Goal: Task Accomplishment & Management: Manage account settings

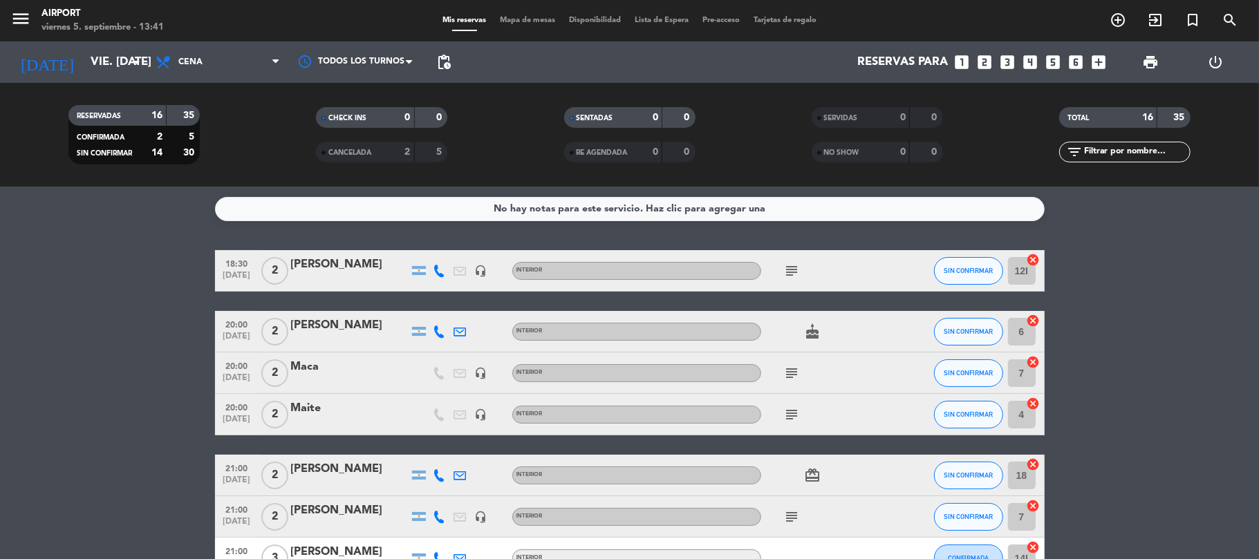
scroll to position [92, 0]
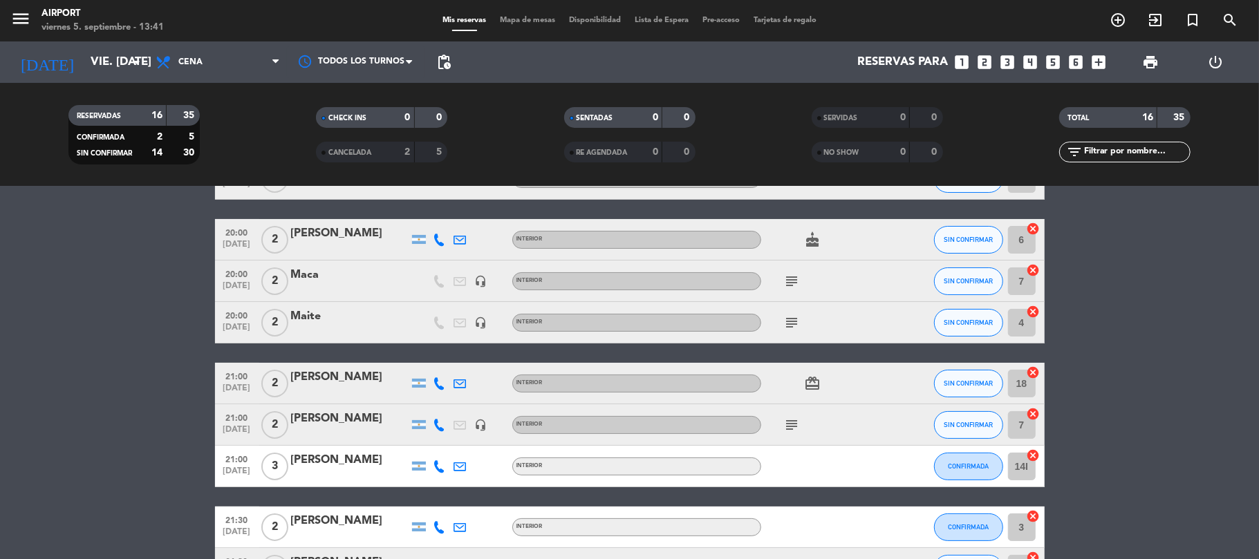
click at [327, 379] on div "[PERSON_NAME]" at bounding box center [350, 377] width 118 height 18
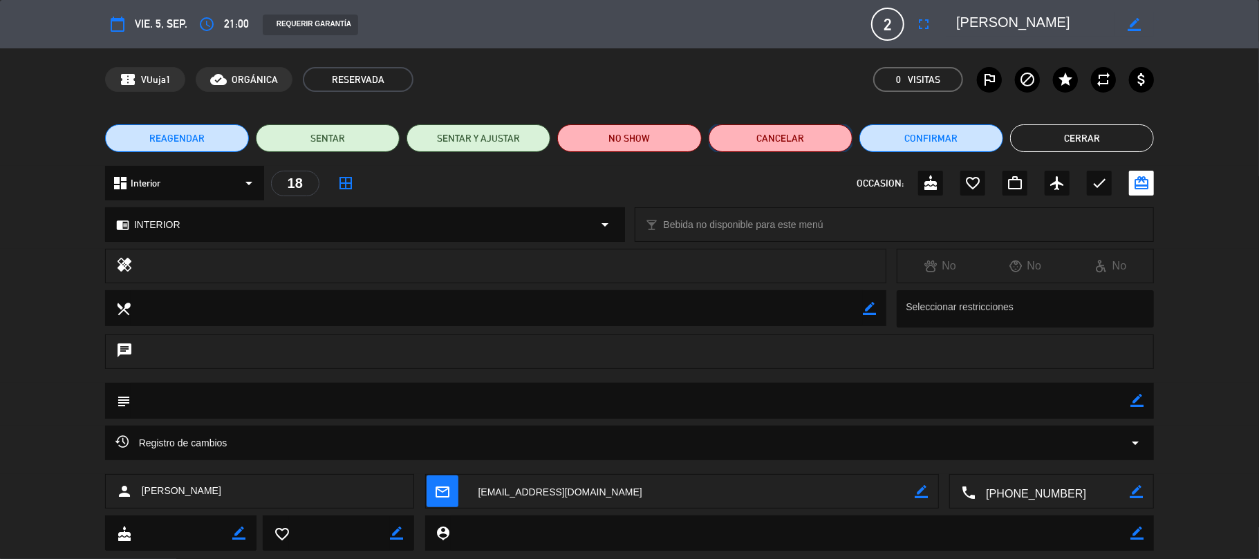
click at [771, 133] on button "Cancelar" at bounding box center [781, 138] width 144 height 28
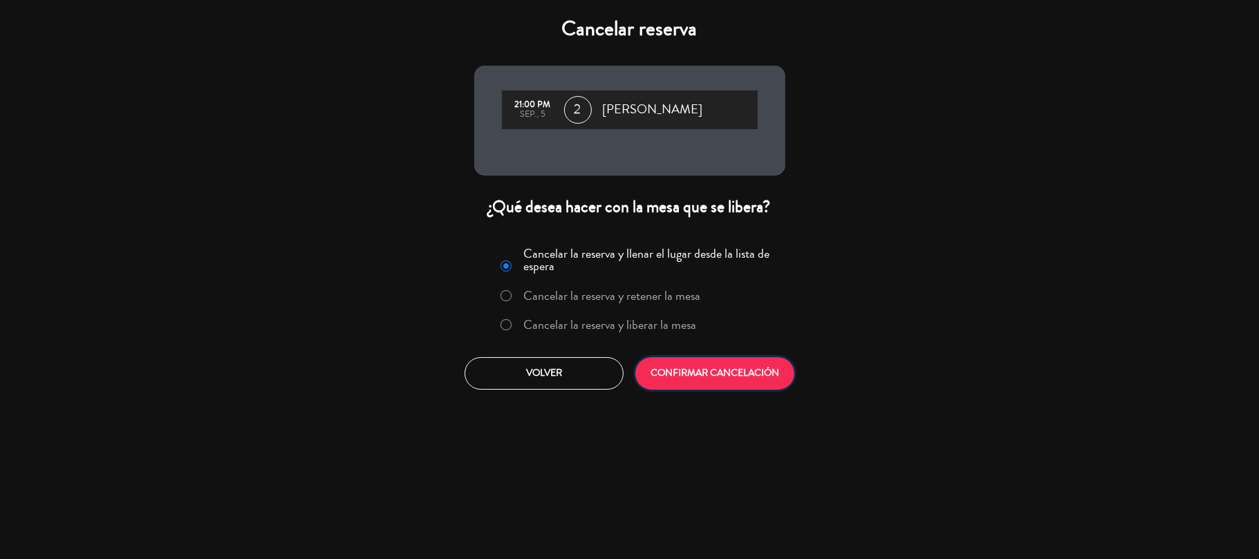
click at [711, 366] on button "CONFIRMAR CANCELACIÓN" at bounding box center [714, 373] width 159 height 32
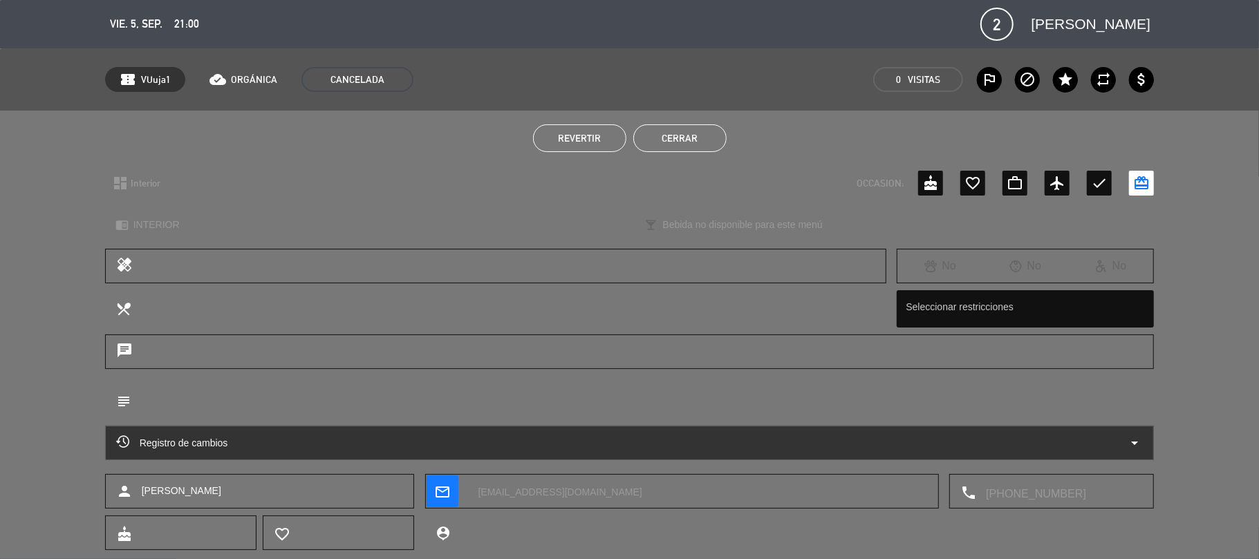
click at [676, 128] on button "Cerrar" at bounding box center [679, 138] width 93 height 28
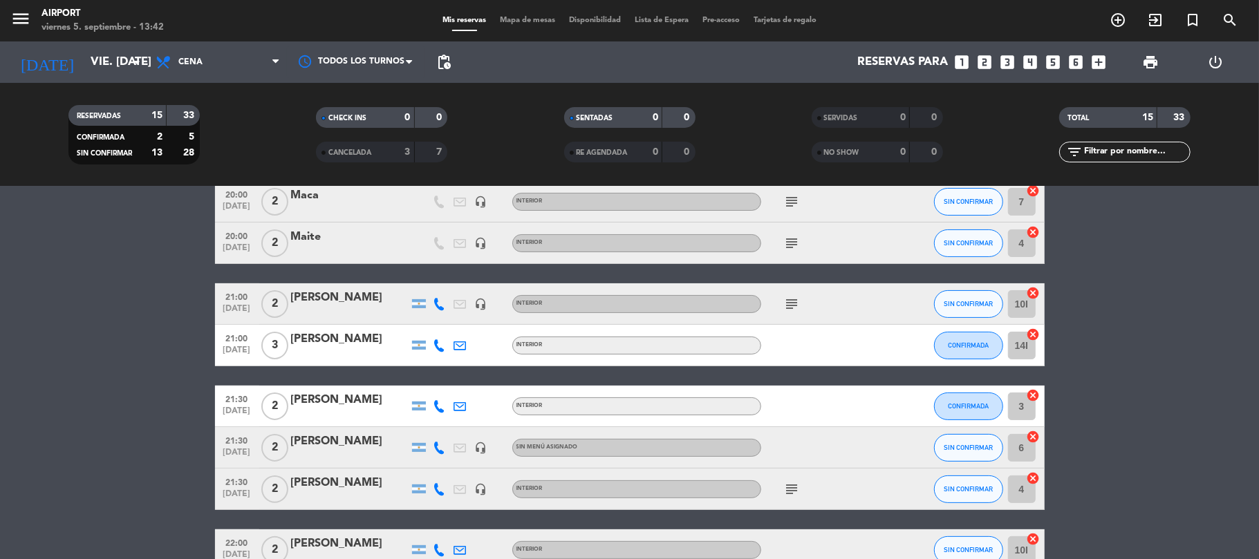
scroll to position [129, 0]
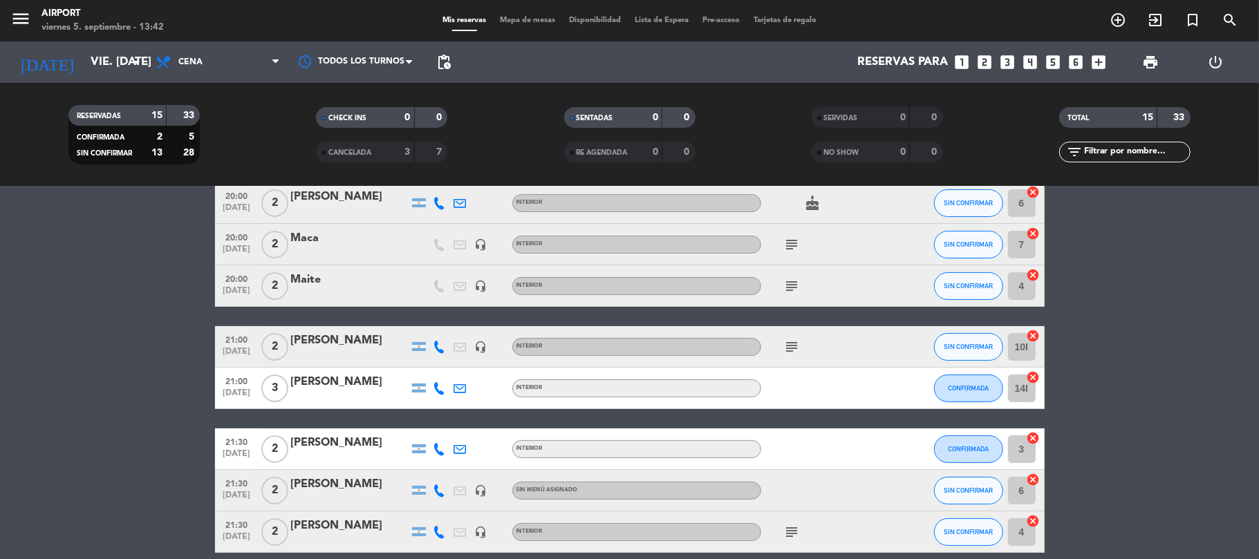
click at [1036, 59] on icon "looks_4" at bounding box center [1031, 62] width 18 height 18
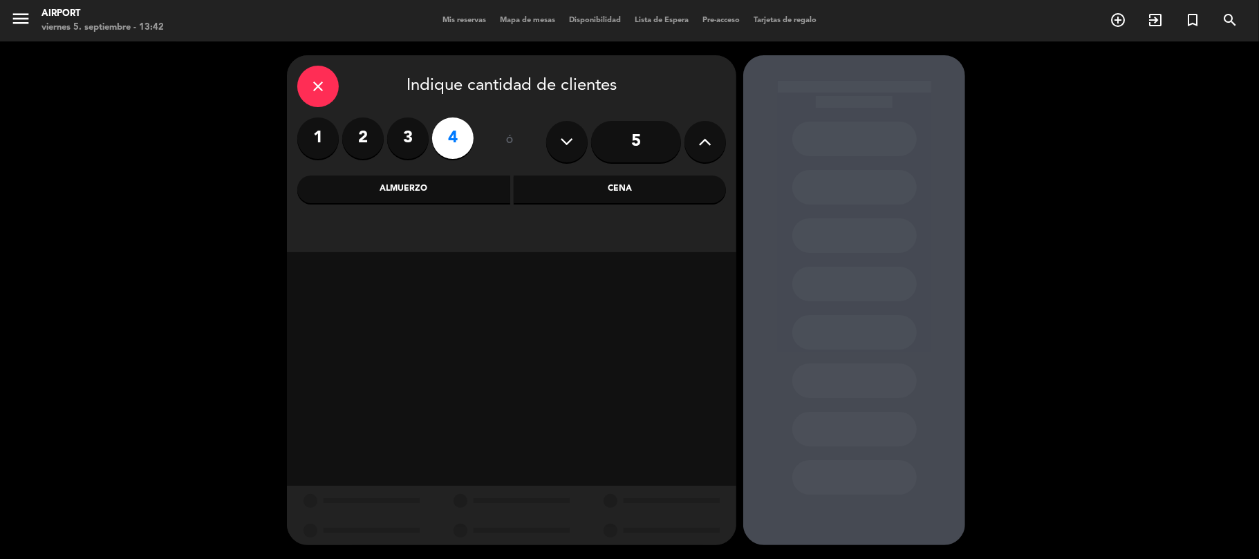
click at [617, 195] on div "Cena" at bounding box center [620, 190] width 213 height 28
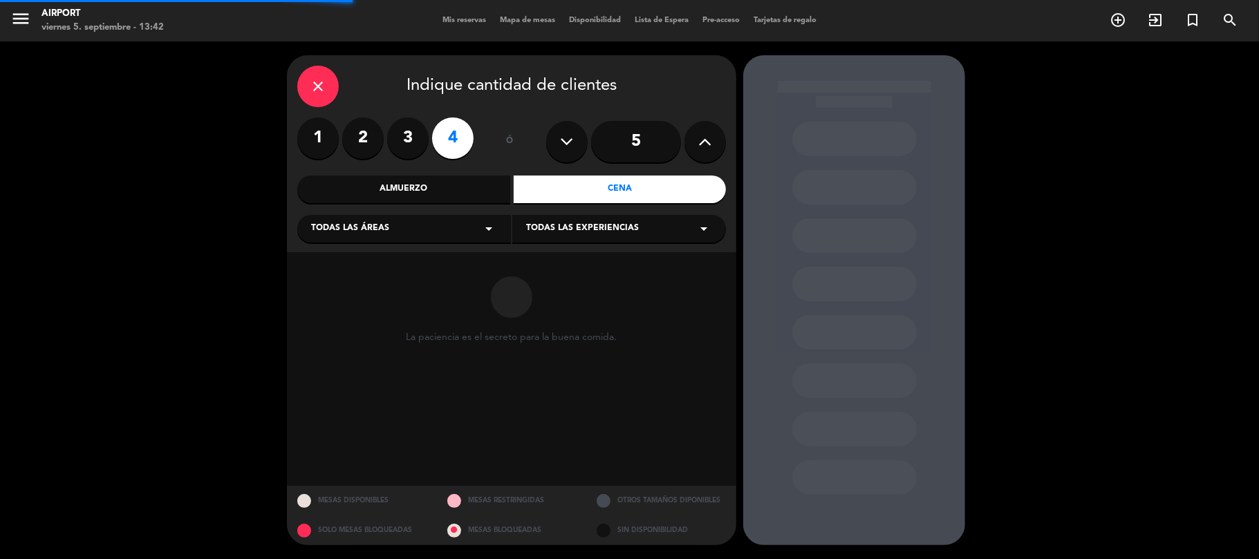
click at [465, 230] on div "Todas las áreas arrow_drop_down" at bounding box center [404, 229] width 214 height 28
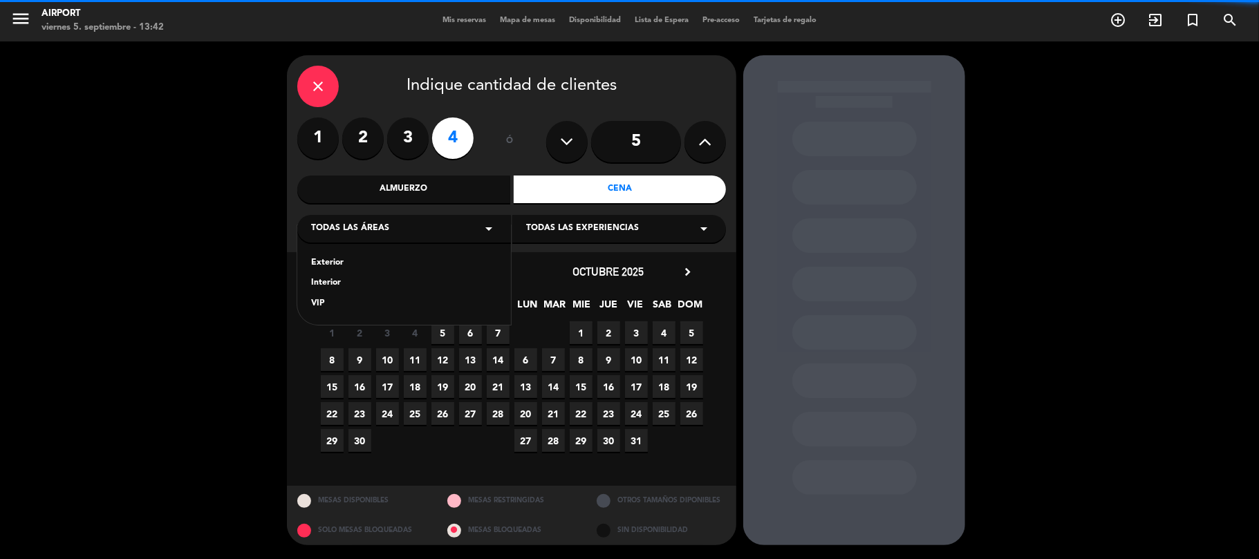
click at [333, 282] on div "Interior" at bounding box center [404, 284] width 186 height 14
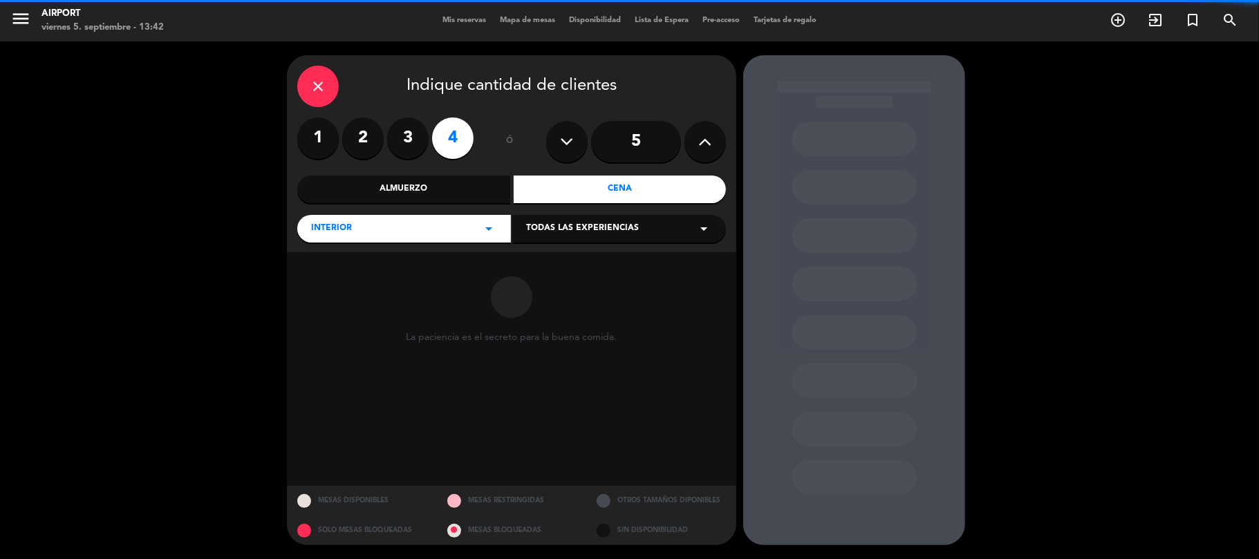
click at [593, 221] on div "Todas las experiencias arrow_drop_down" at bounding box center [619, 229] width 214 height 28
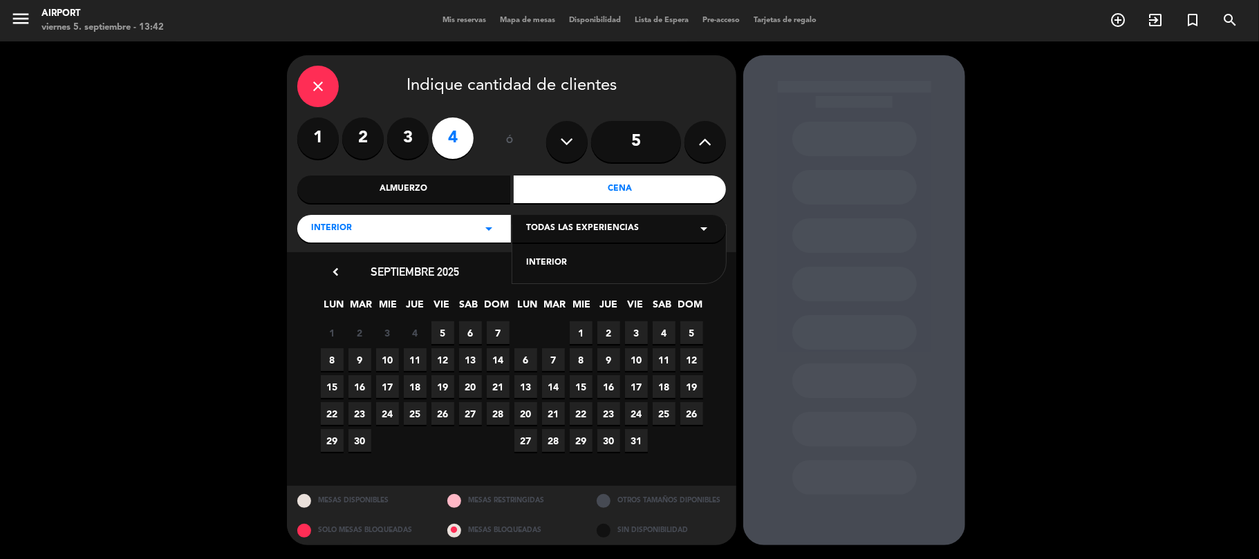
click at [547, 259] on div "INTERIOR" at bounding box center [619, 263] width 186 height 14
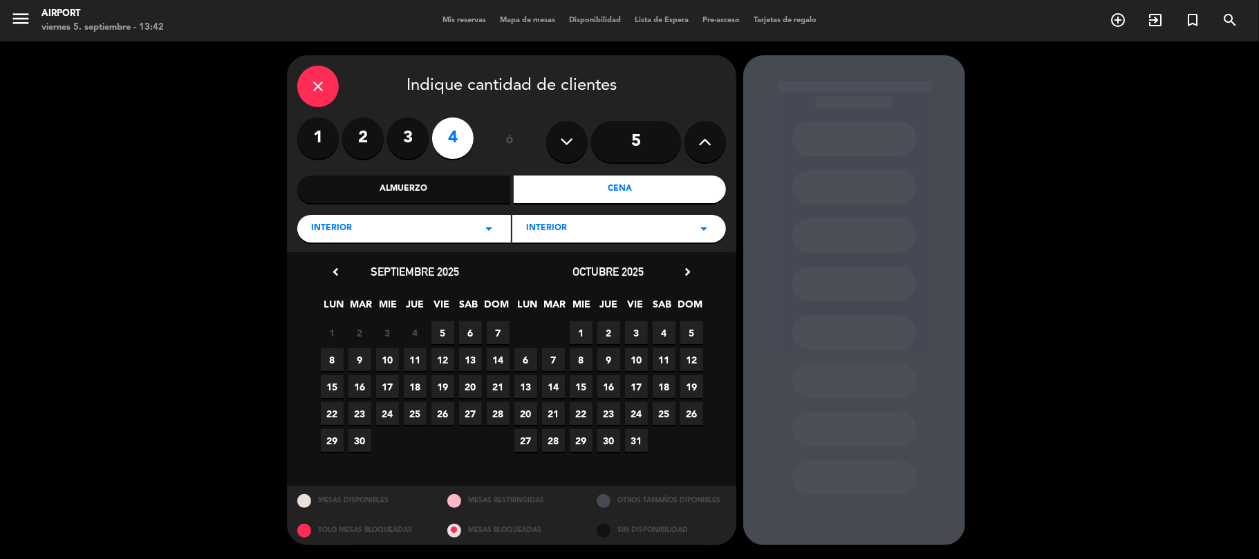
click at [440, 330] on span "5" at bounding box center [442, 332] width 23 height 23
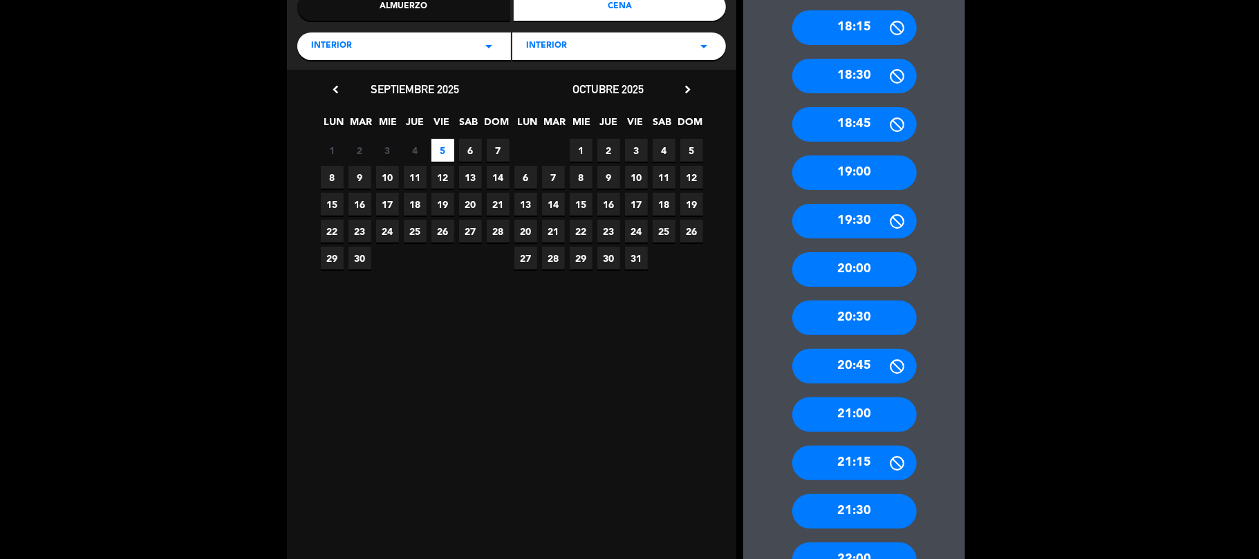
scroll to position [184, 0]
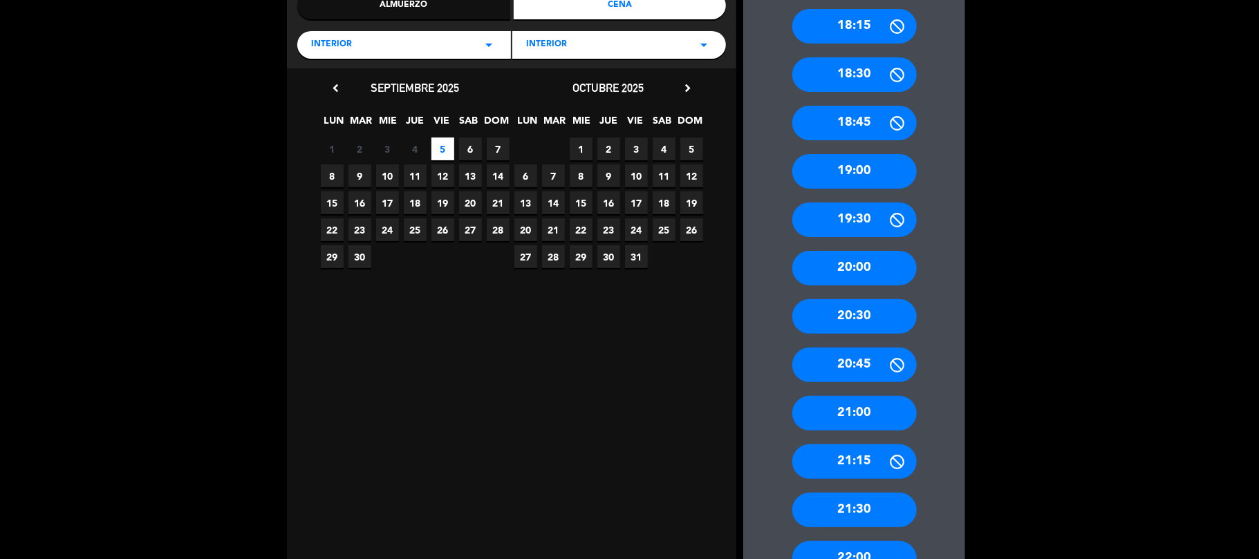
click at [865, 507] on div "21:30" at bounding box center [854, 510] width 124 height 35
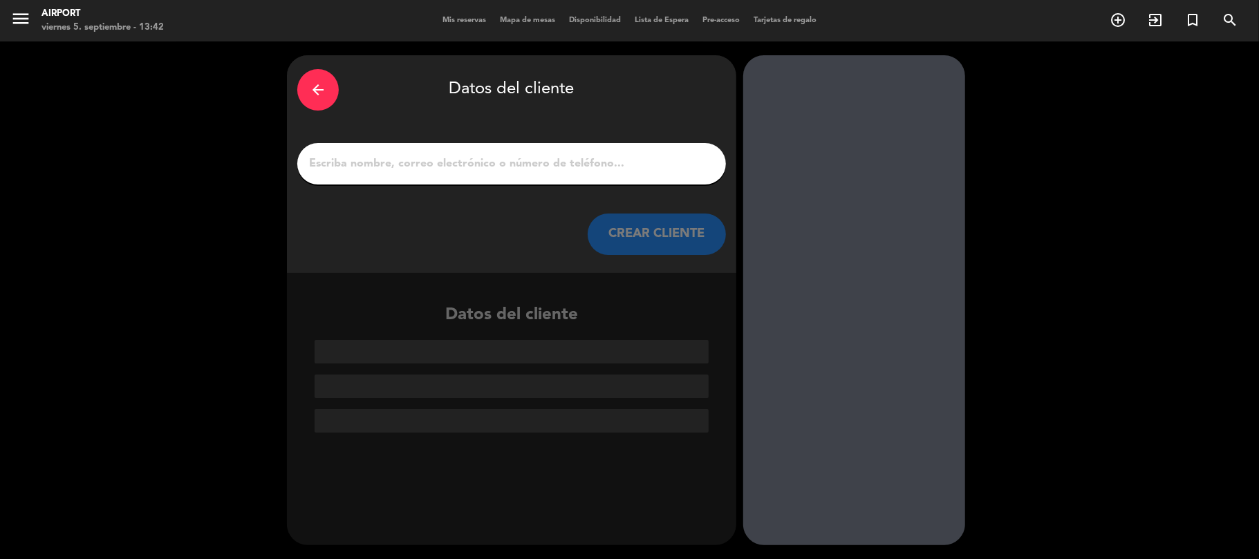
click at [434, 154] on input "1" at bounding box center [512, 163] width 408 height 19
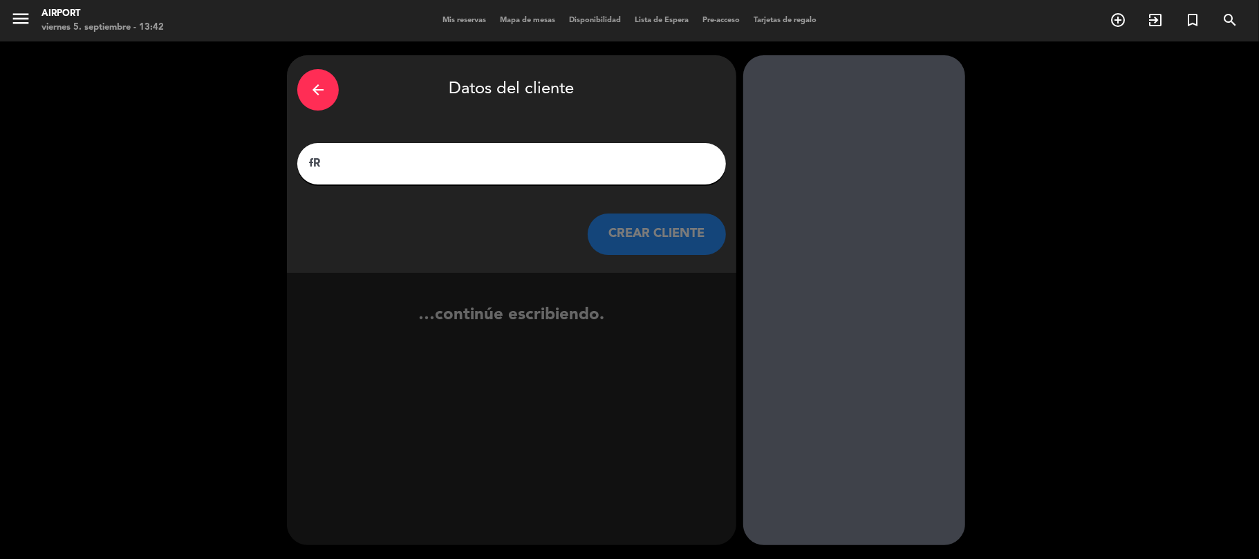
type input "f"
type input "[PERSON_NAME]"
click at [646, 221] on button "CREAR CLIENTE" at bounding box center [657, 234] width 138 height 41
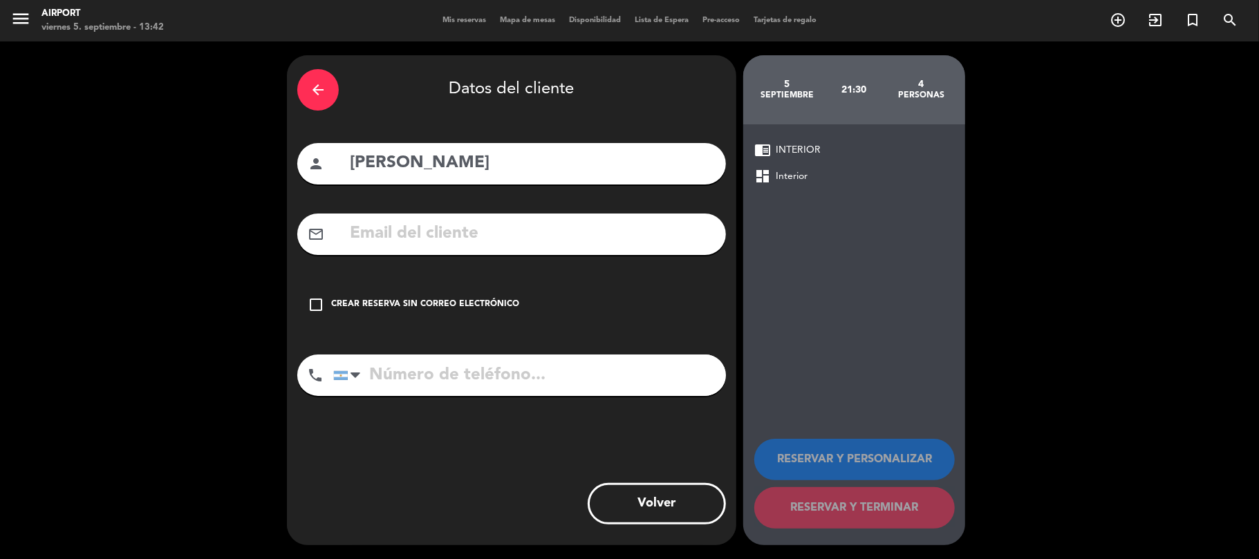
drag, startPoint x: 310, startPoint y: 308, endPoint x: 338, endPoint y: 333, distance: 37.7
click at [316, 308] on icon "check_box_outline_blank" at bounding box center [316, 305] width 17 height 17
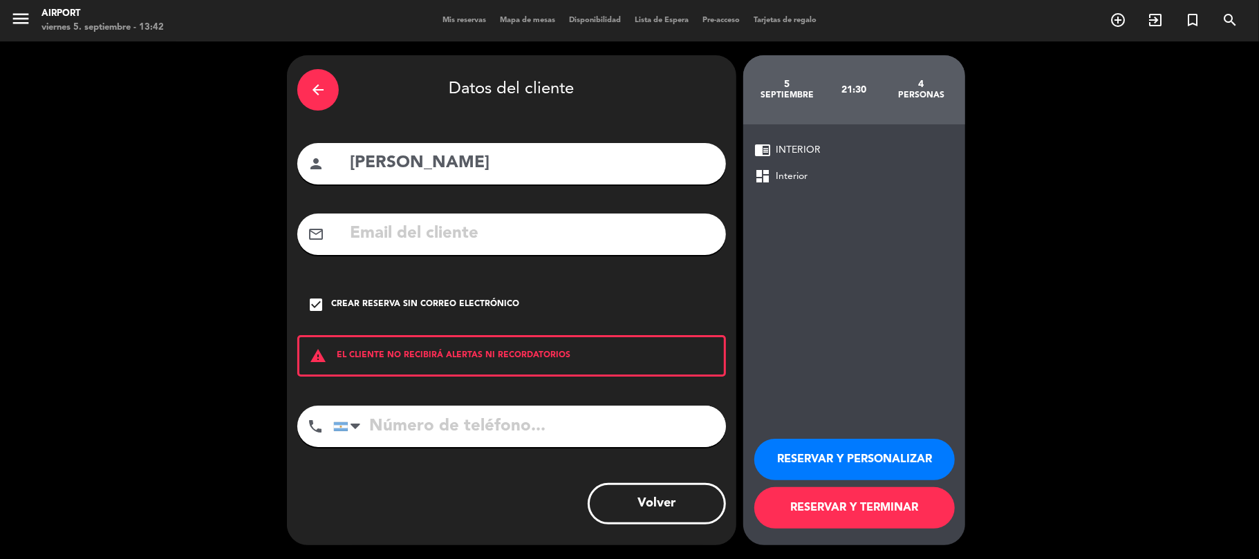
click at [380, 433] on input "tel" at bounding box center [529, 426] width 393 height 41
type input "3472545391"
click at [899, 465] on button "RESERVAR Y PERSONALIZAR" at bounding box center [854, 459] width 200 height 41
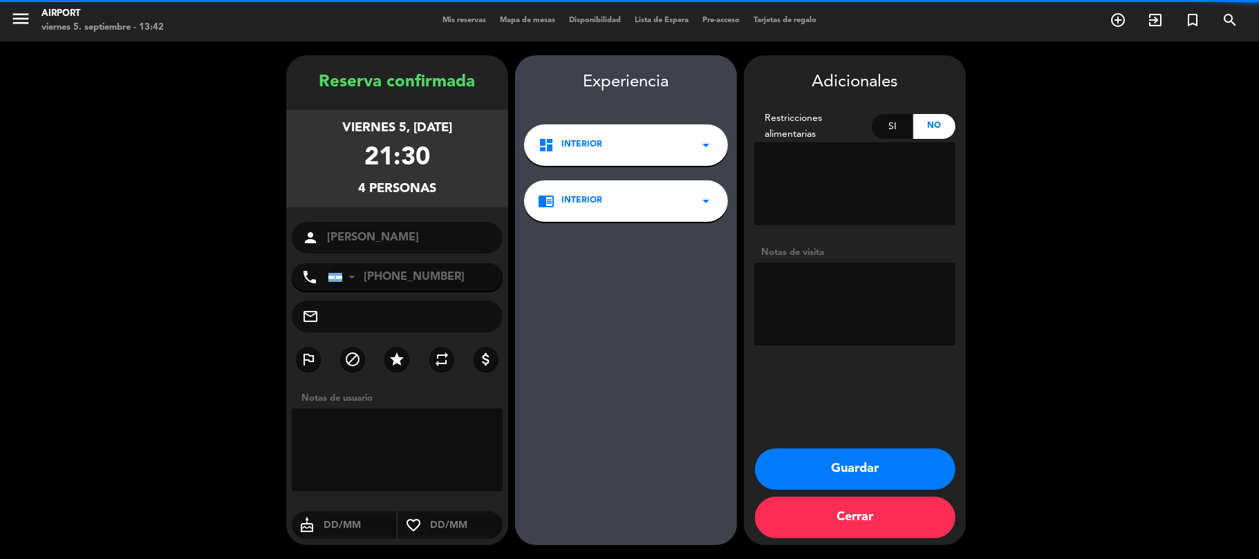
click at [817, 285] on textarea at bounding box center [854, 304] width 201 height 83
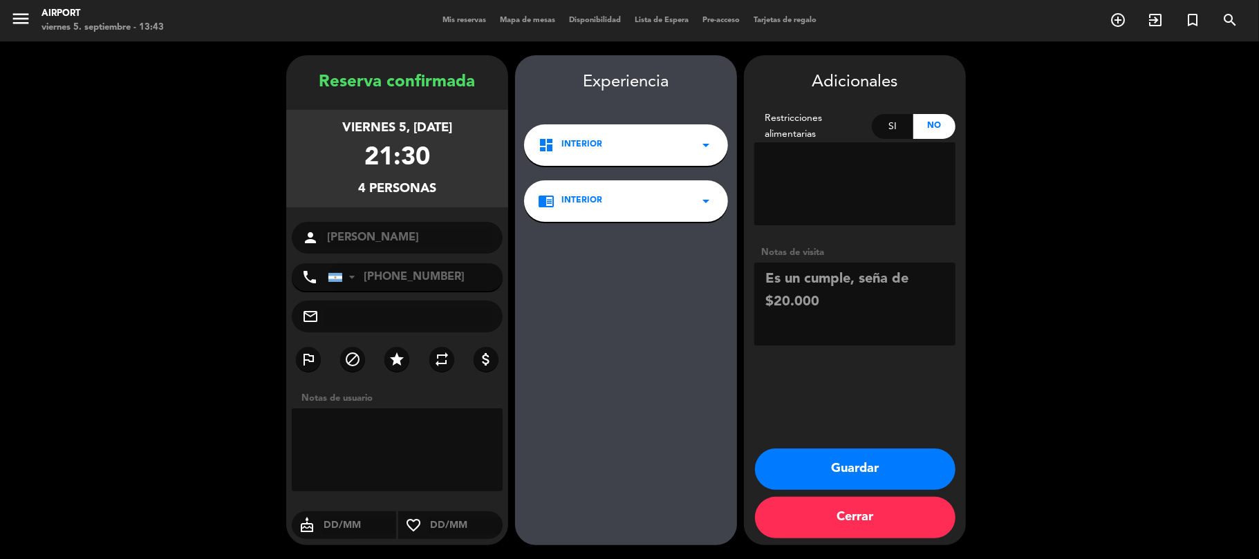
type textarea "Es un cumple, seña de $20.000"
click at [846, 465] on button "Guardar" at bounding box center [855, 469] width 200 height 41
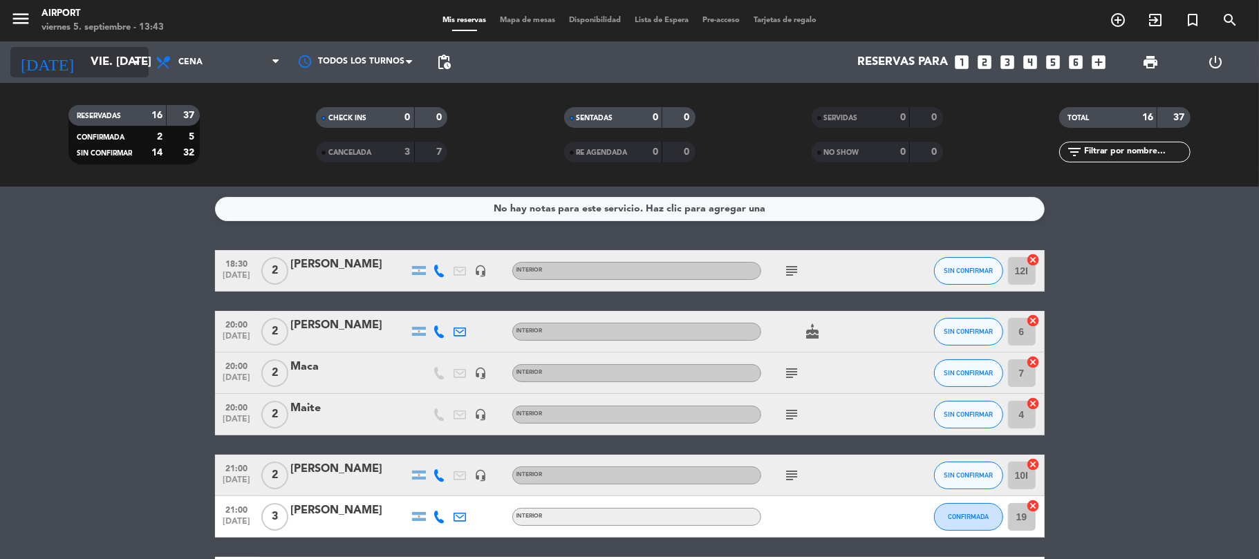
click at [109, 62] on input "vie. [DATE]" at bounding box center [158, 62] width 149 height 27
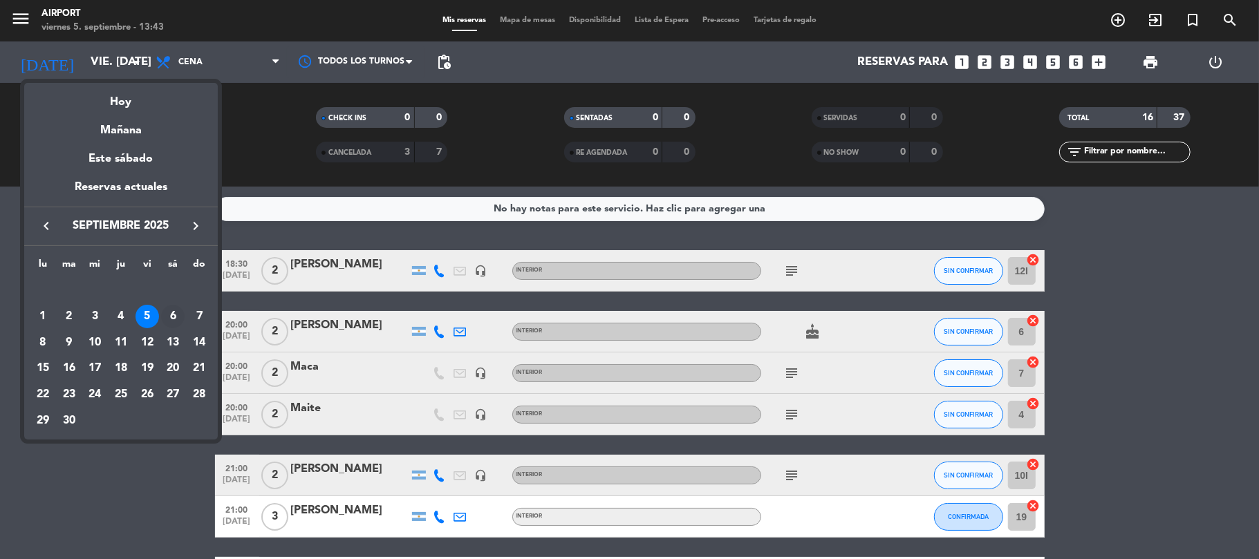
click at [175, 316] on div "6" at bounding box center [173, 317] width 24 height 24
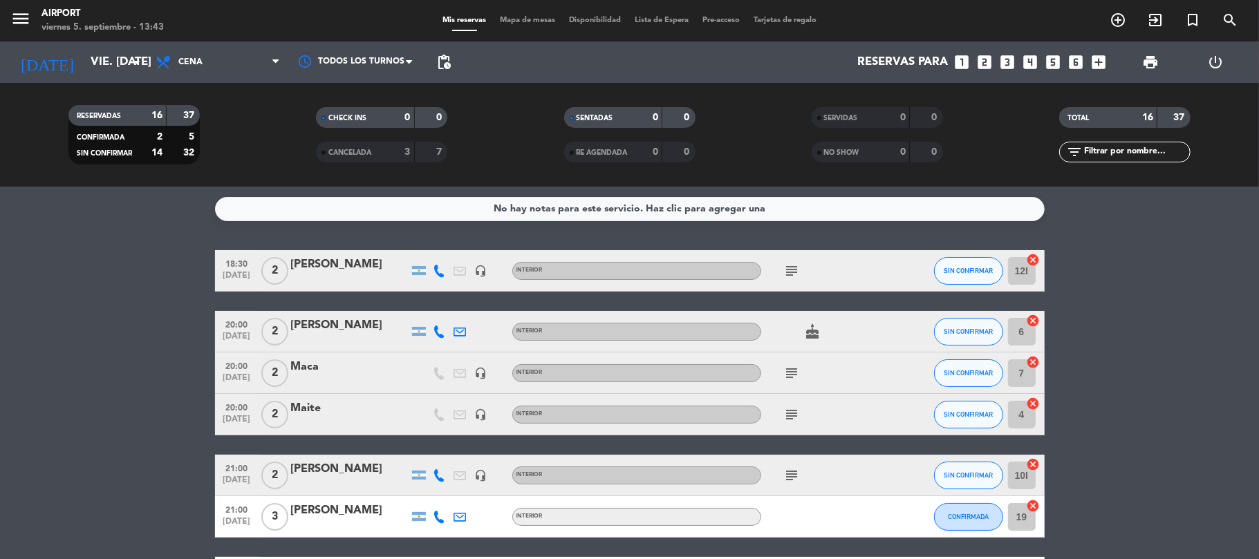
type input "sáb. [DATE]"
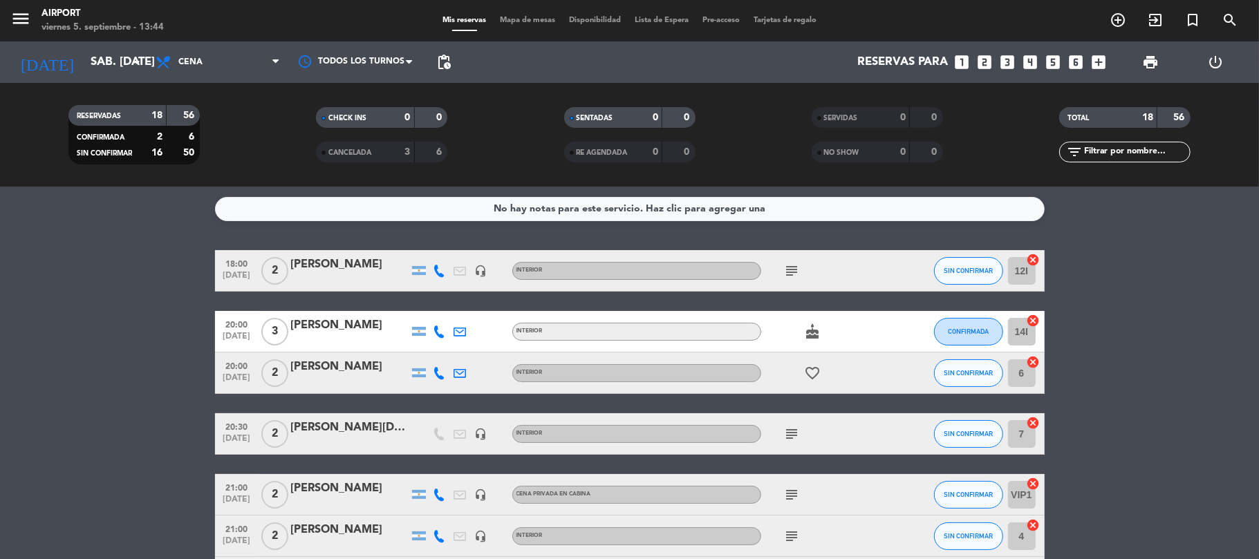
click at [980, 59] on icon "looks_two" at bounding box center [985, 62] width 18 height 18
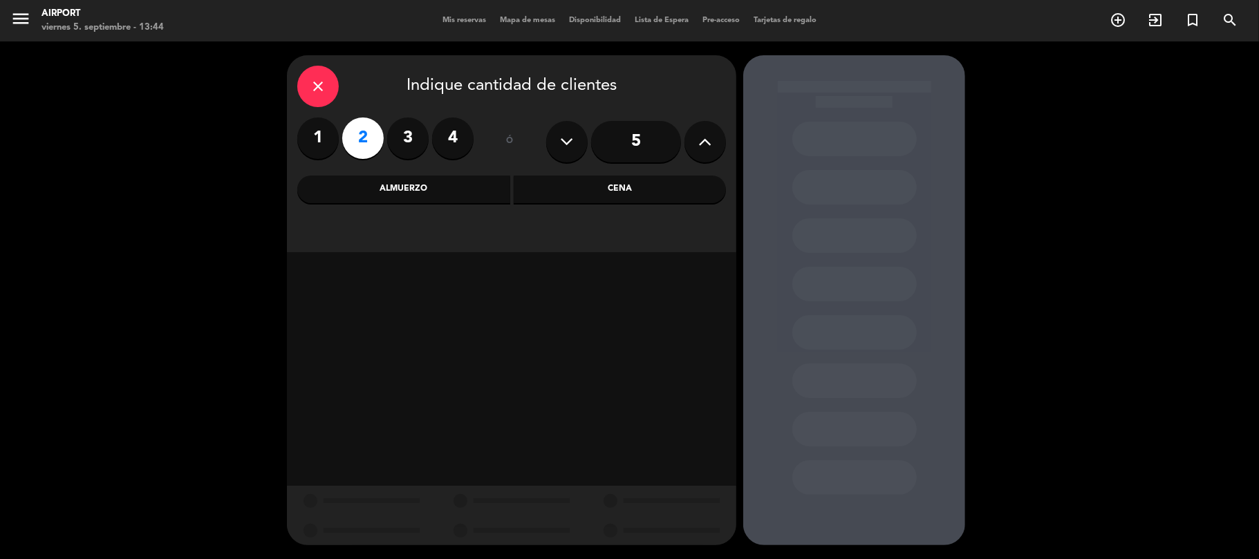
click at [409, 142] on label "3" at bounding box center [407, 138] width 41 height 41
click at [612, 191] on div "Cena" at bounding box center [620, 190] width 213 height 28
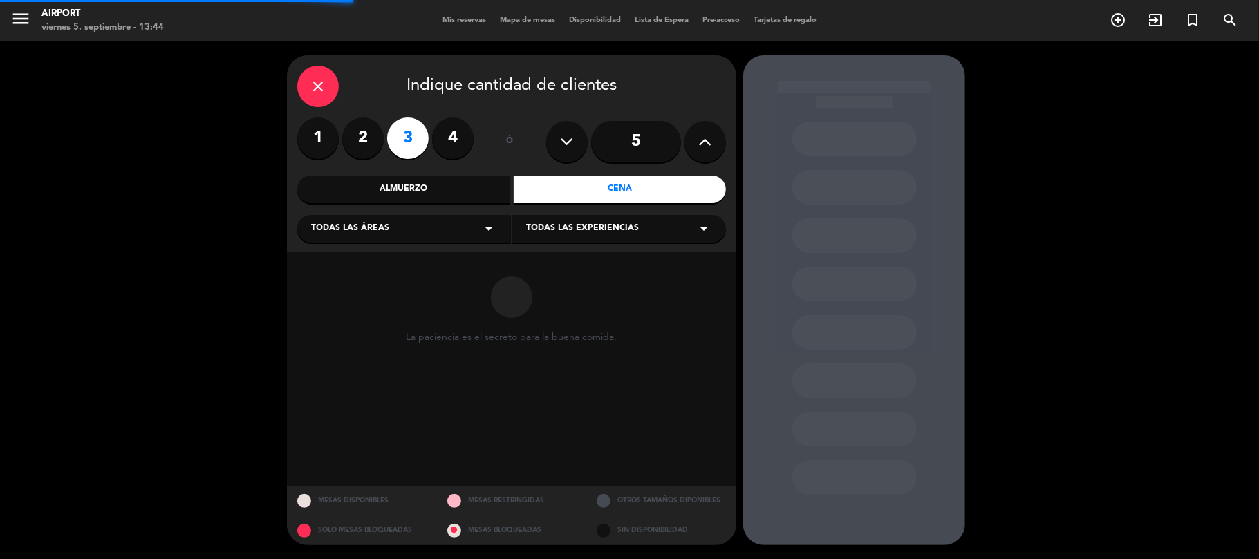
click at [402, 230] on div "Todas las áreas arrow_drop_down" at bounding box center [404, 229] width 214 height 28
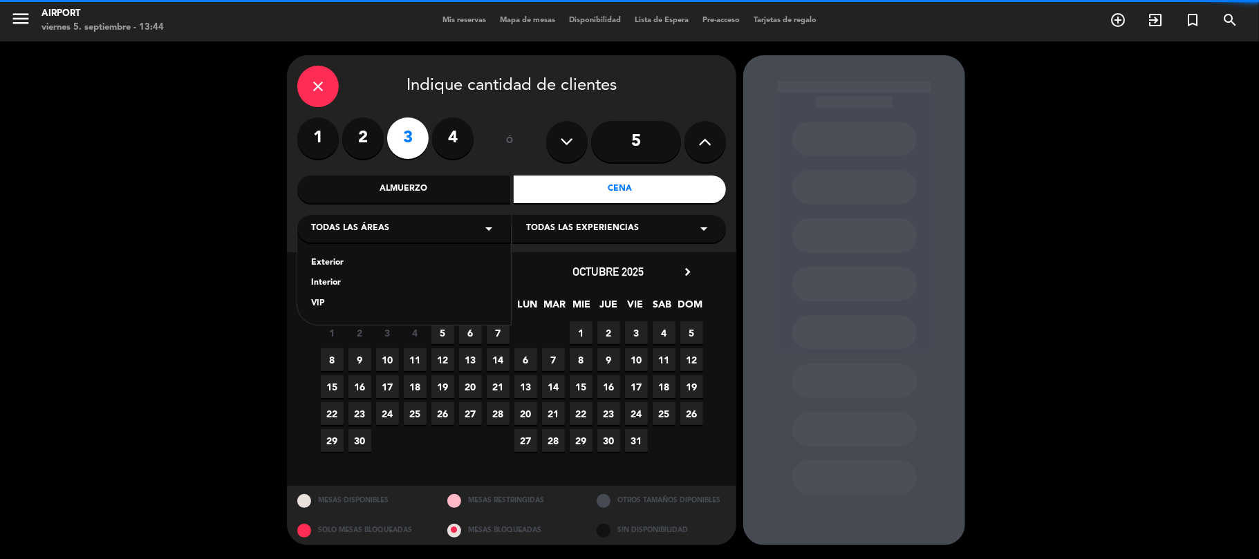
drag, startPoint x: 332, startPoint y: 283, endPoint x: 341, endPoint y: 283, distance: 9.0
click at [332, 283] on div "Interior" at bounding box center [404, 284] width 186 height 14
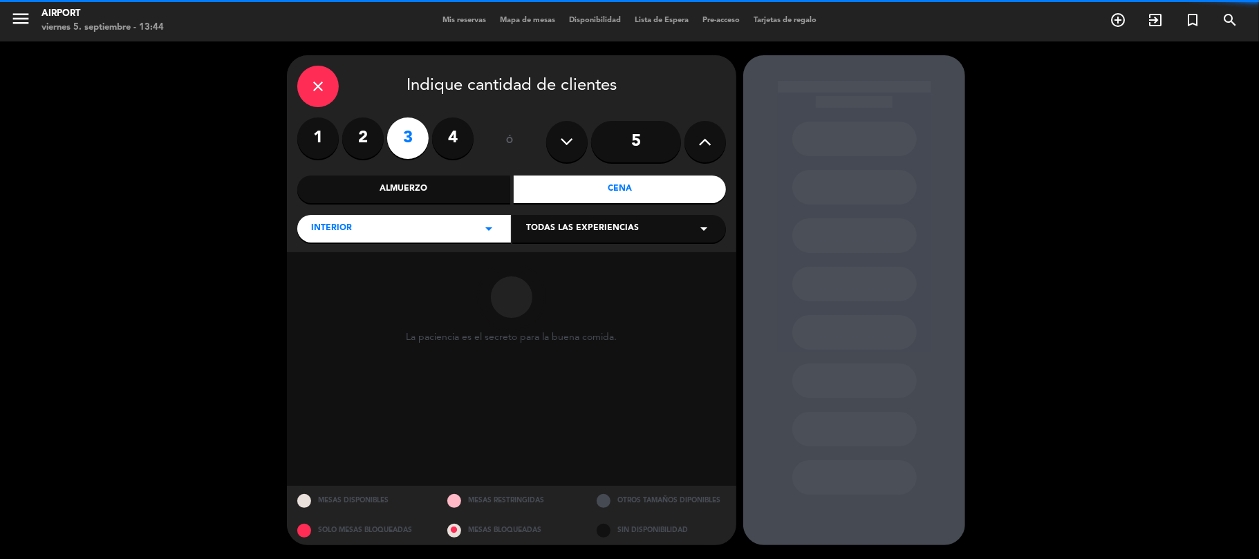
click at [551, 219] on div "Todas las experiencias arrow_drop_down" at bounding box center [619, 229] width 214 height 28
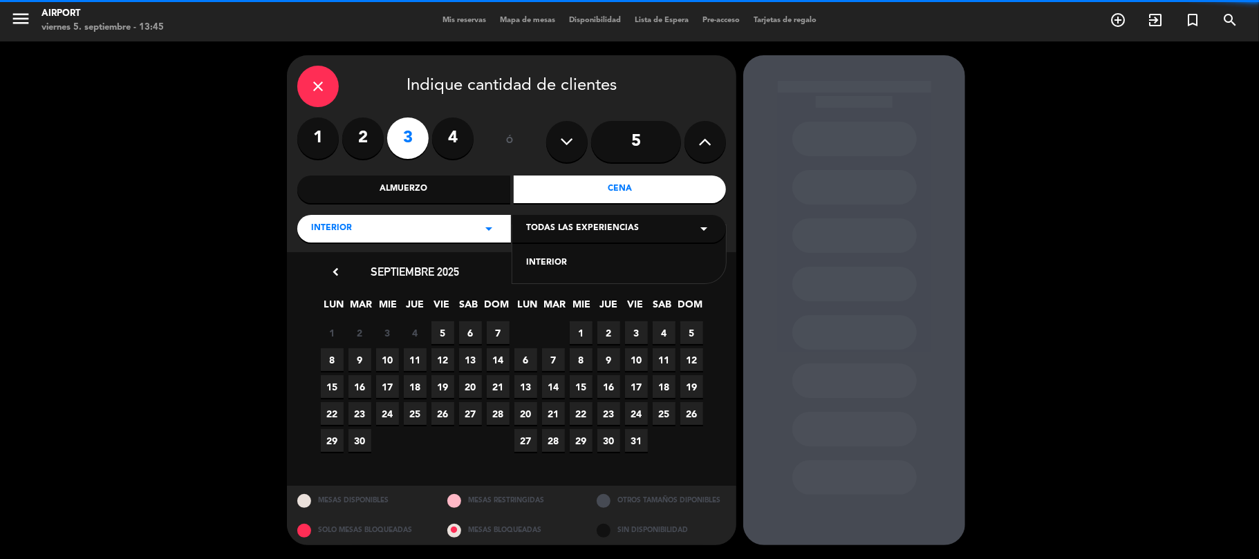
click at [553, 261] on div "INTERIOR" at bounding box center [619, 263] width 186 height 14
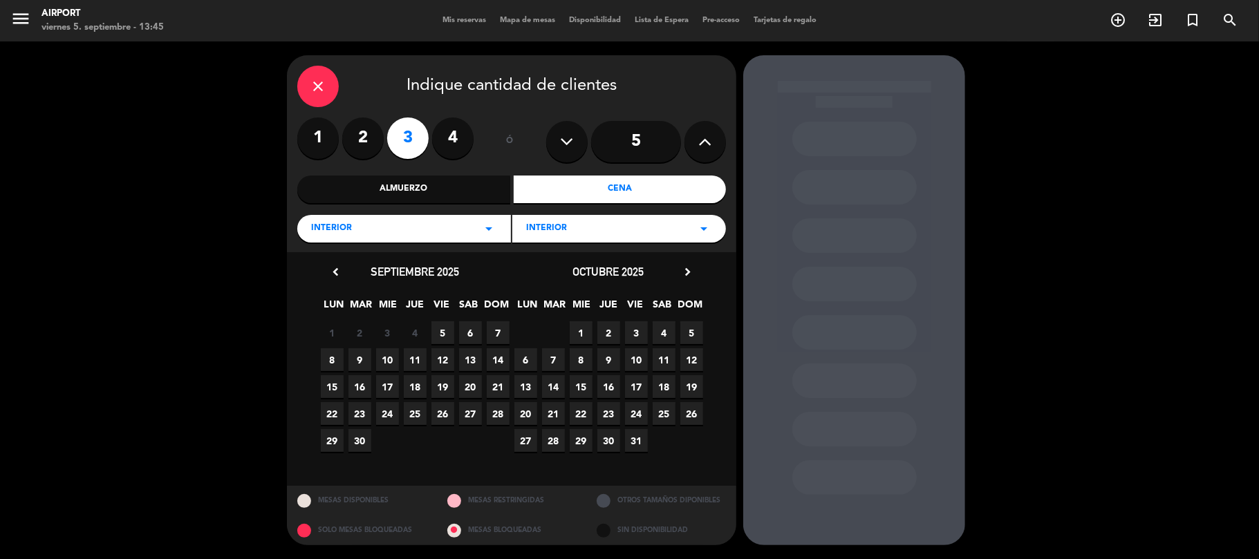
click at [471, 333] on span "6" at bounding box center [470, 332] width 23 height 23
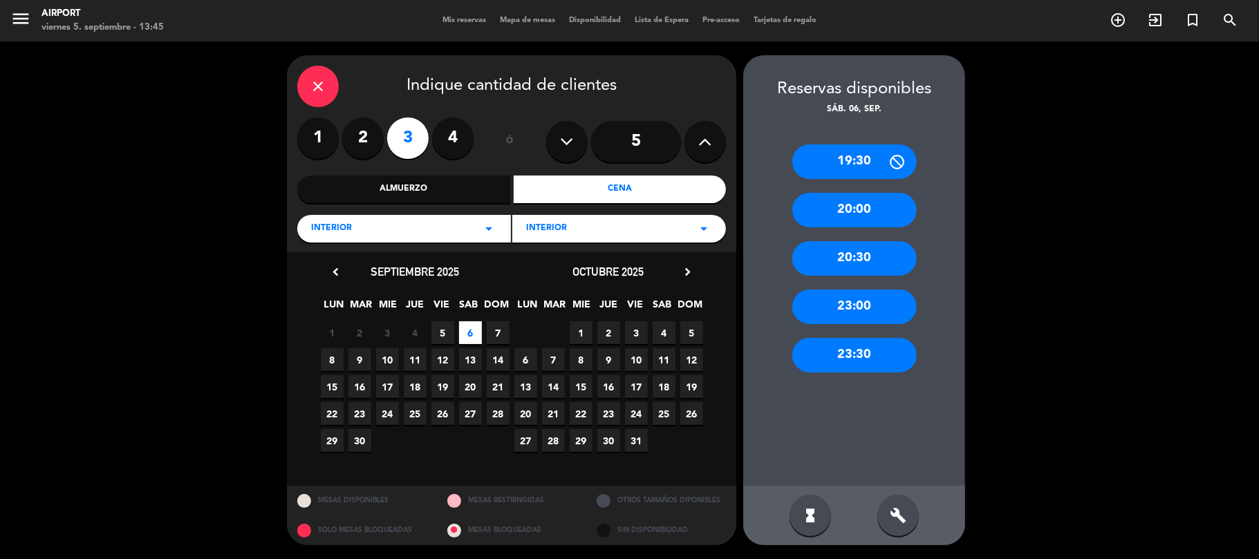
drag, startPoint x: 382, startPoint y: 130, endPoint x: 363, endPoint y: 133, distance: 19.0
click at [377, 130] on label "2" at bounding box center [362, 138] width 41 height 41
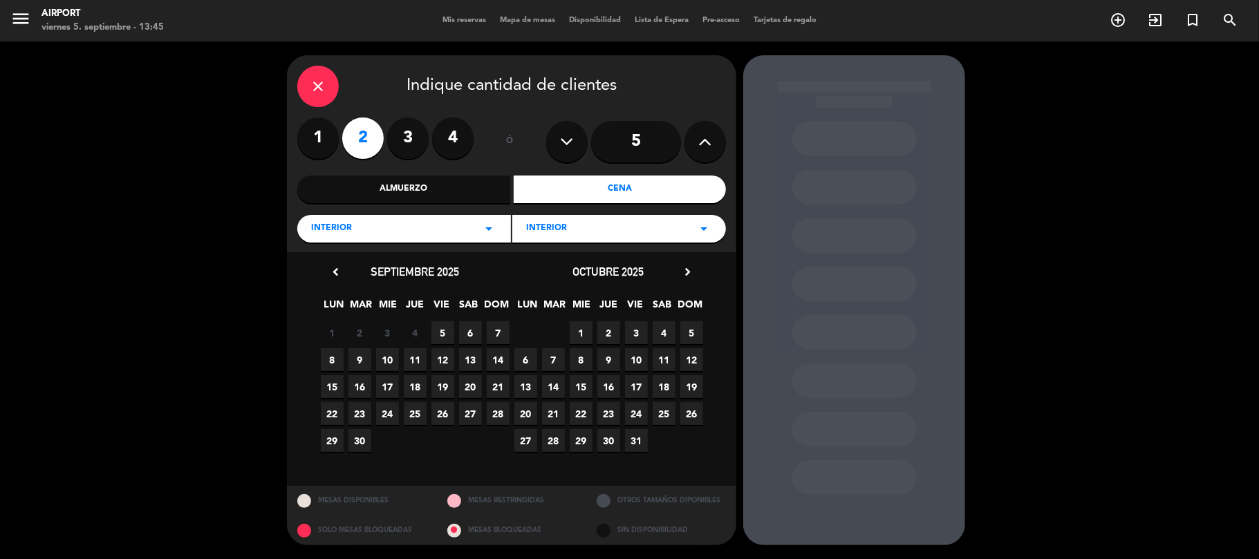
click at [468, 328] on span "6" at bounding box center [470, 332] width 23 height 23
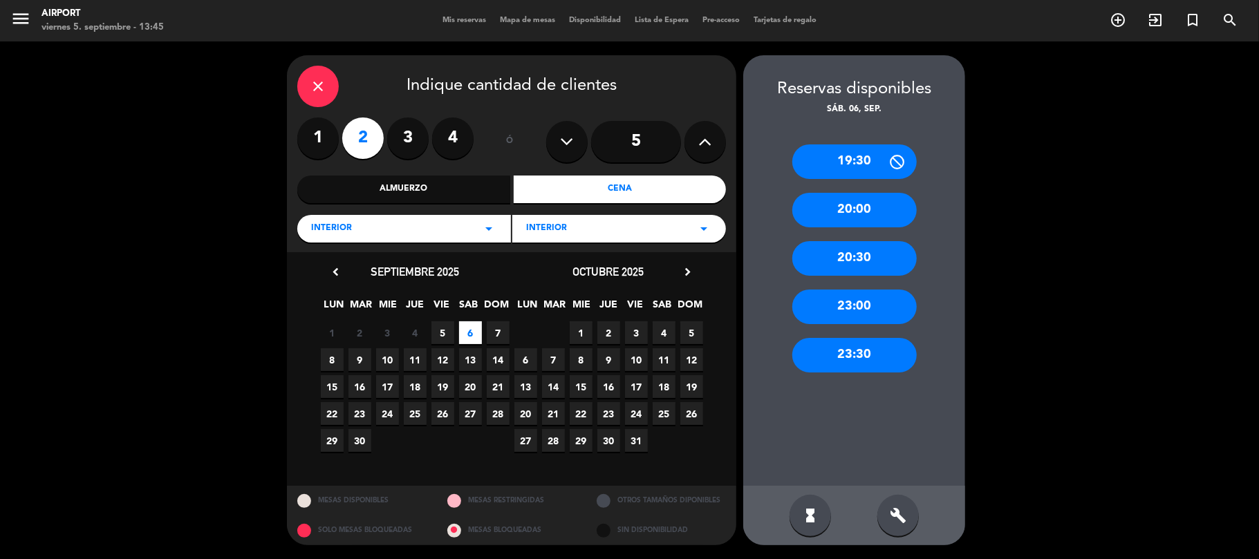
click at [395, 191] on div "Almuerzo" at bounding box center [403, 190] width 213 height 28
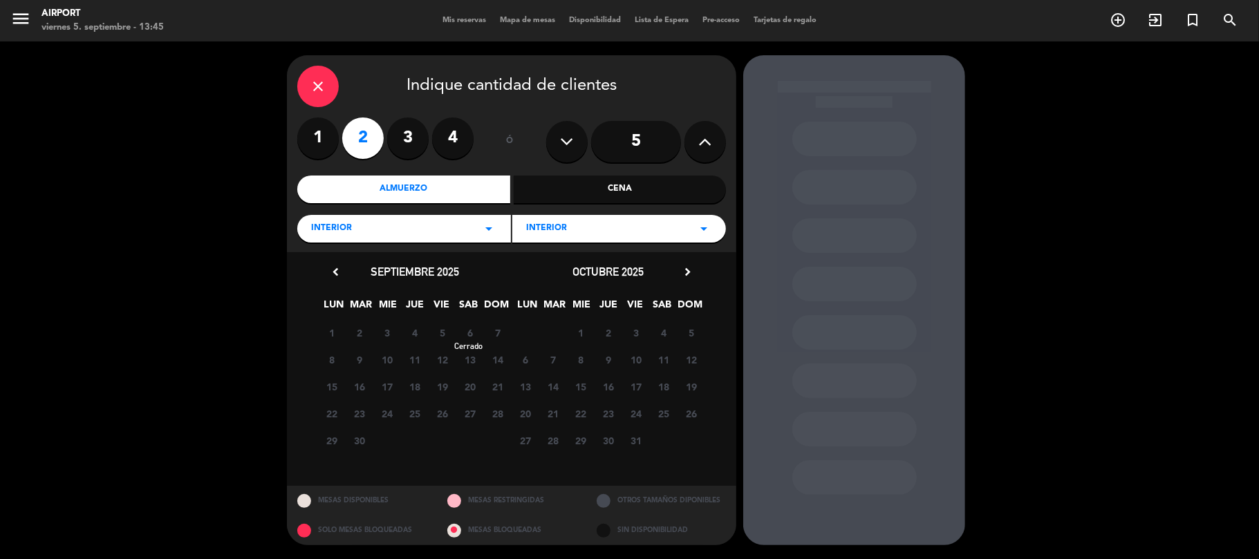
click at [467, 332] on span "6" at bounding box center [470, 332] width 23 height 23
click at [465, 329] on span "6" at bounding box center [470, 332] width 23 height 23
click at [324, 80] on icon "close" at bounding box center [318, 86] width 17 height 17
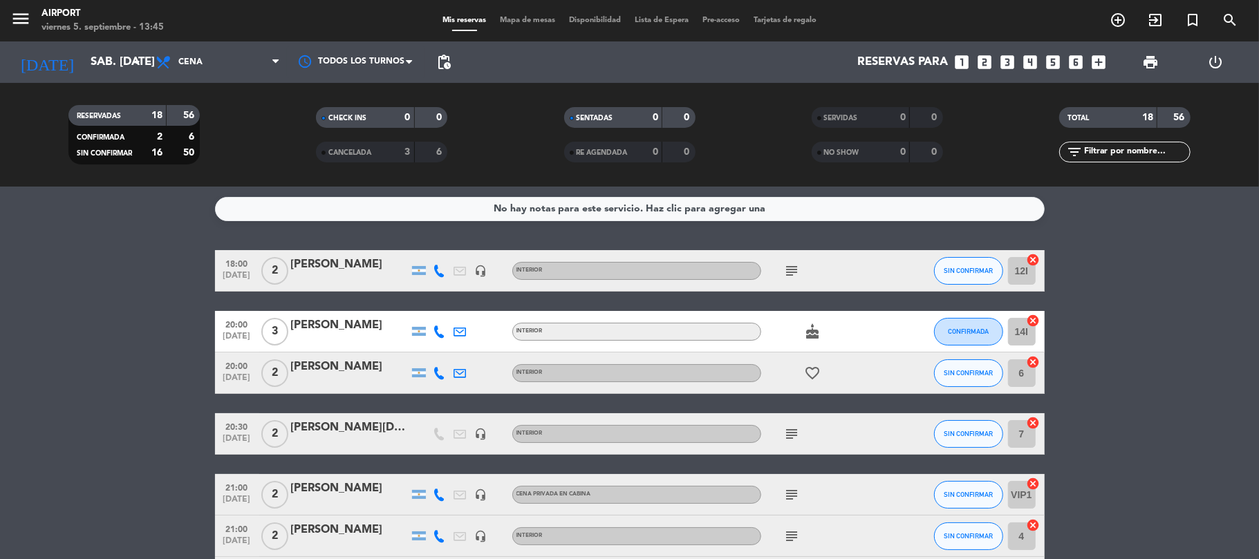
click at [983, 57] on icon "looks_two" at bounding box center [985, 62] width 18 height 18
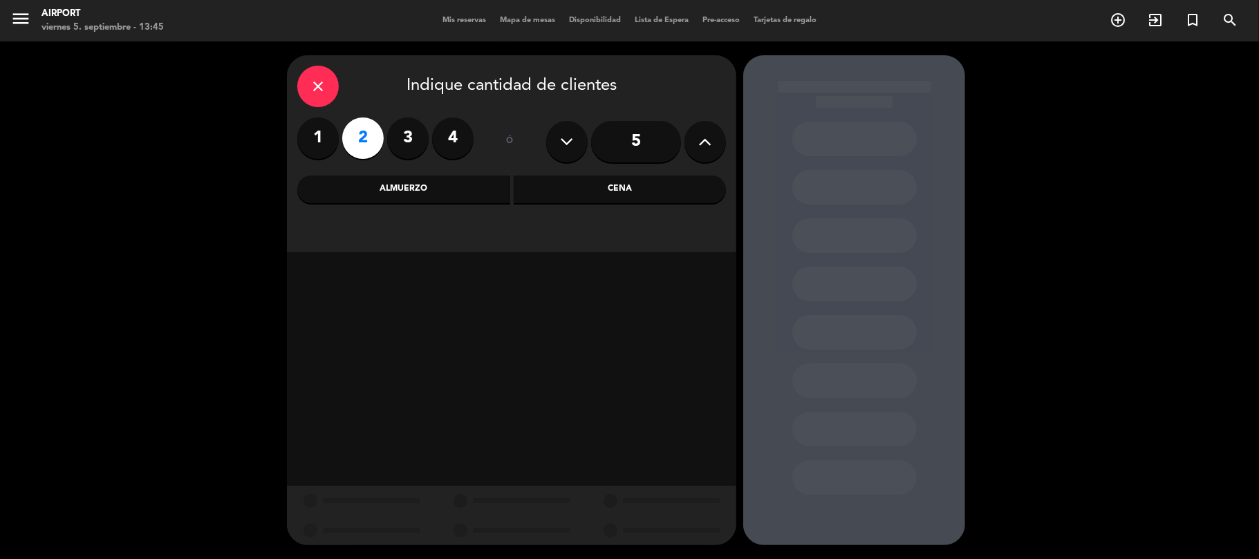
click at [637, 186] on div "Cena" at bounding box center [620, 190] width 213 height 28
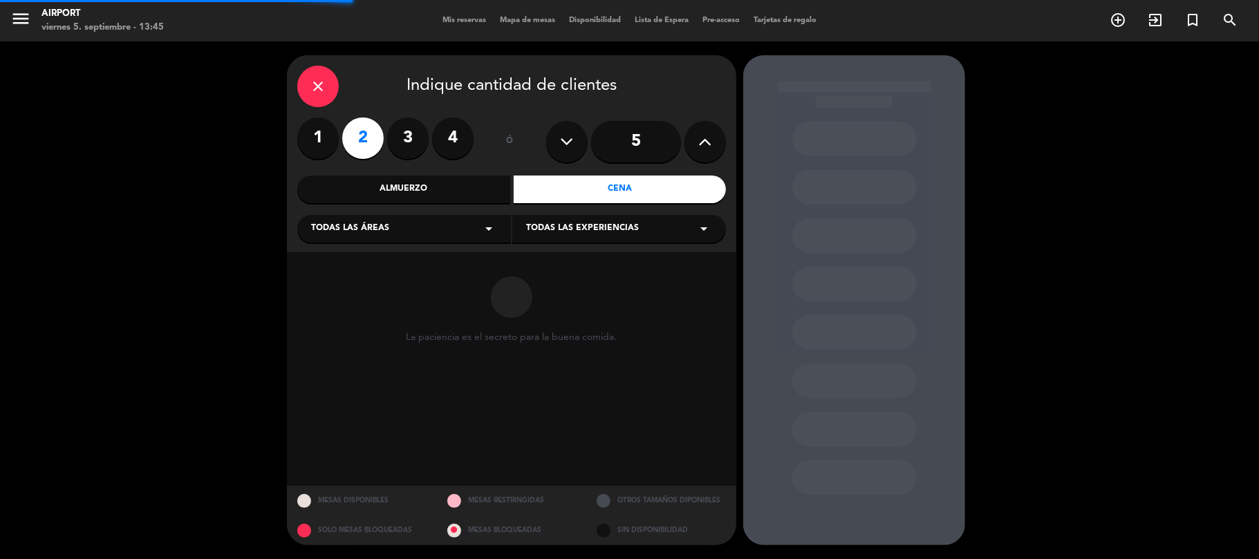
click at [498, 224] on div "Todas las áreas arrow_drop_down" at bounding box center [404, 229] width 214 height 28
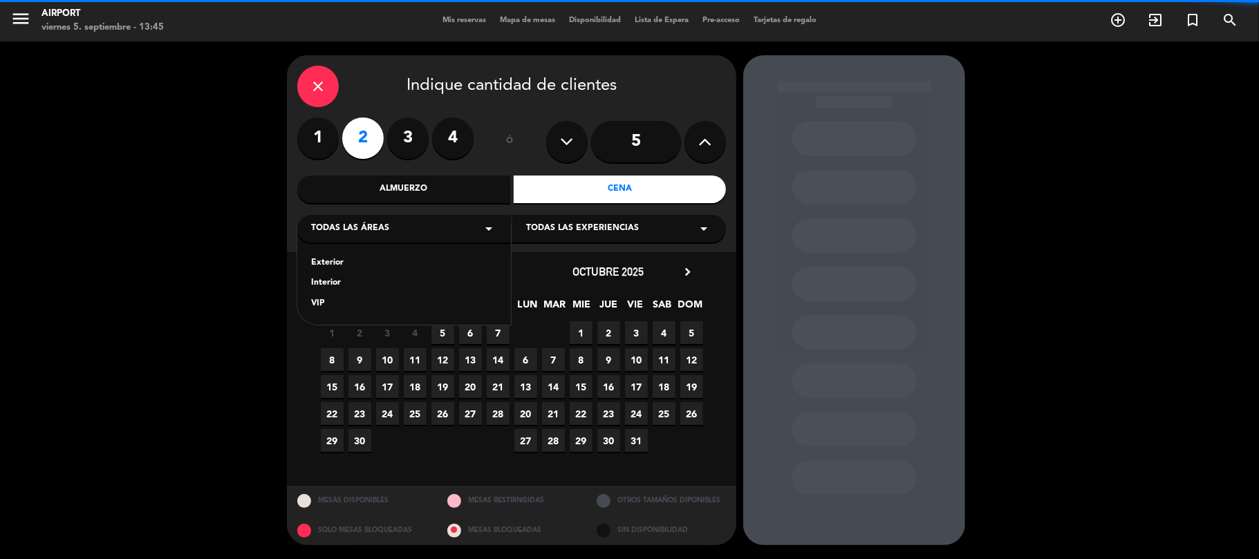
click at [333, 283] on div "Interior" at bounding box center [404, 284] width 186 height 14
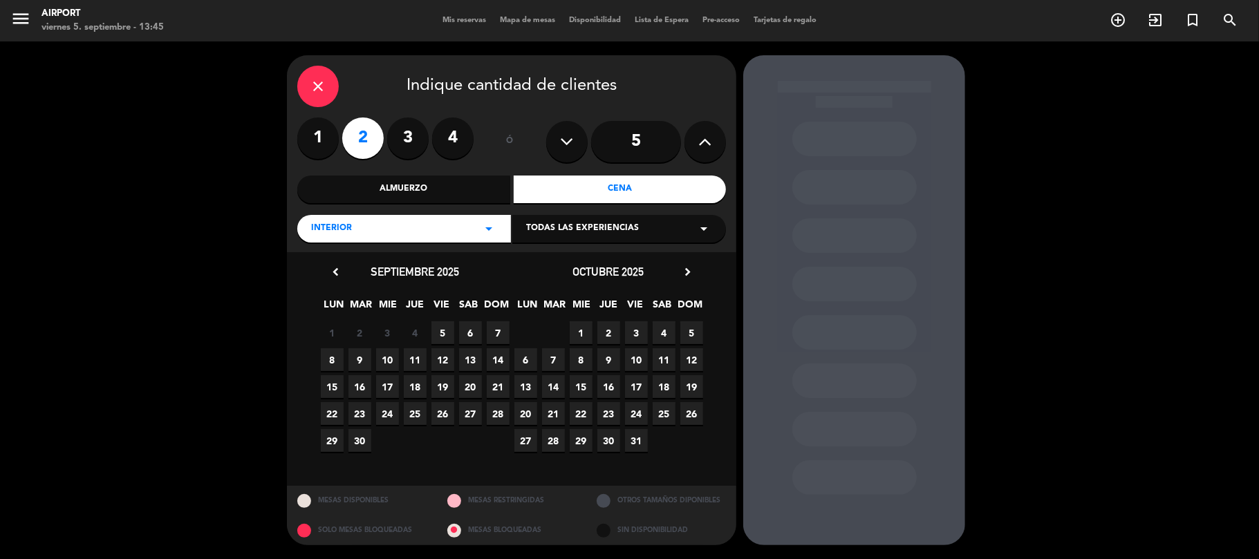
click at [465, 330] on span "6" at bounding box center [470, 332] width 23 height 23
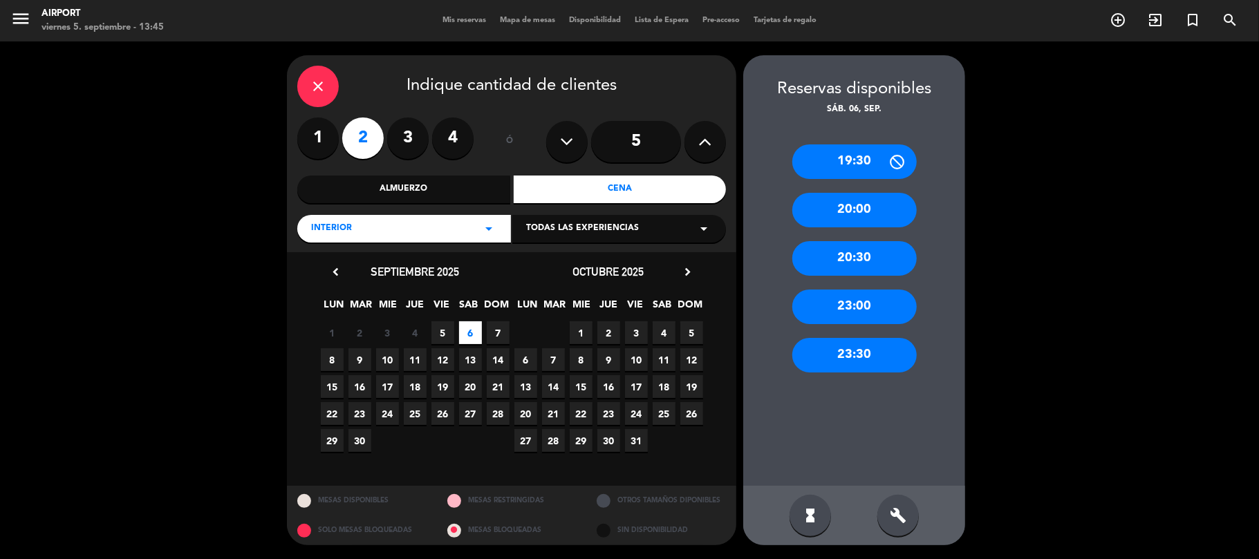
click at [310, 78] on icon "close" at bounding box center [318, 86] width 17 height 17
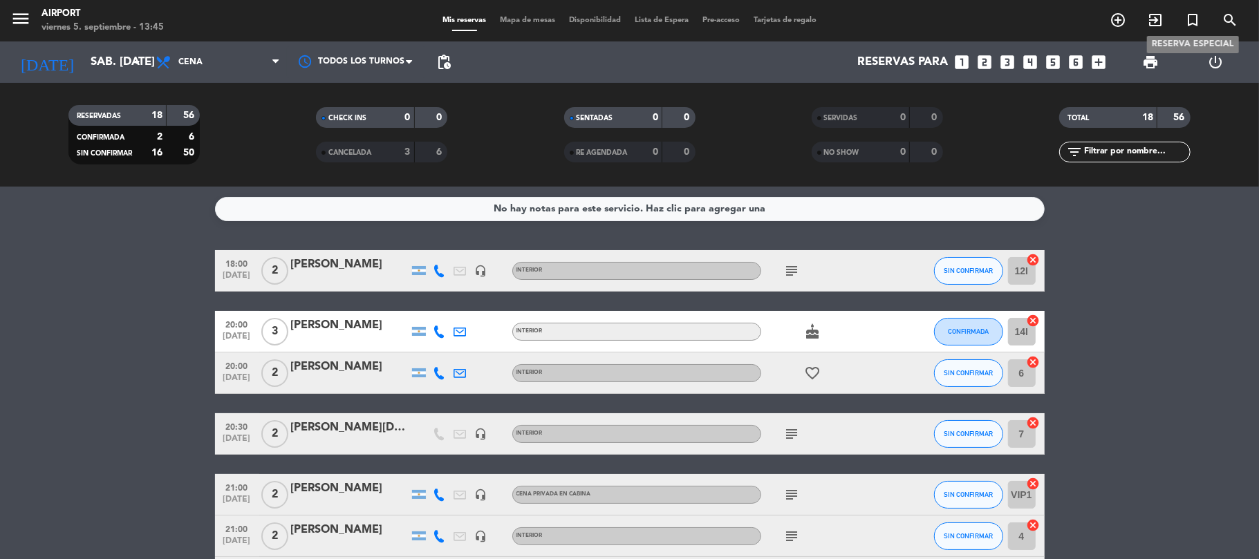
click at [1187, 15] on icon "turned_in_not" at bounding box center [1192, 20] width 17 height 17
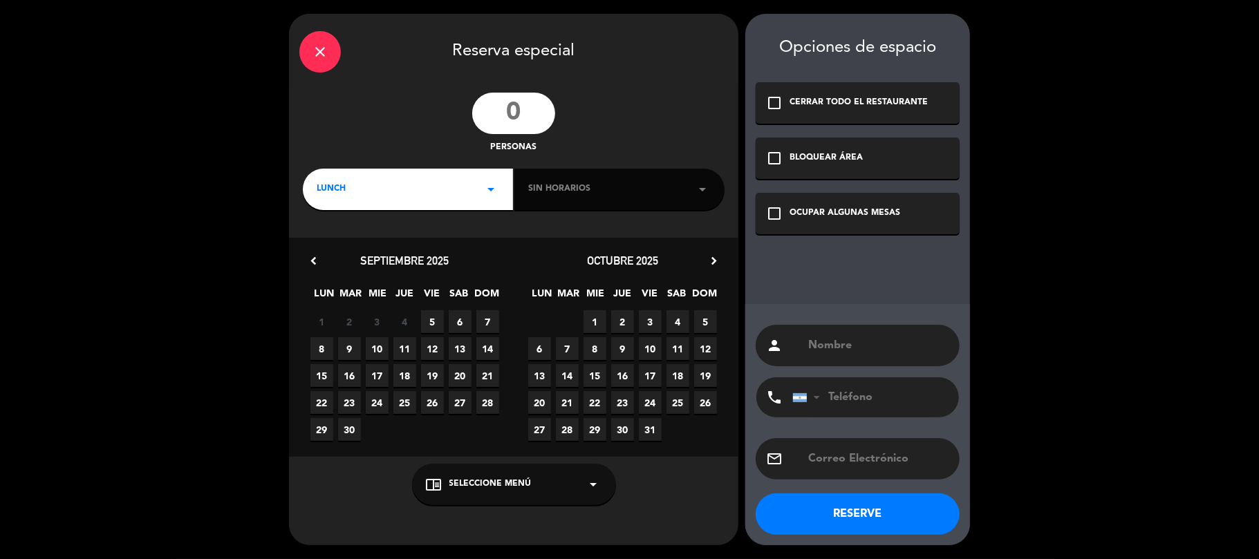
click at [526, 108] on input "number" at bounding box center [513, 113] width 83 height 41
type input "2"
type input "3"
click at [474, 198] on div "LUNCH arrow_drop_down" at bounding box center [408, 189] width 210 height 41
click at [318, 247] on div "Cena" at bounding box center [408, 248] width 182 height 14
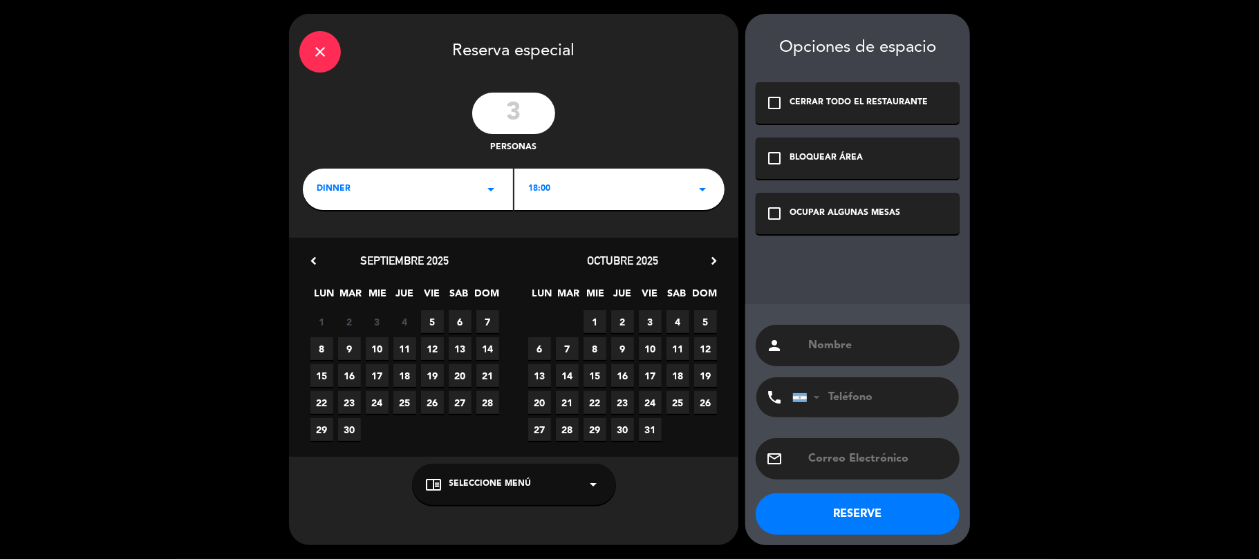
click at [556, 481] on div "chrome_reader_mode Seleccione Menú arrow_drop_down" at bounding box center [514, 484] width 204 height 41
click at [448, 401] on div "INTERIOR EXTERIOR CENA PRIVADA EN CABINA" at bounding box center [514, 433] width 204 height 103
click at [445, 405] on div "INTERIOR" at bounding box center [514, 409] width 176 height 14
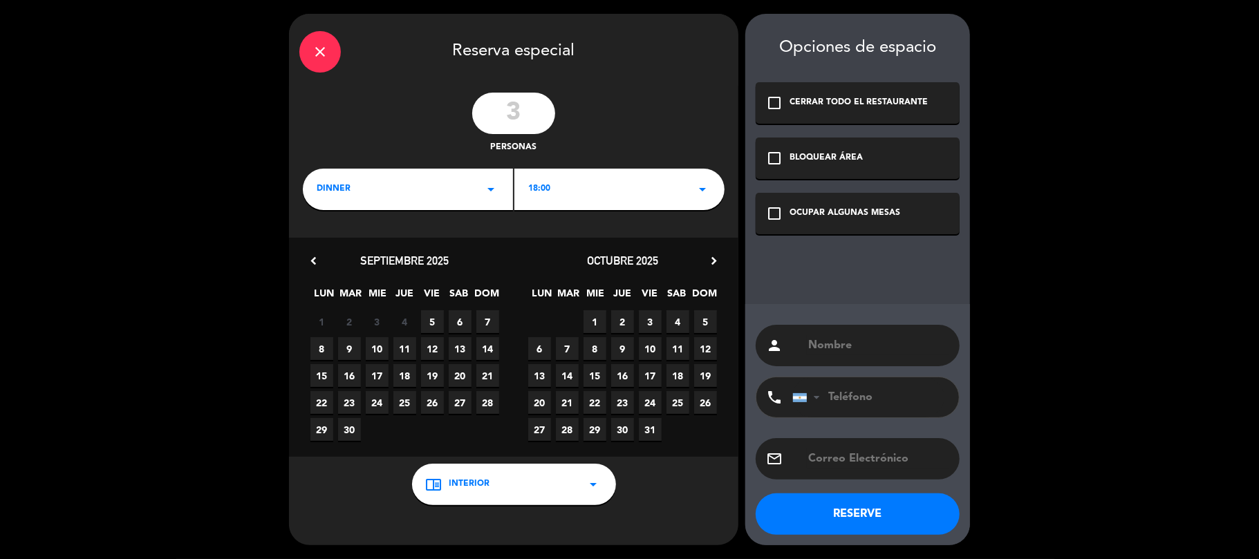
click at [770, 212] on icon "check_box_outline_blank" at bounding box center [774, 213] width 17 height 17
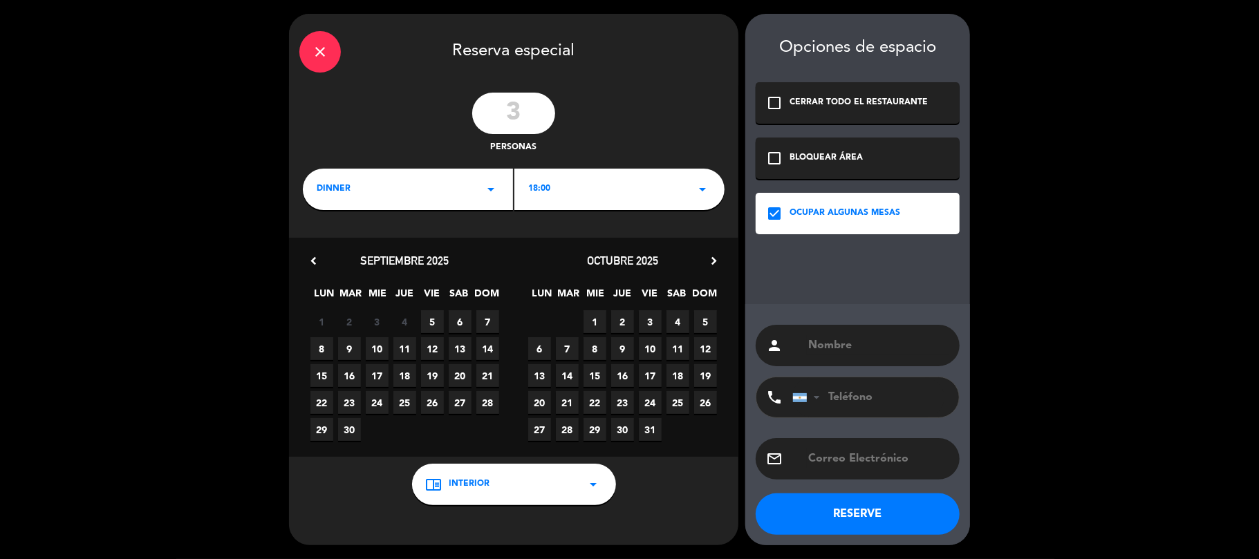
click at [797, 341] on div "person" at bounding box center [858, 345] width 204 height 41
click at [850, 340] on input "text" at bounding box center [878, 345] width 142 height 19
type input "Fcaundo"
click at [868, 393] on input "tel" at bounding box center [868, 397] width 152 height 40
type input "1136966762"
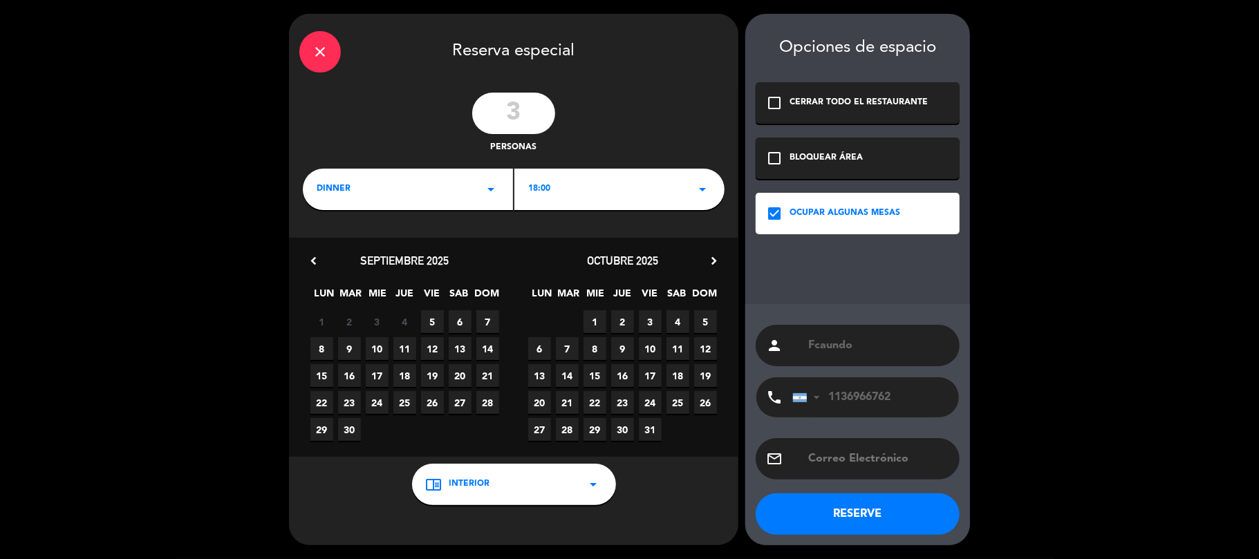
click at [835, 523] on button "RESERVE" at bounding box center [858, 514] width 204 height 41
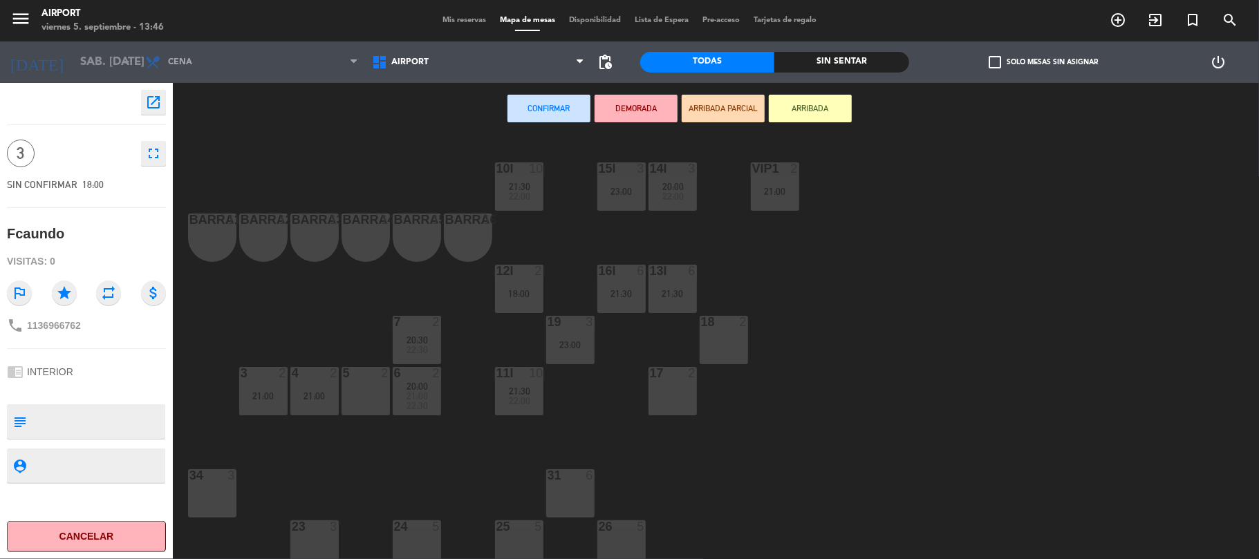
click at [368, 376] on div at bounding box center [365, 373] width 23 height 12
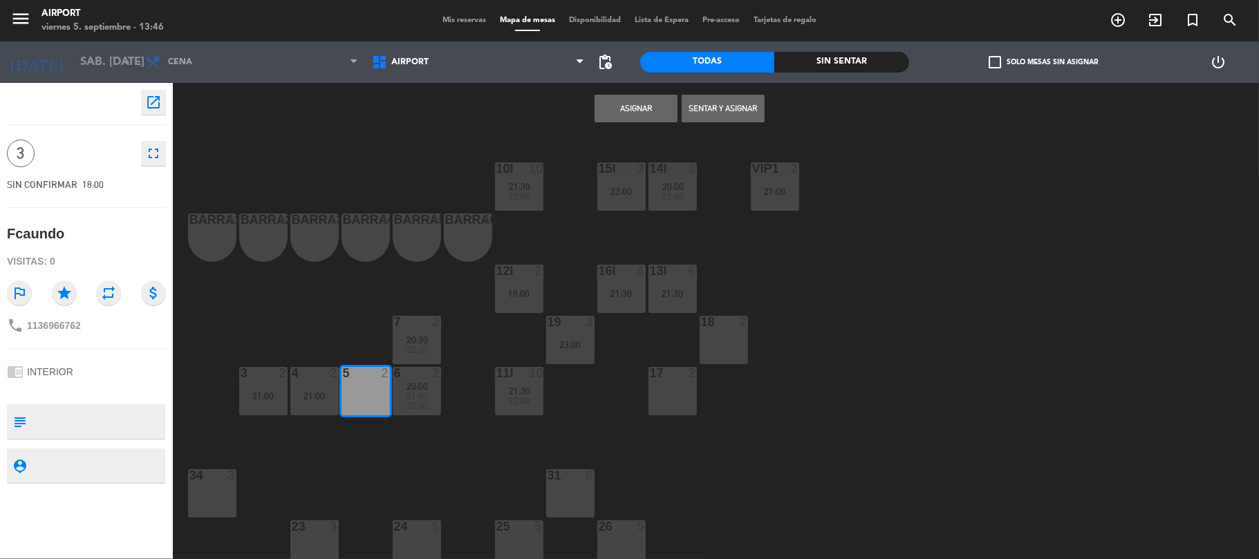
click at [648, 109] on button "Asignar" at bounding box center [635, 109] width 83 height 28
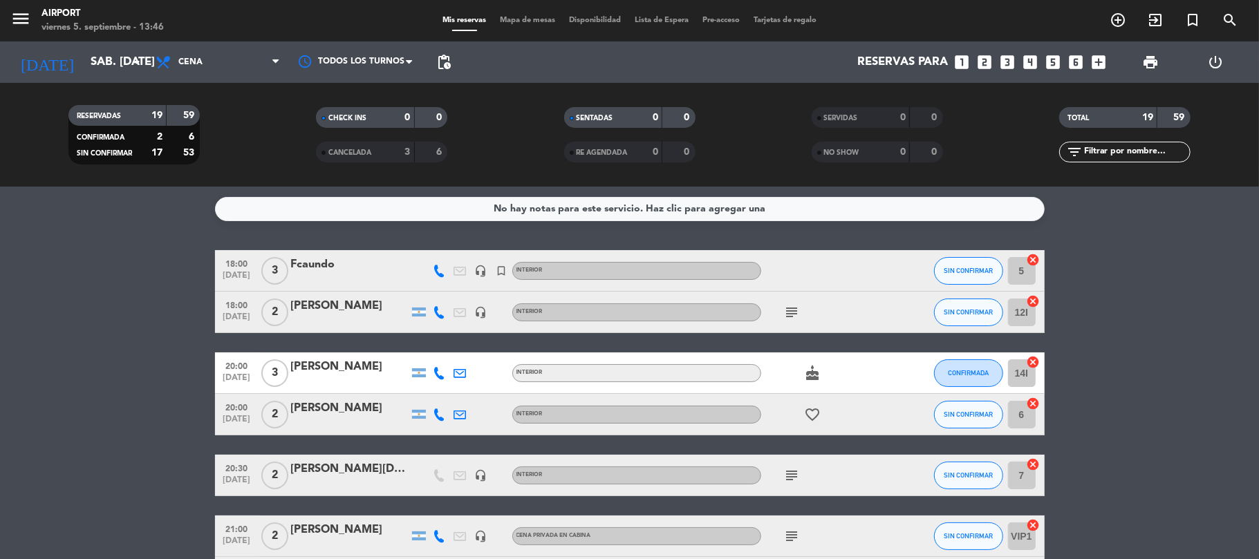
click at [324, 261] on div "Fcaundo" at bounding box center [350, 265] width 118 height 18
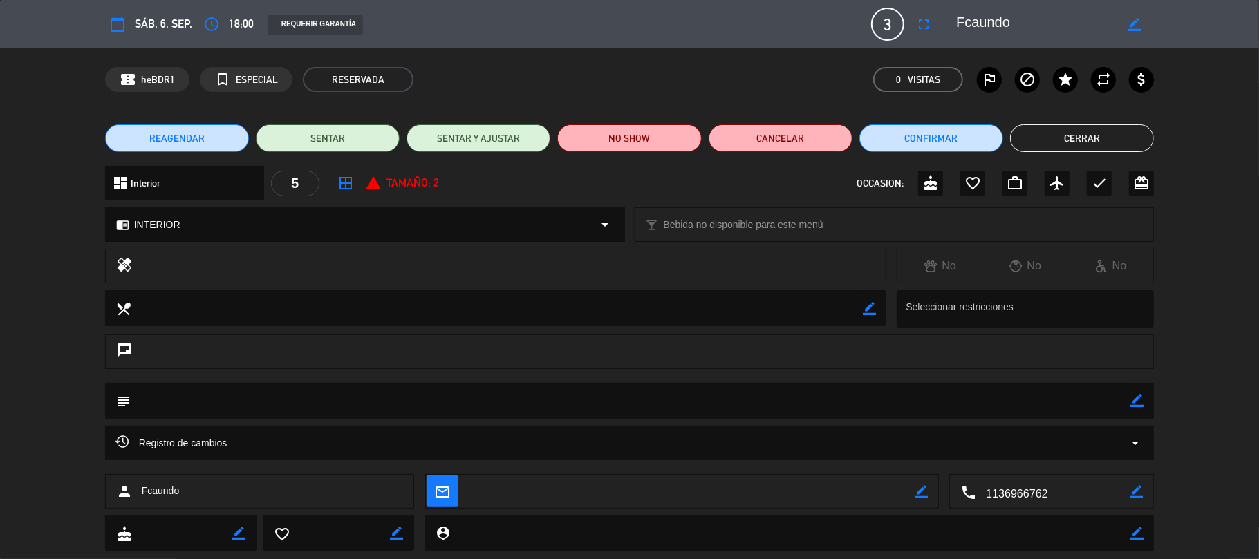
click at [1123, 22] on div "border_color" at bounding box center [1133, 24] width 39 height 25
click at [1127, 25] on icon "border_color" at bounding box center [1133, 24] width 13 height 13
click at [972, 21] on textarea at bounding box center [1035, 24] width 158 height 25
type textarea "Facundo"
click at [1132, 19] on icon at bounding box center [1133, 24] width 13 height 13
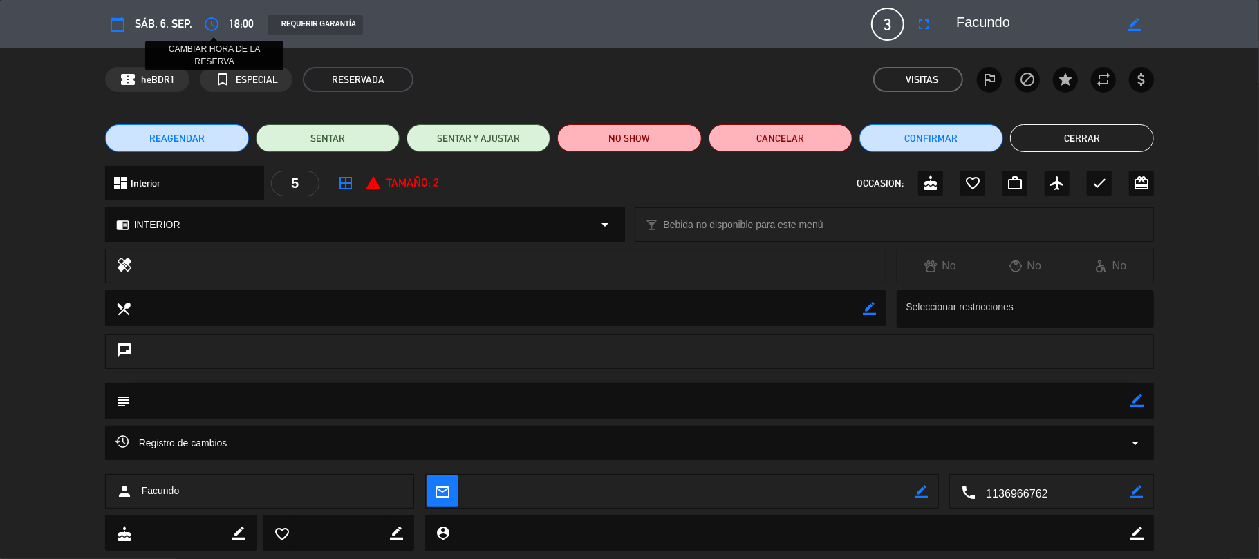
click at [209, 24] on icon "access_time" at bounding box center [211, 24] width 17 height 17
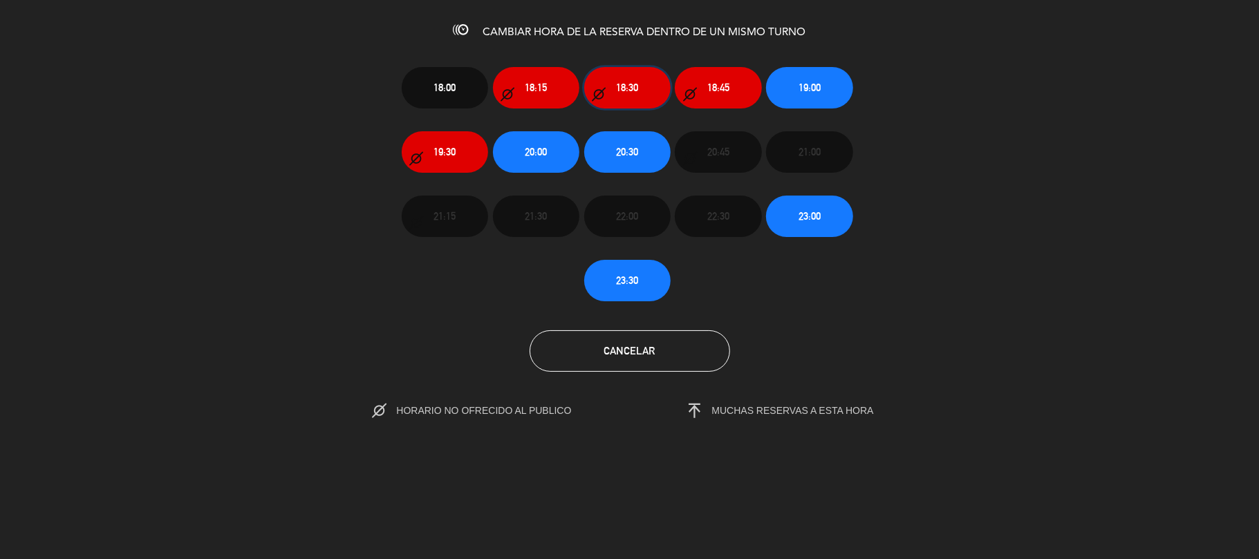
click at [626, 79] on span "18:30" at bounding box center [627, 87] width 22 height 16
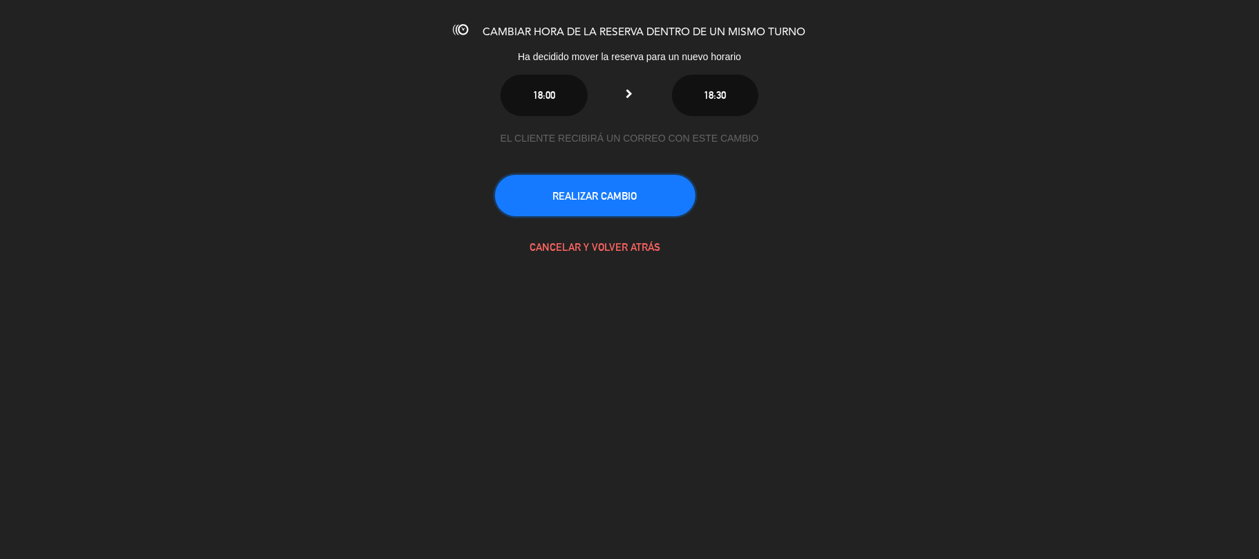
click at [630, 200] on button "REALIZAR CAMBIO" at bounding box center [595, 195] width 200 height 41
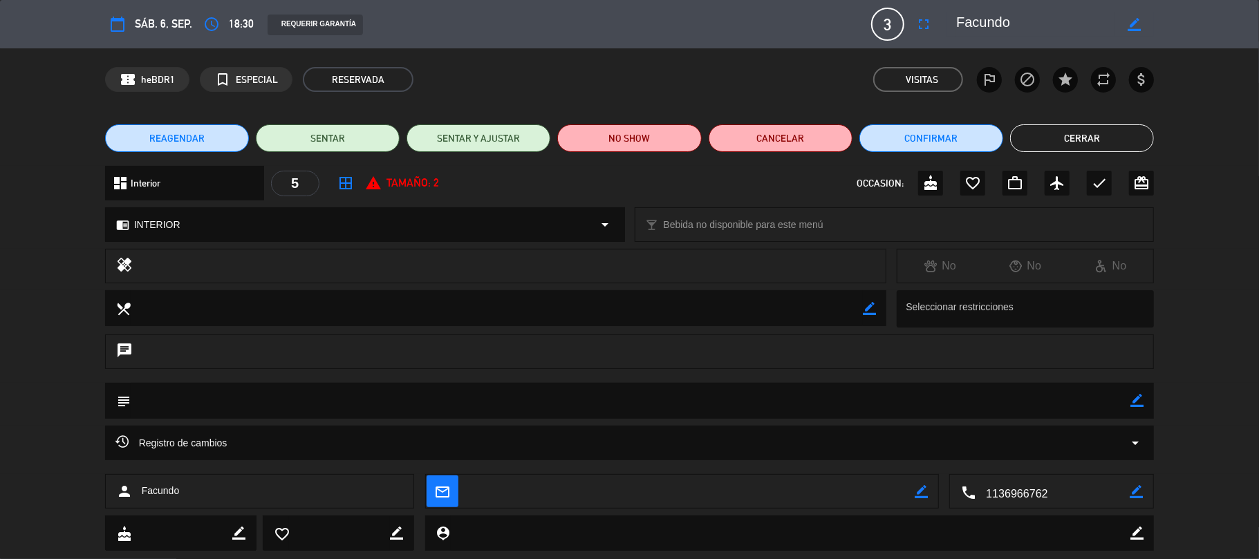
click at [1121, 133] on button "Cerrar" at bounding box center [1082, 138] width 144 height 28
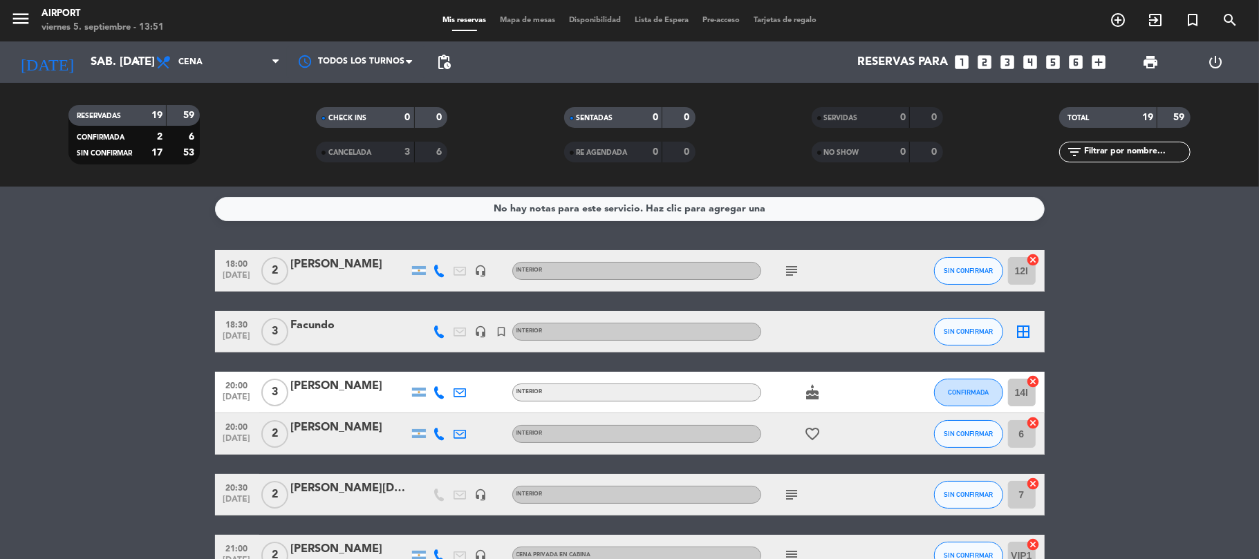
click at [980, 62] on icon "looks_two" at bounding box center [985, 62] width 18 height 18
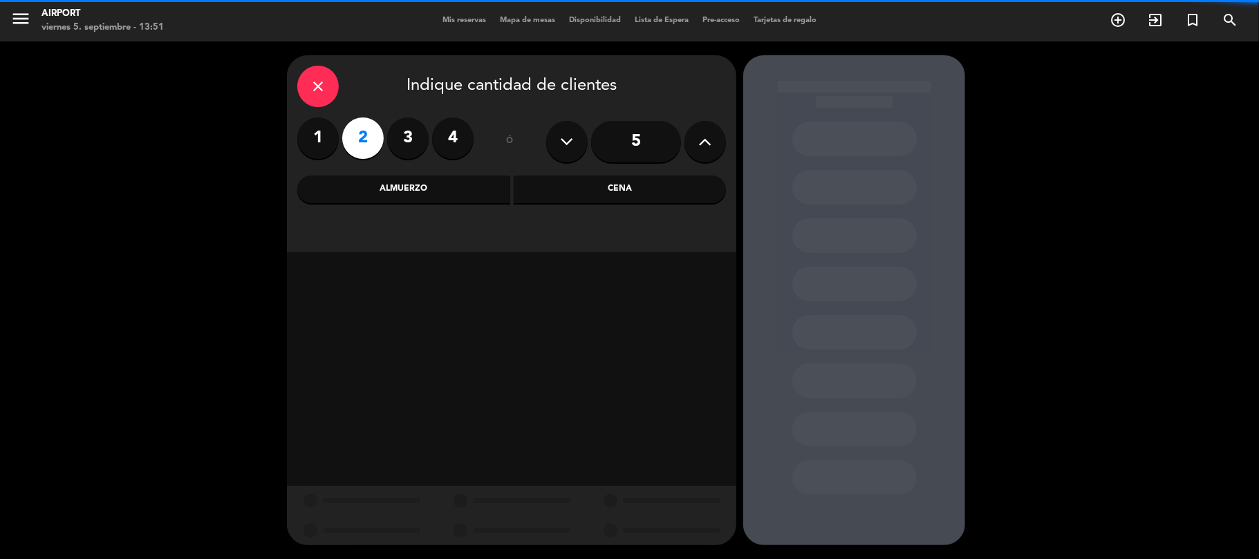
click at [610, 182] on div "Cena" at bounding box center [620, 190] width 213 height 28
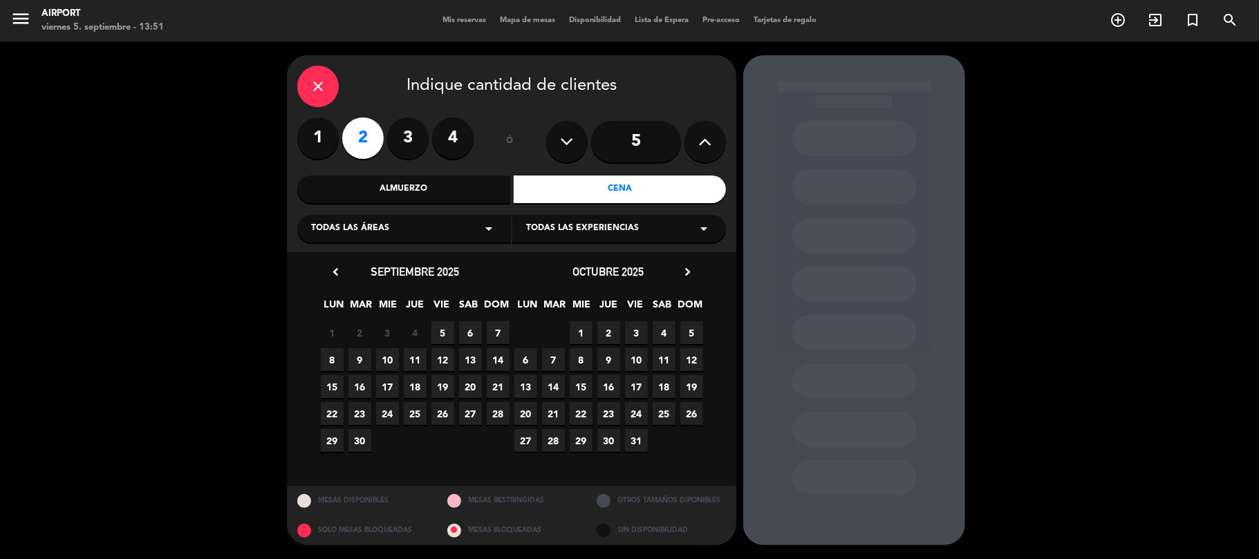
click at [441, 222] on div "Todas las áreas arrow_drop_down" at bounding box center [404, 229] width 214 height 28
click at [329, 277] on div "Interior" at bounding box center [404, 284] width 186 height 14
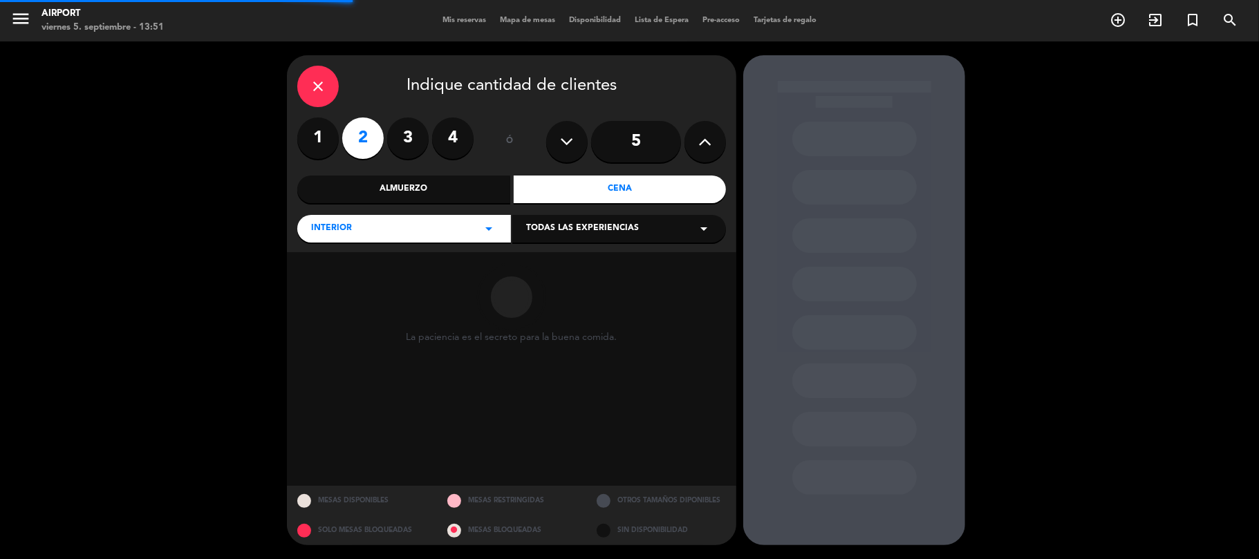
click at [554, 216] on div "Todas las experiencias arrow_drop_down" at bounding box center [619, 229] width 214 height 28
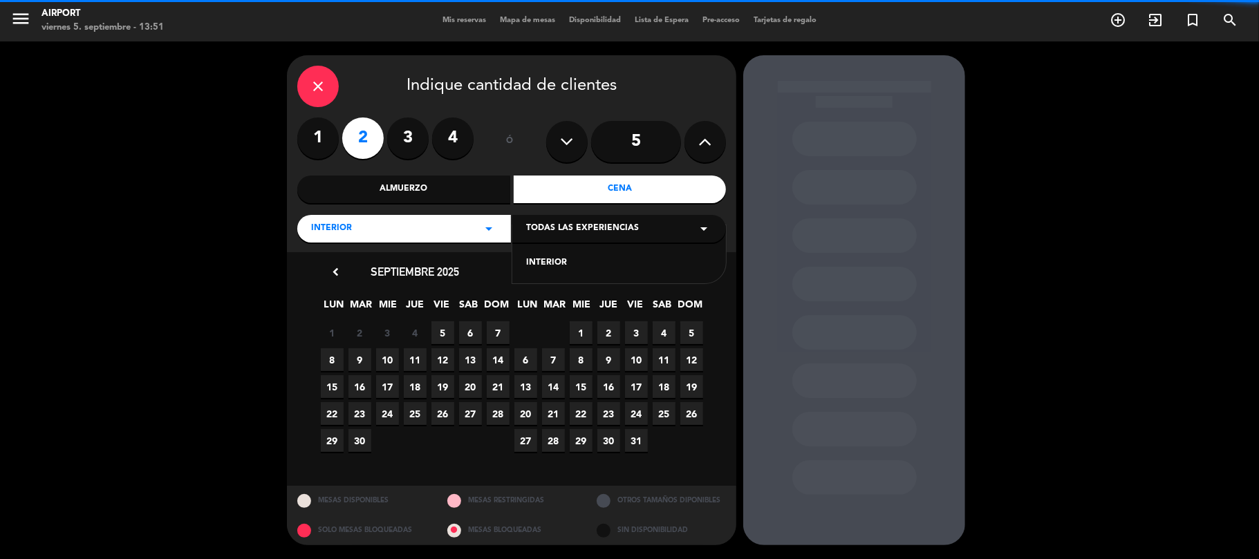
click at [543, 263] on div "INTERIOR" at bounding box center [619, 263] width 186 height 14
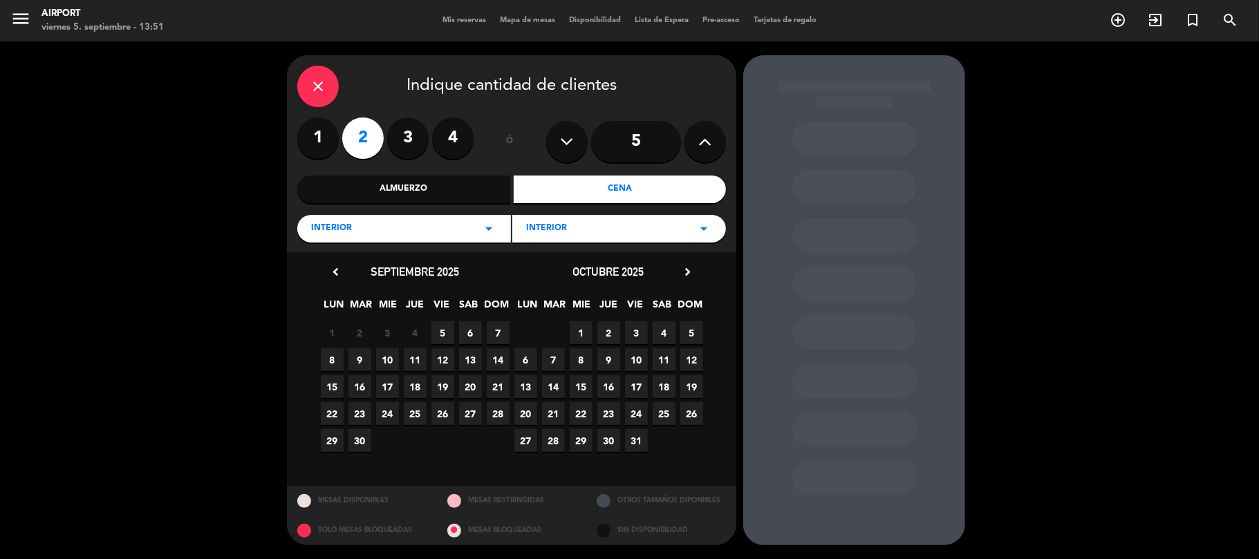
click at [470, 335] on span "6" at bounding box center [470, 332] width 23 height 23
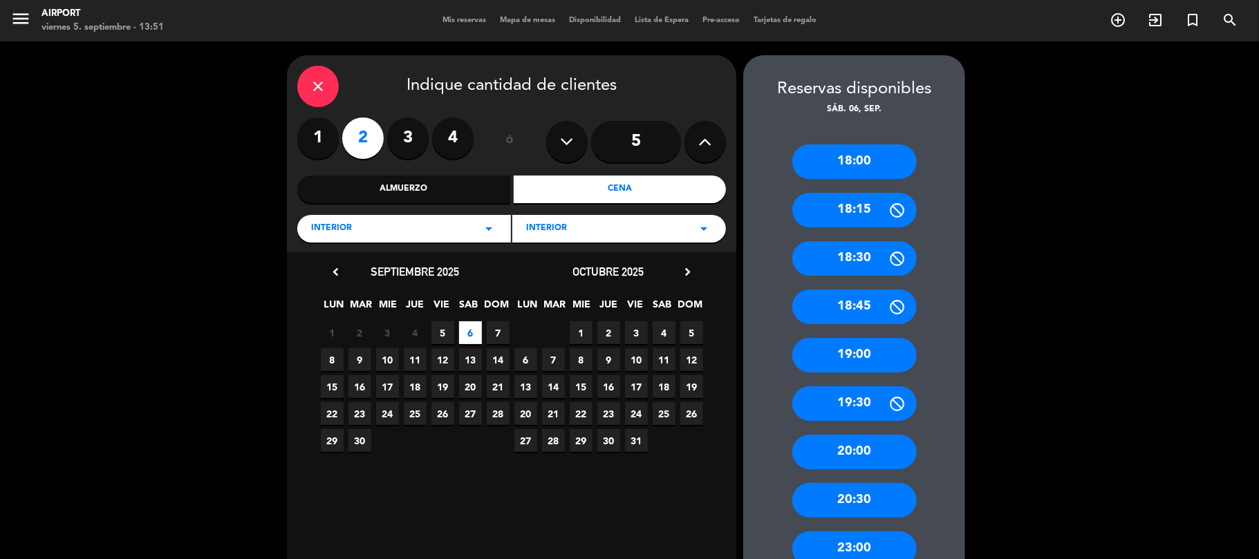
click at [853, 495] on div "20:30" at bounding box center [854, 500] width 124 height 35
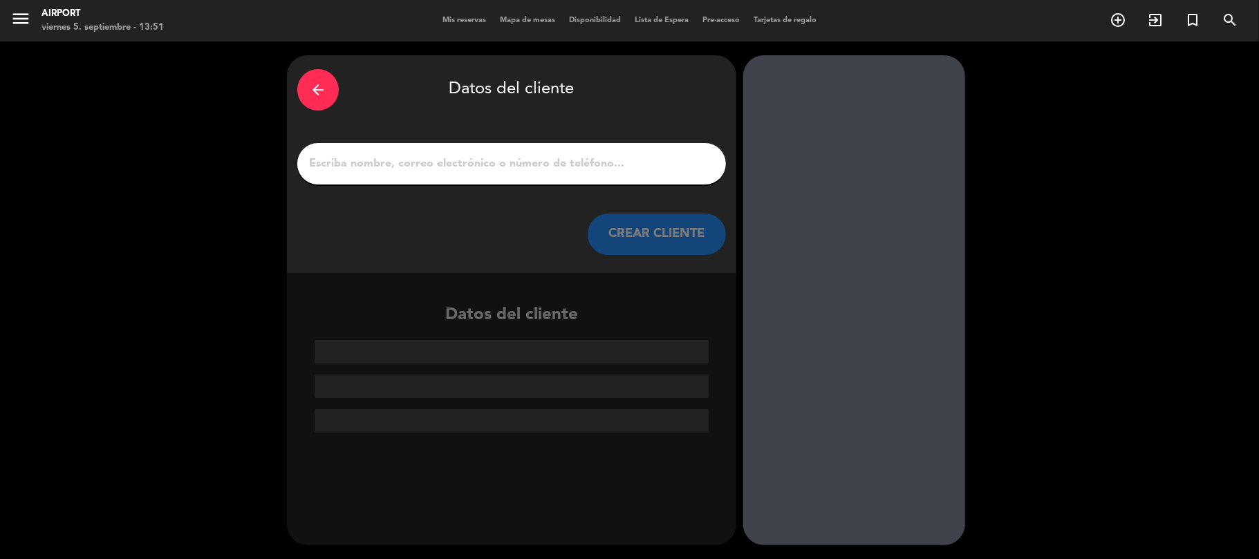
click at [443, 167] on input "1" at bounding box center [512, 163] width 408 height 19
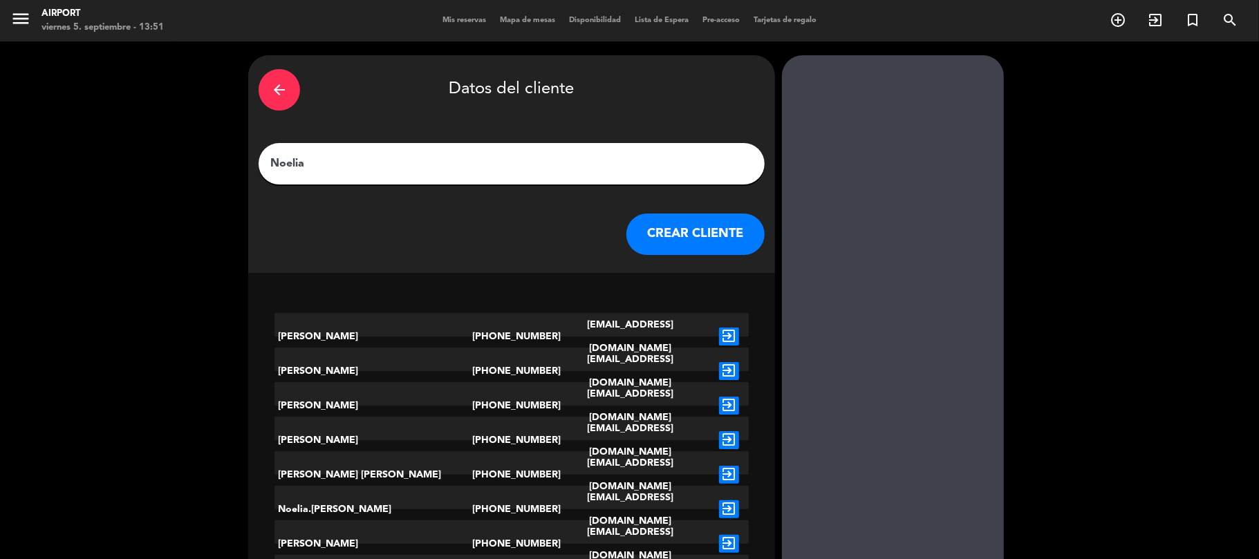
type input "Noelia"
click at [657, 238] on button "CREAR CLIENTE" at bounding box center [695, 234] width 138 height 41
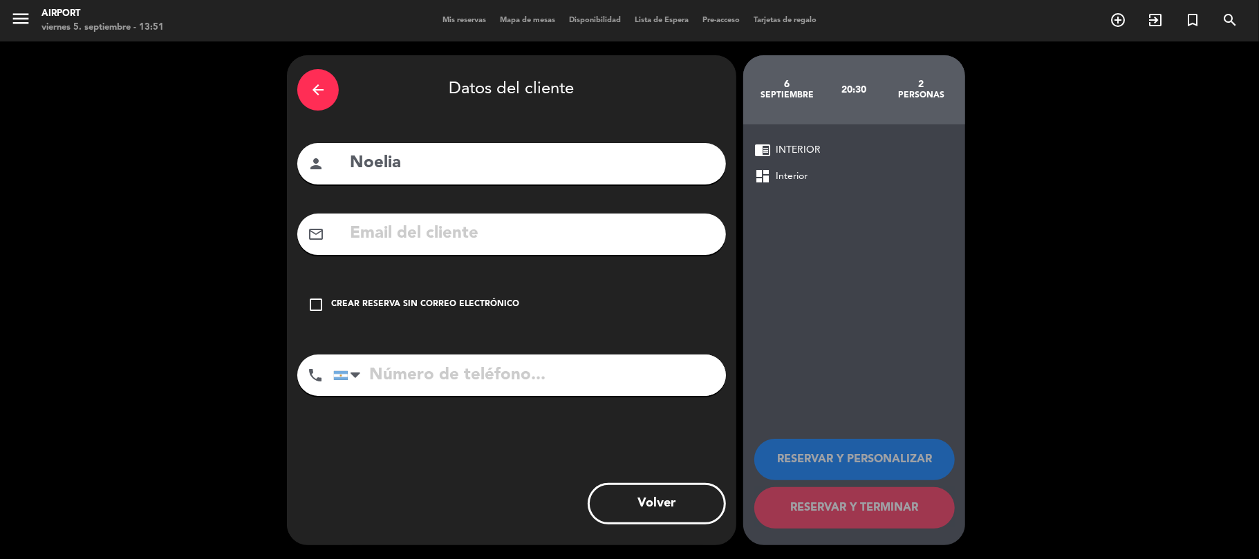
click at [317, 306] on icon "check_box_outline_blank" at bounding box center [316, 305] width 17 height 17
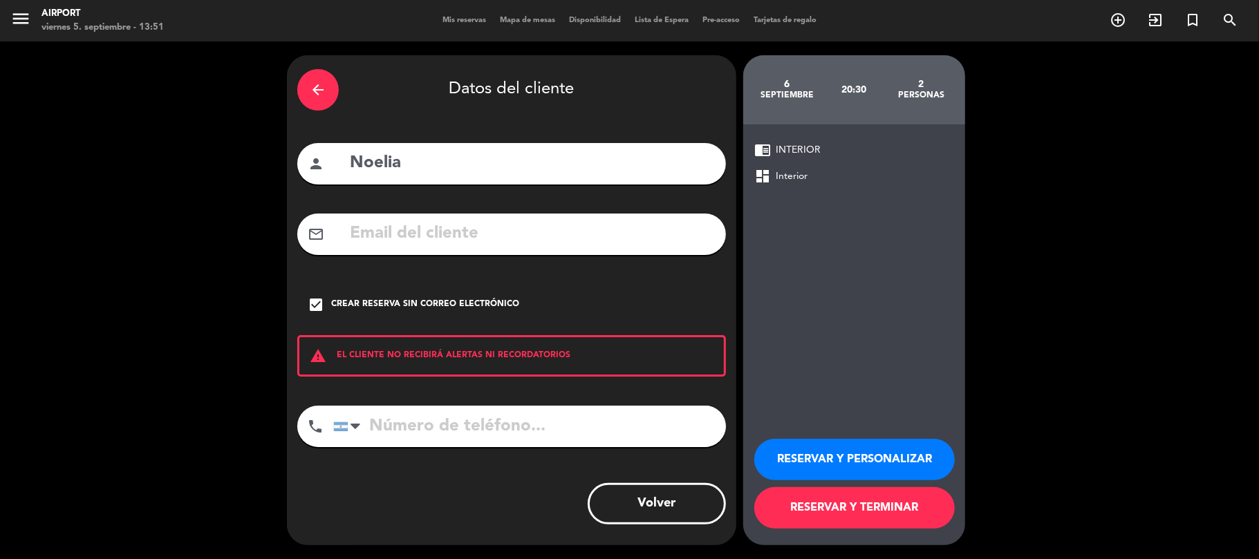
click at [408, 427] on input "tel" at bounding box center [529, 426] width 393 height 41
type input "1138001859"
click at [892, 451] on button "RESERVAR Y PERSONALIZAR" at bounding box center [854, 459] width 200 height 41
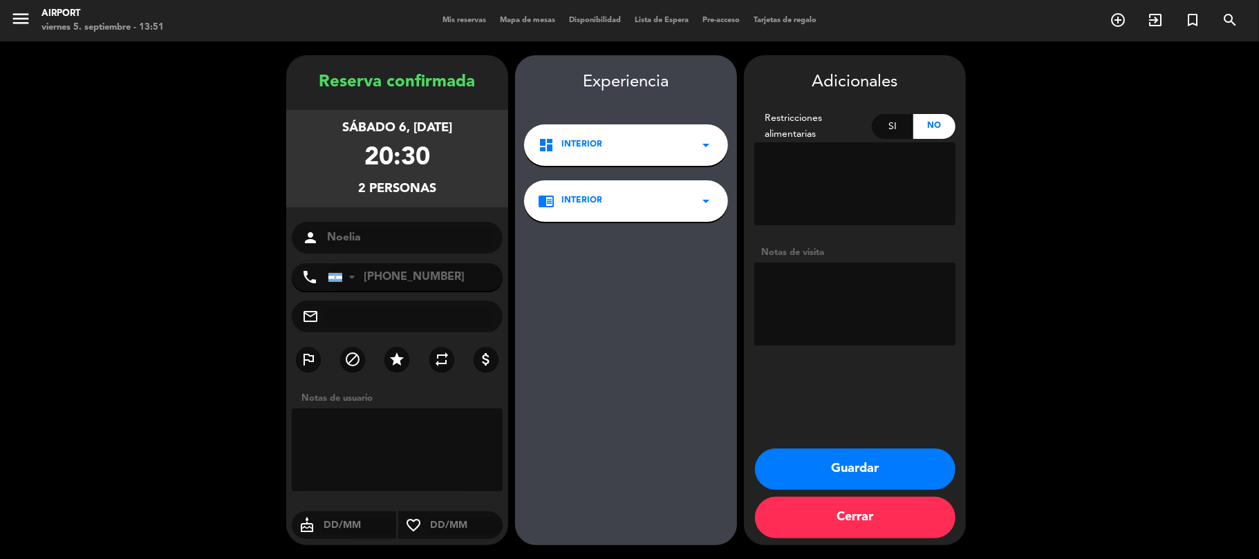
click at [821, 277] on textarea at bounding box center [854, 304] width 201 height 83
type textarea "Bigbox - Experiencia Gourmet"
click at [832, 463] on button "Guardar" at bounding box center [855, 469] width 200 height 41
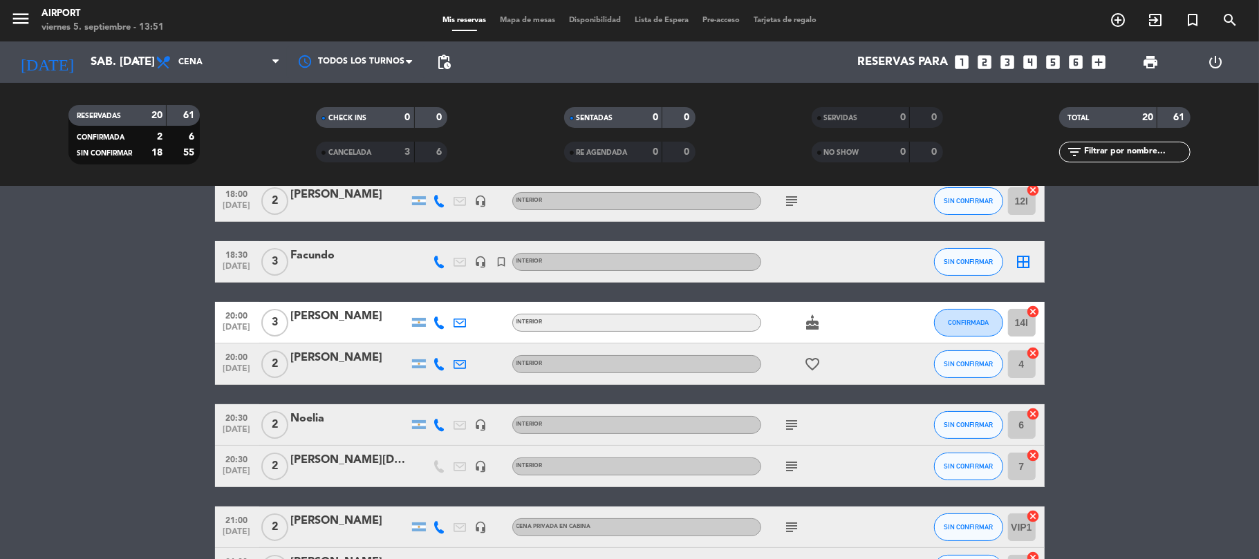
scroll to position [184, 0]
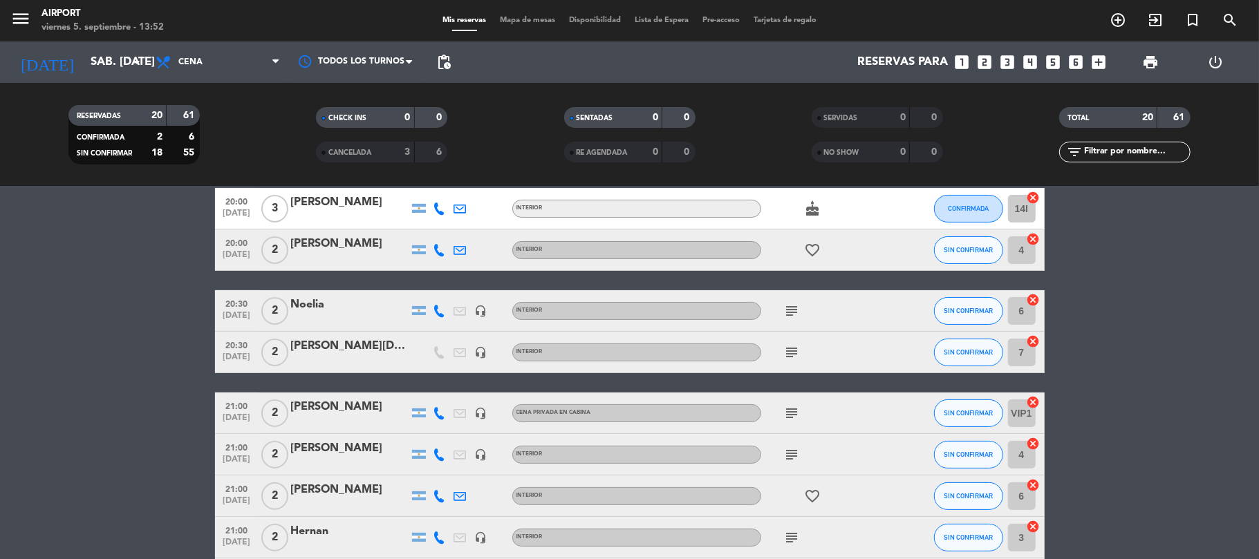
click at [317, 304] on div "Noelia" at bounding box center [350, 305] width 118 height 18
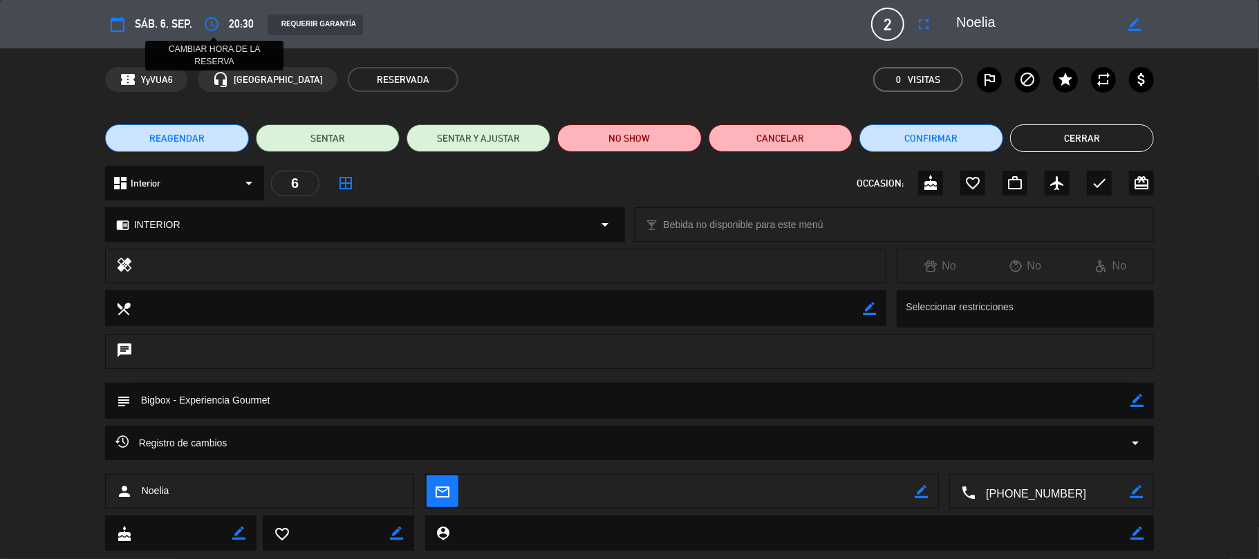
click at [210, 23] on icon "access_time" at bounding box center [211, 24] width 17 height 17
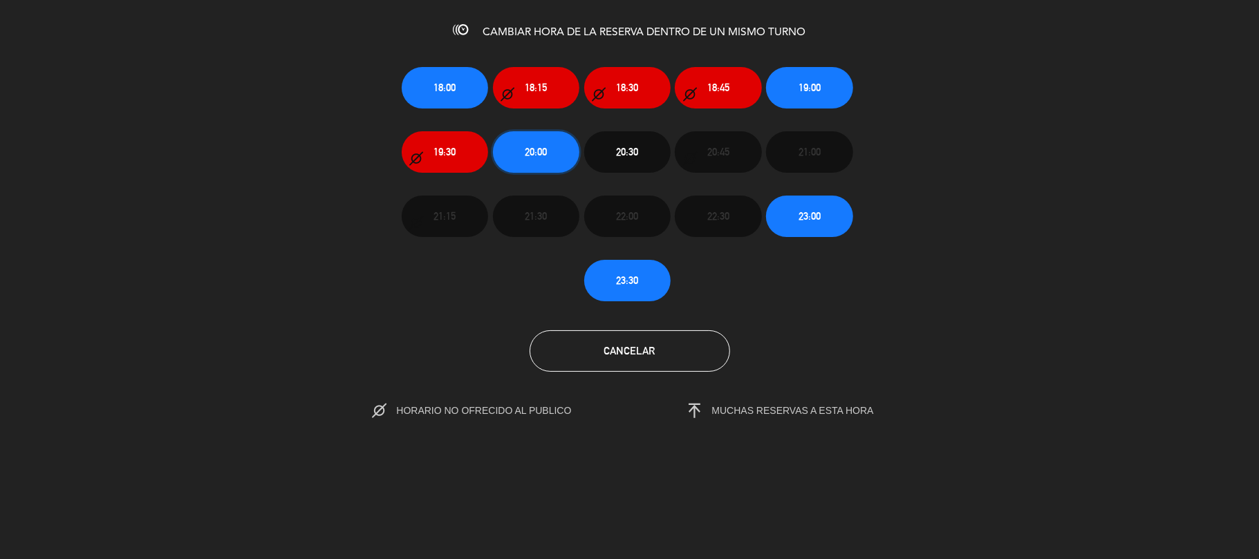
click at [551, 152] on button "20:00" at bounding box center [536, 151] width 86 height 41
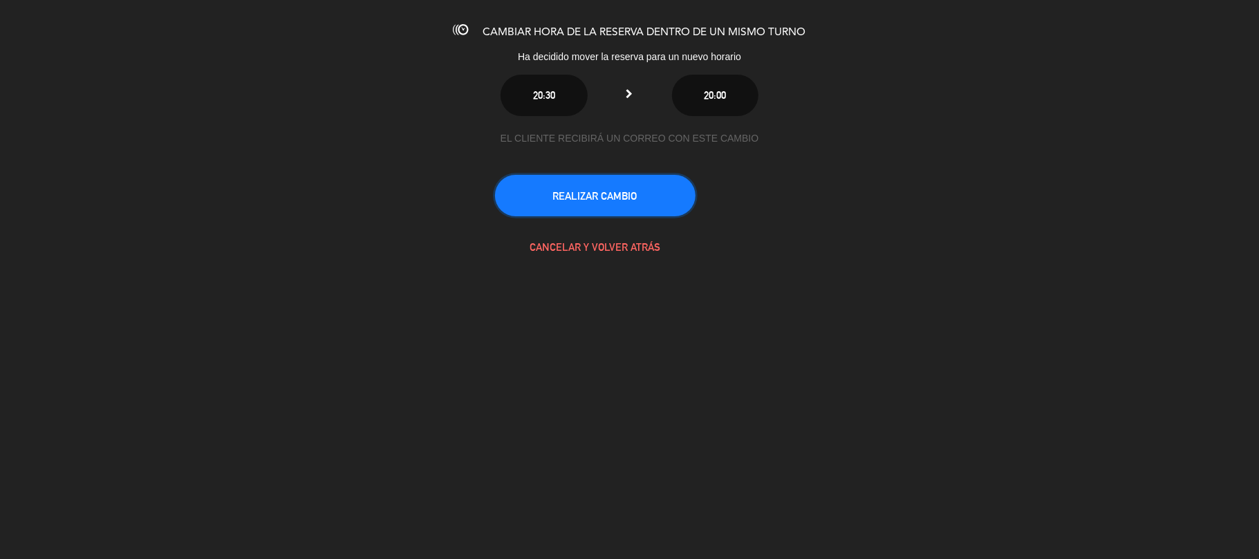
click at [576, 189] on button "REALIZAR CAMBIO" at bounding box center [595, 195] width 200 height 41
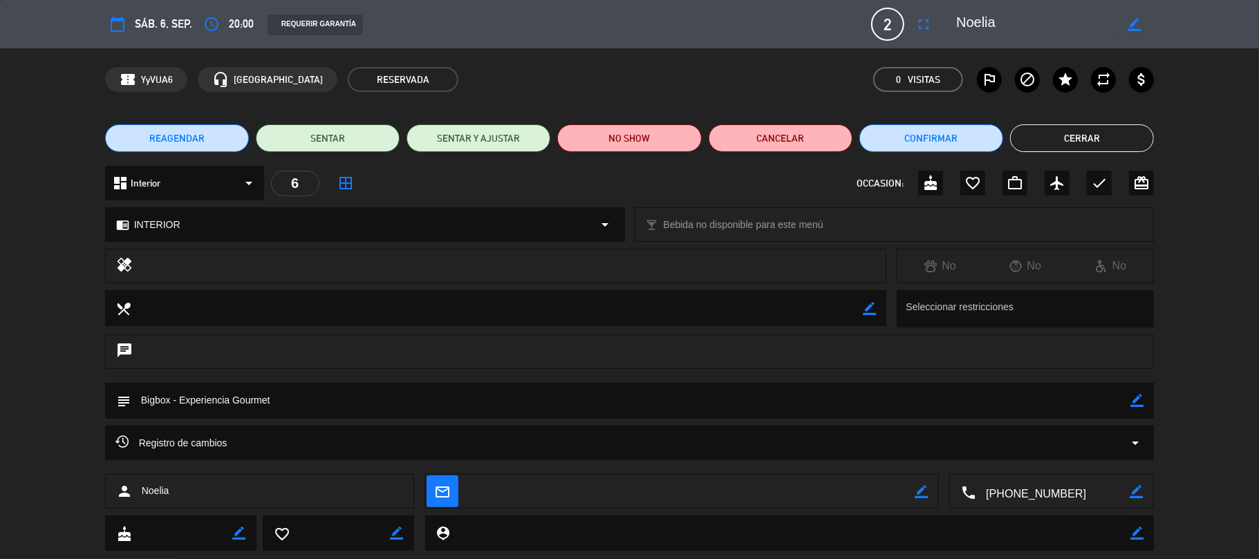
click at [1052, 141] on button "Cerrar" at bounding box center [1082, 138] width 144 height 28
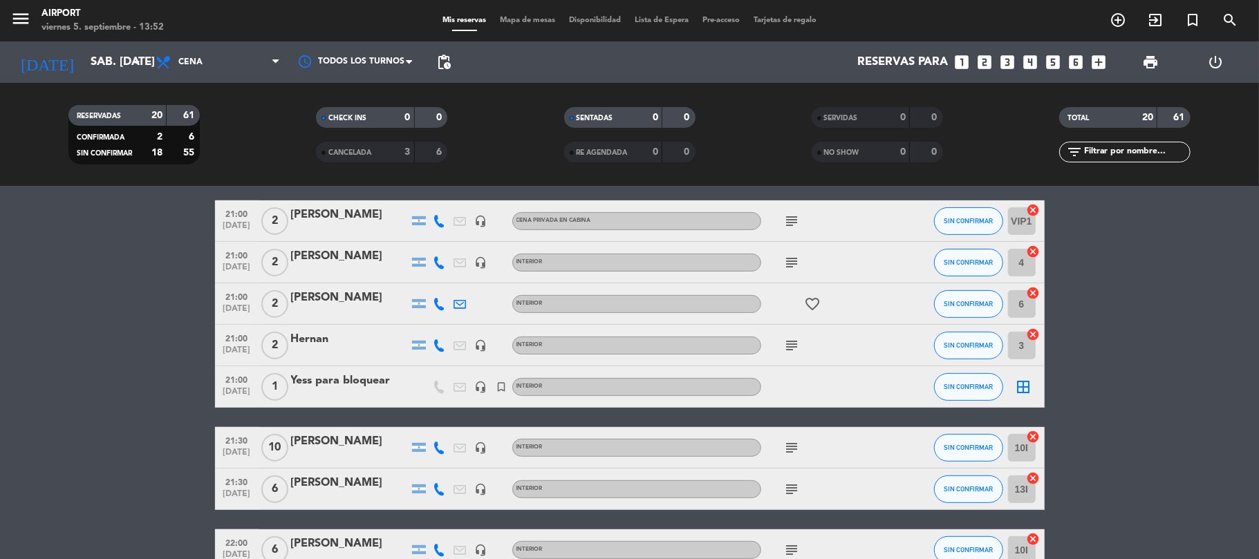
scroll to position [7, 0]
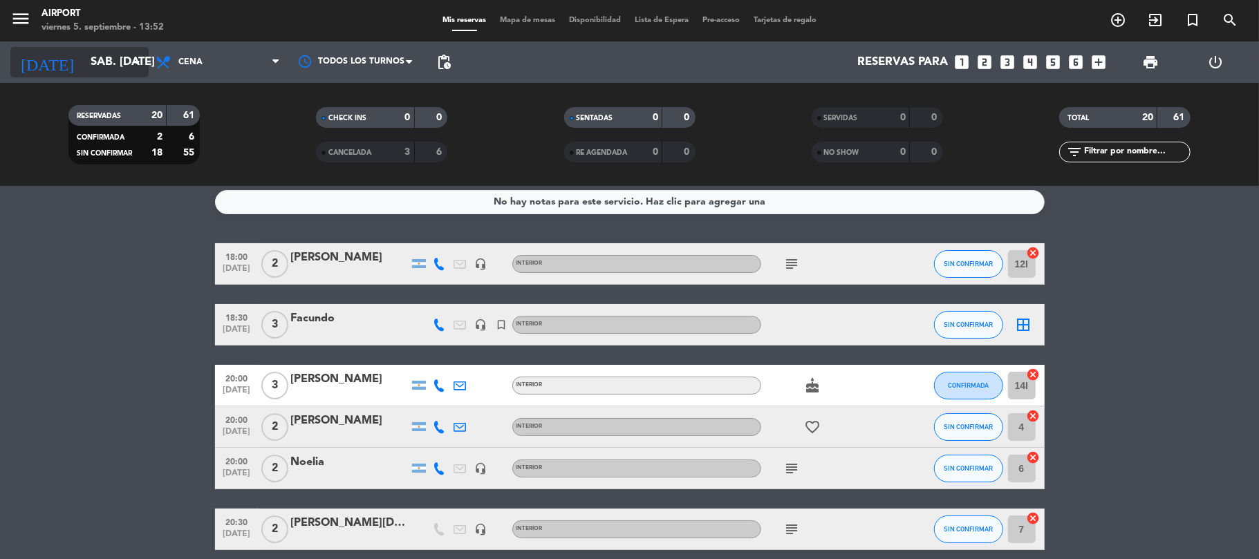
click at [103, 53] on input "sáb. [DATE]" at bounding box center [158, 62] width 149 height 27
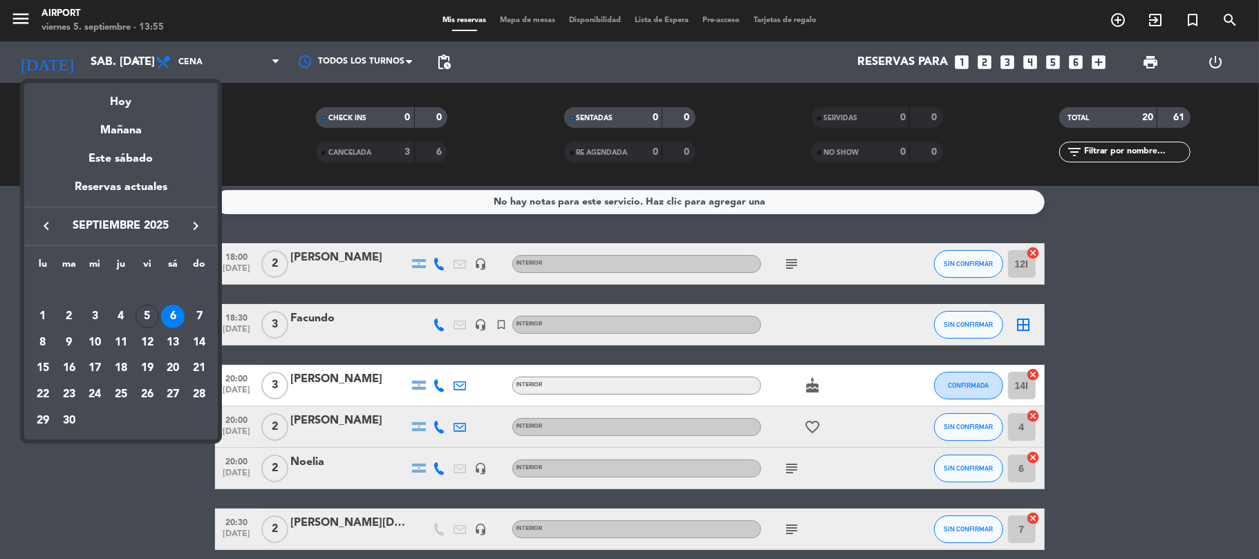
click at [122, 496] on div at bounding box center [629, 279] width 1259 height 559
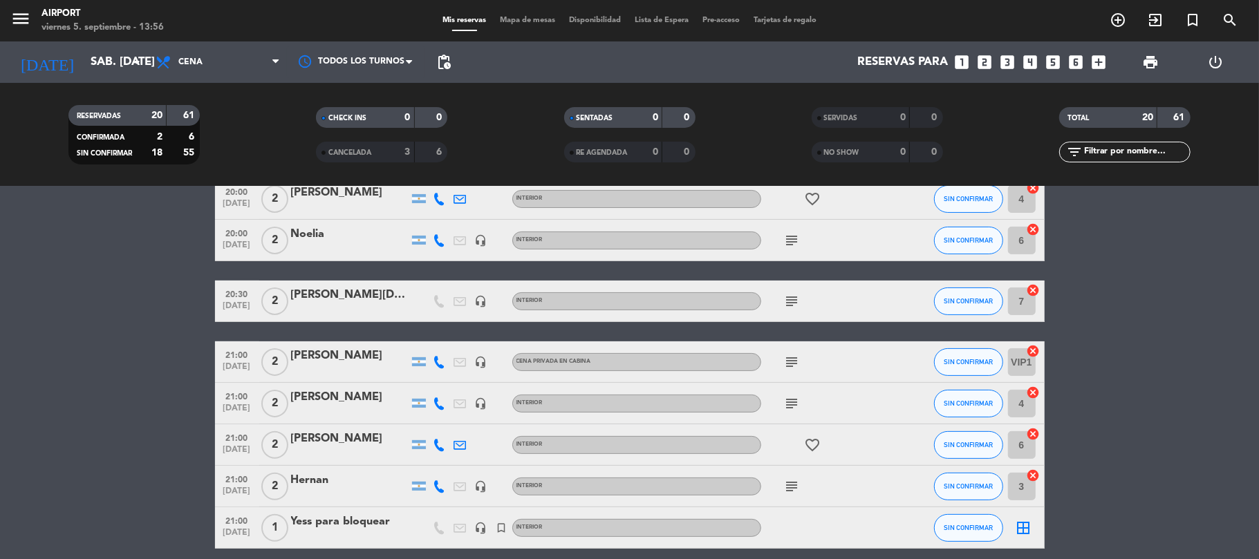
scroll to position [191, 0]
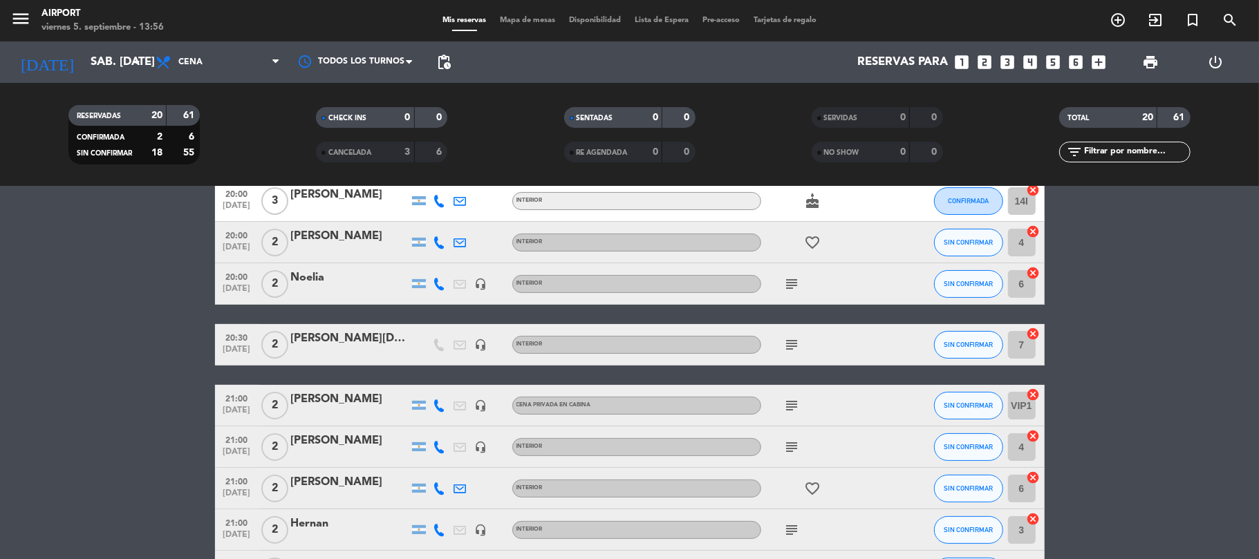
click at [786, 341] on icon "subject" at bounding box center [792, 345] width 17 height 17
click at [150, 416] on bookings-row "18:00 [DATE] 2 [PERSON_NAME] headset_mic INTERIOR subject SIN CONFIRMAR 12I can…" at bounding box center [629, 551] width 1259 height 984
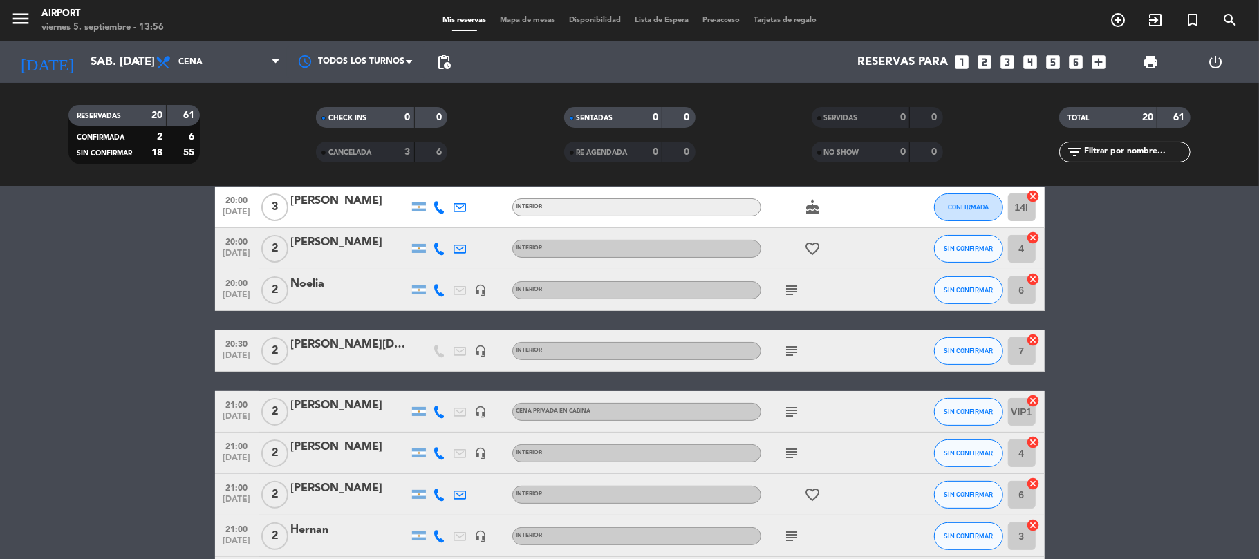
scroll to position [7, 0]
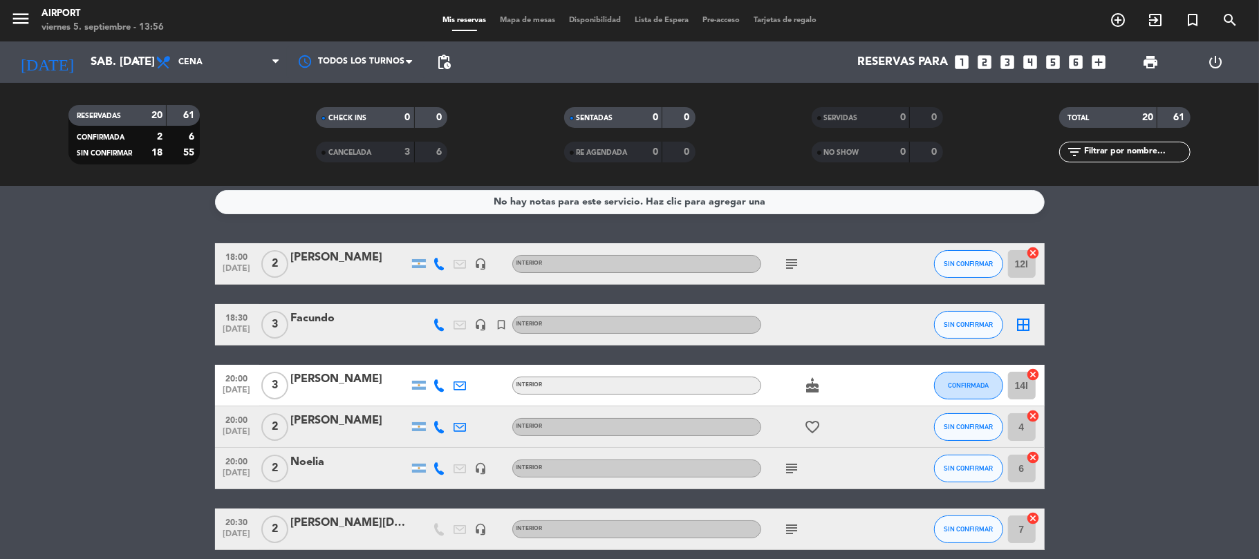
click at [335, 330] on div at bounding box center [350, 333] width 118 height 11
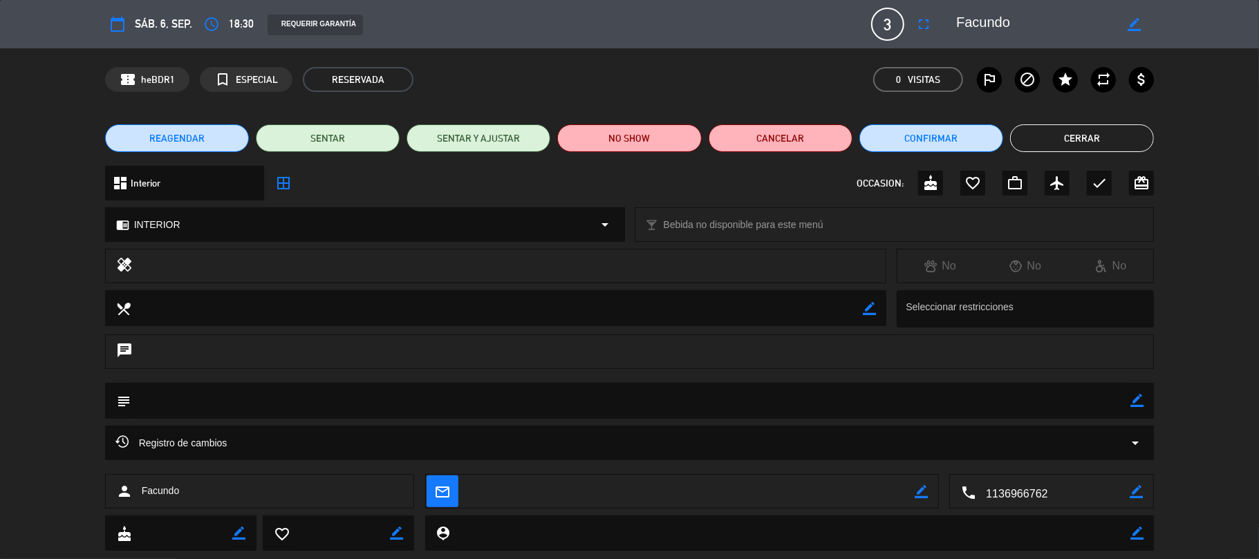
click at [1135, 402] on icon "border_color" at bounding box center [1136, 400] width 13 height 13
click at [272, 393] on textarea at bounding box center [631, 400] width 1000 height 35
type textarea "Bigbox - Brunchear, una persona a la carga"
click at [1138, 394] on div at bounding box center [1136, 401] width 13 height 36
click at [1138, 395] on icon at bounding box center [1136, 400] width 13 height 13
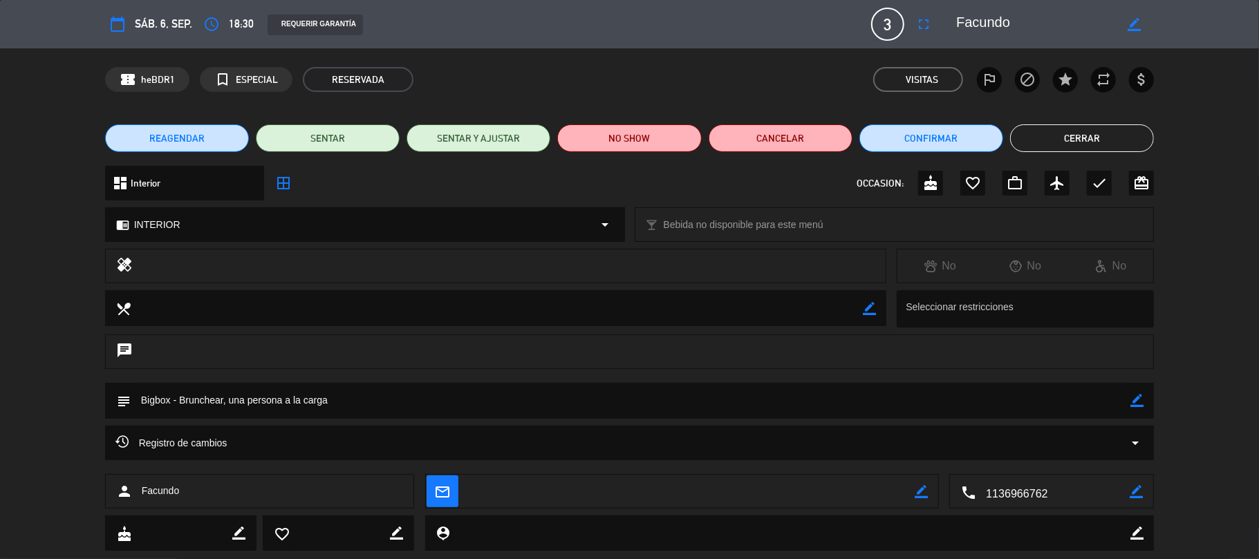
click at [1116, 134] on button "Cerrar" at bounding box center [1082, 138] width 144 height 28
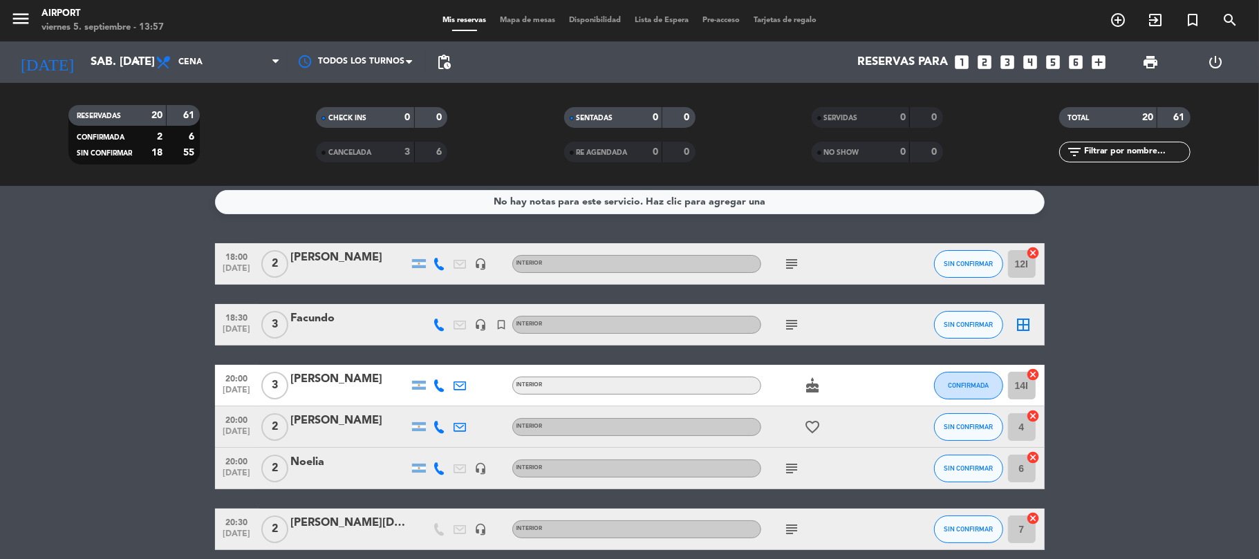
click at [816, 386] on icon "cake" at bounding box center [813, 385] width 17 height 17
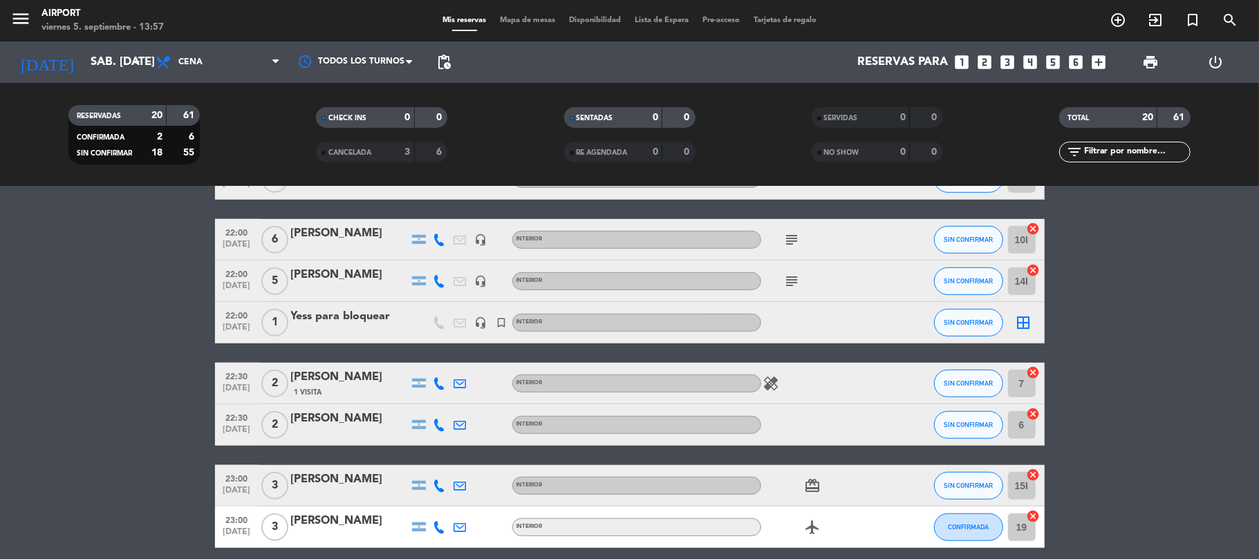
scroll to position [744, 0]
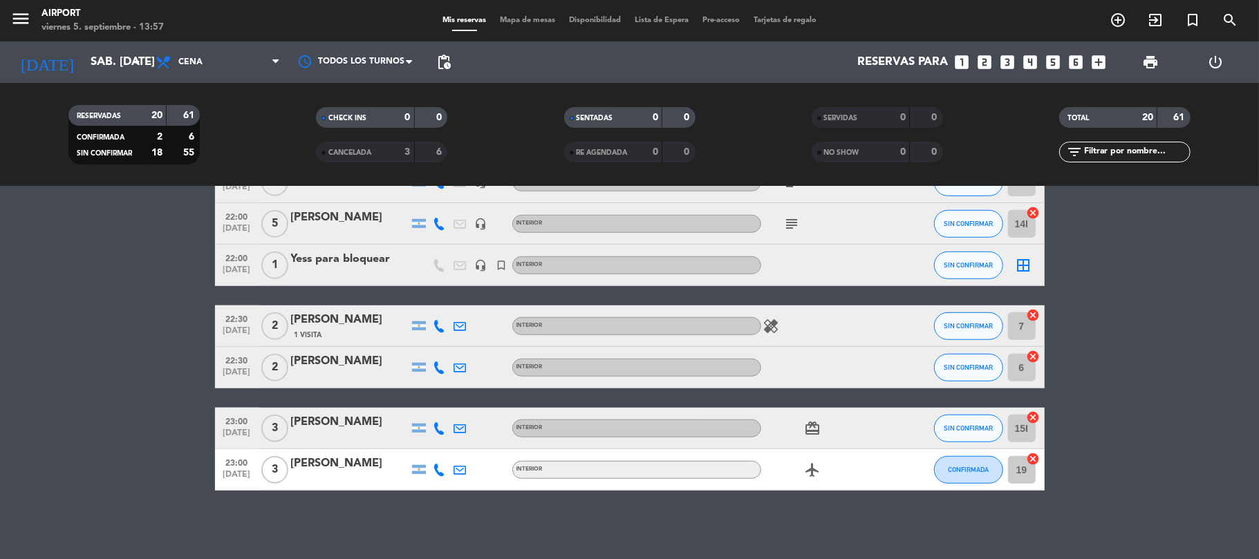
click at [772, 324] on icon "healing" at bounding box center [771, 326] width 17 height 17
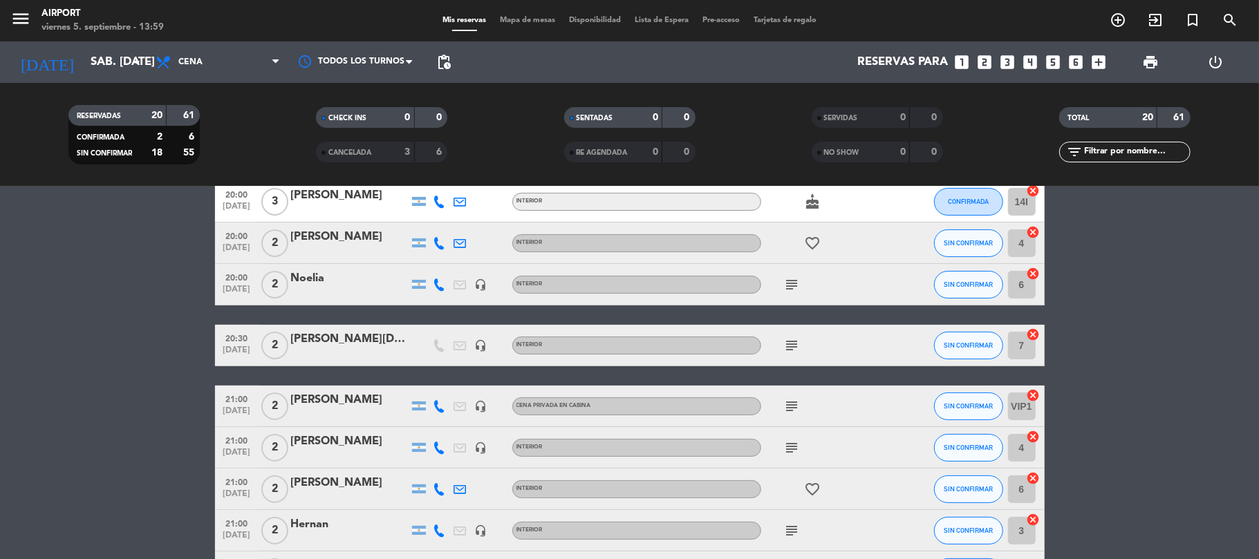
scroll to position [375, 0]
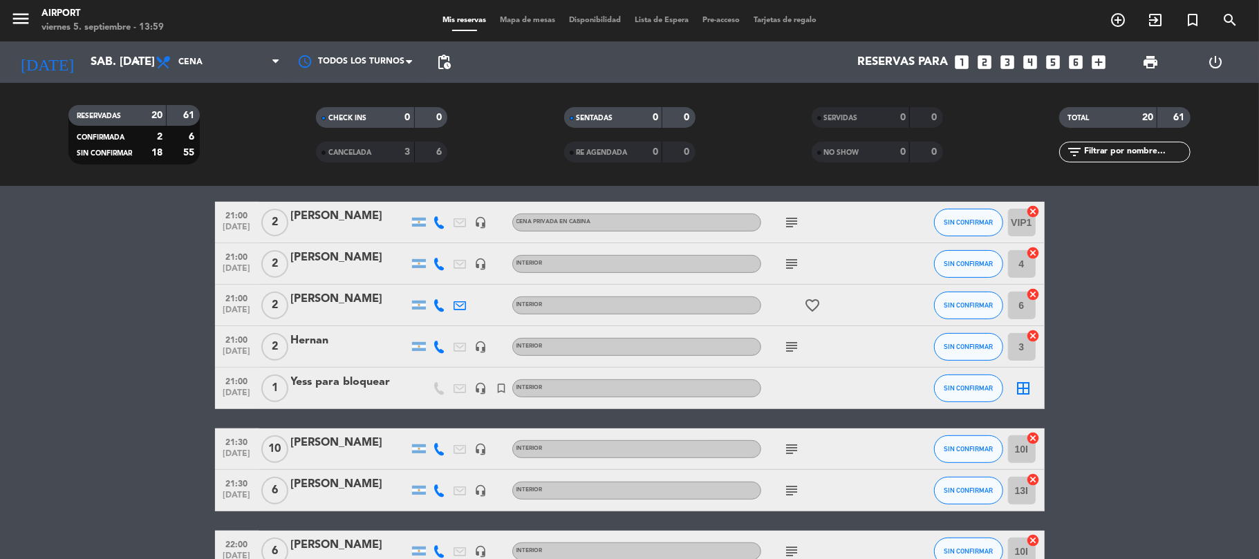
click at [792, 343] on icon "subject" at bounding box center [792, 347] width 17 height 17
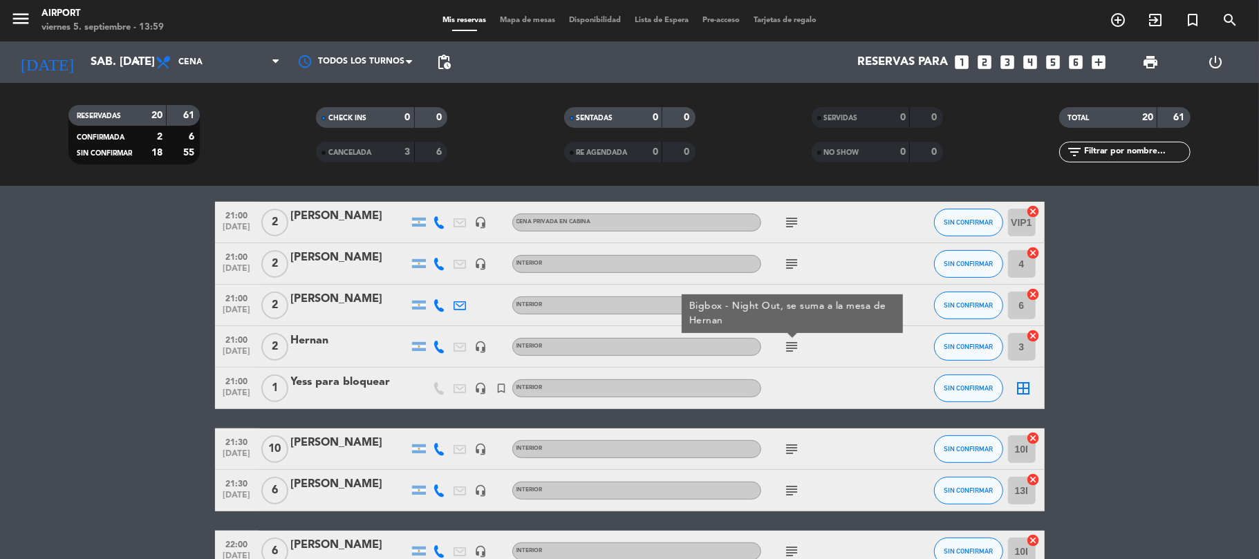
click at [785, 448] on icon "subject" at bounding box center [792, 449] width 17 height 17
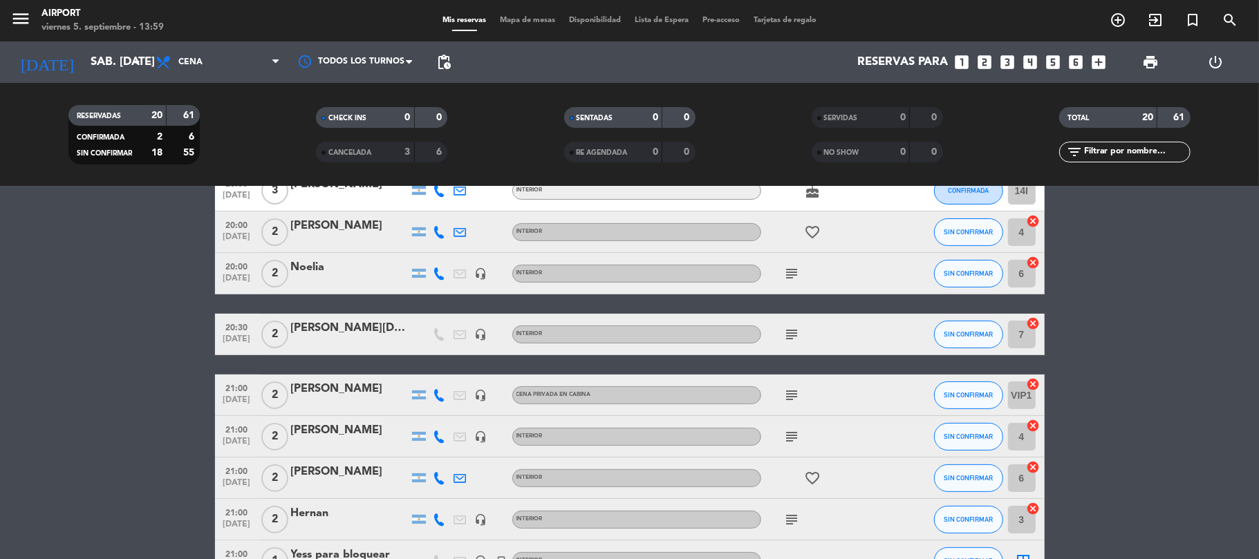
scroll to position [0, 0]
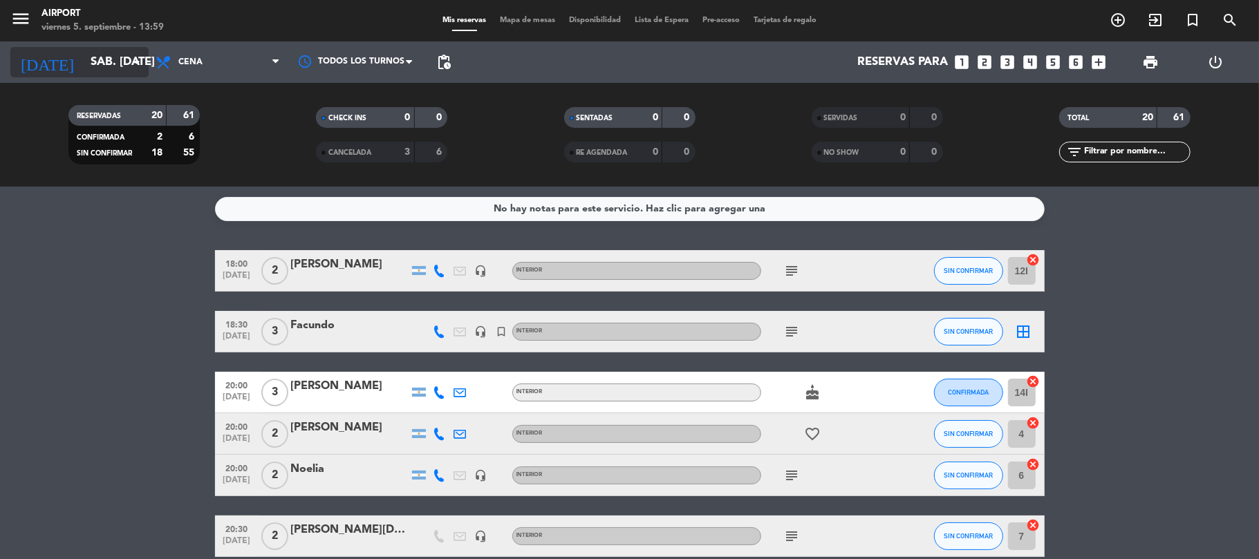
click at [84, 61] on input "sáb. [DATE]" at bounding box center [158, 62] width 149 height 27
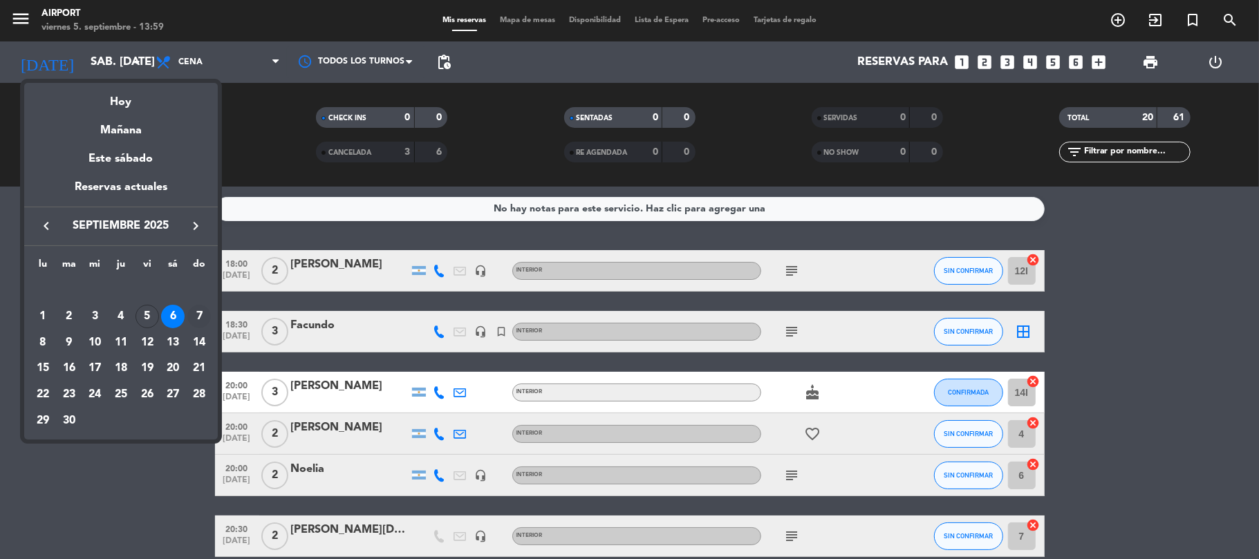
click at [202, 316] on div "7" at bounding box center [199, 317] width 24 height 24
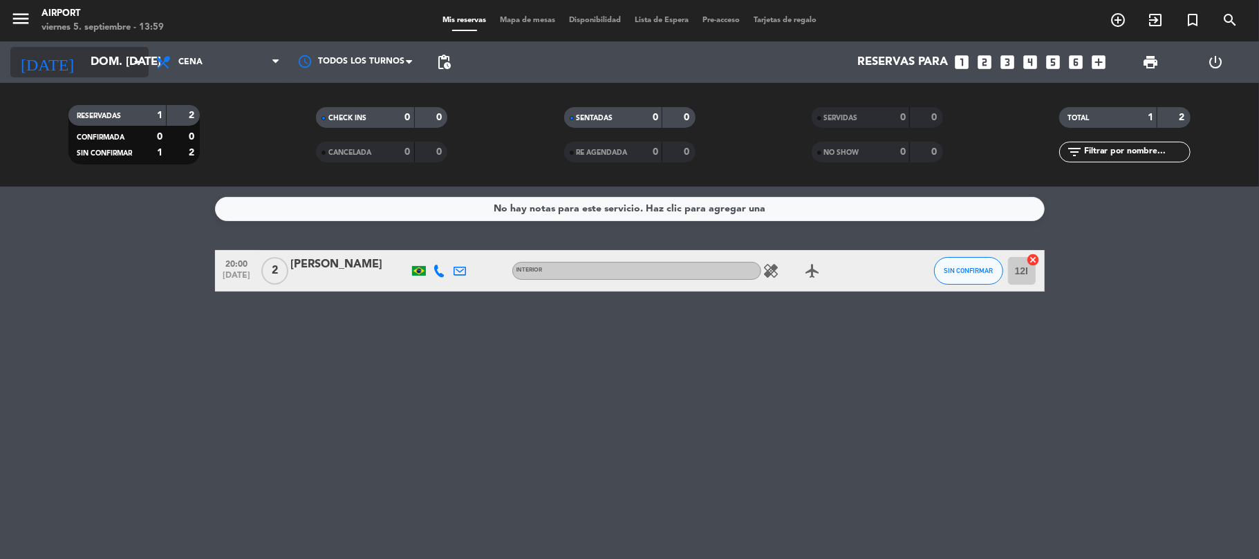
click at [122, 61] on input "dom. [DATE]" at bounding box center [158, 62] width 149 height 27
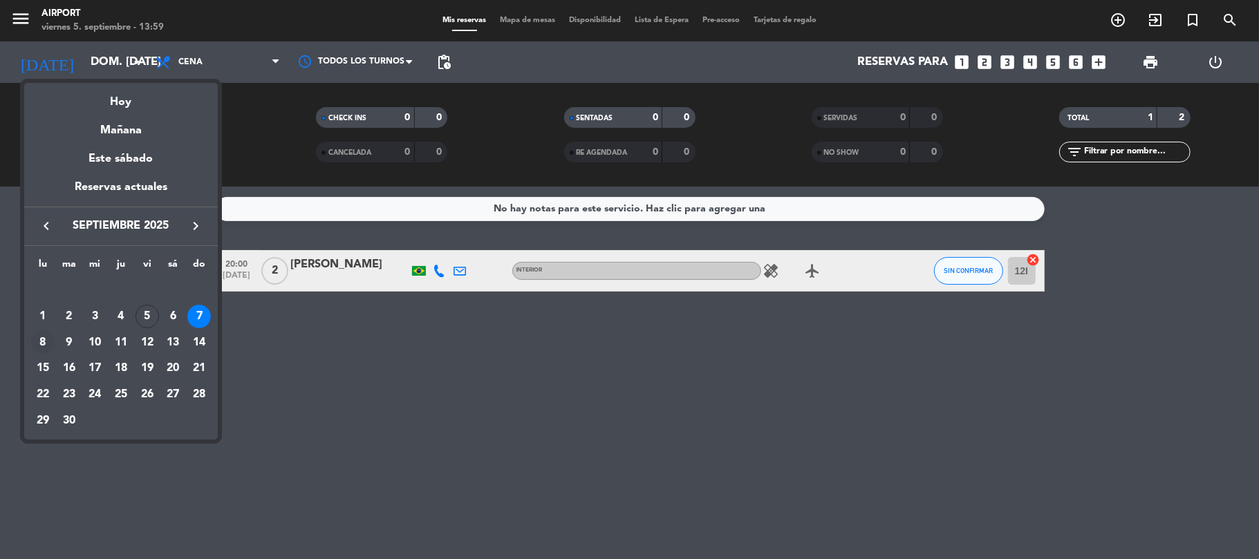
click at [31, 336] on td "8" at bounding box center [43, 343] width 26 height 26
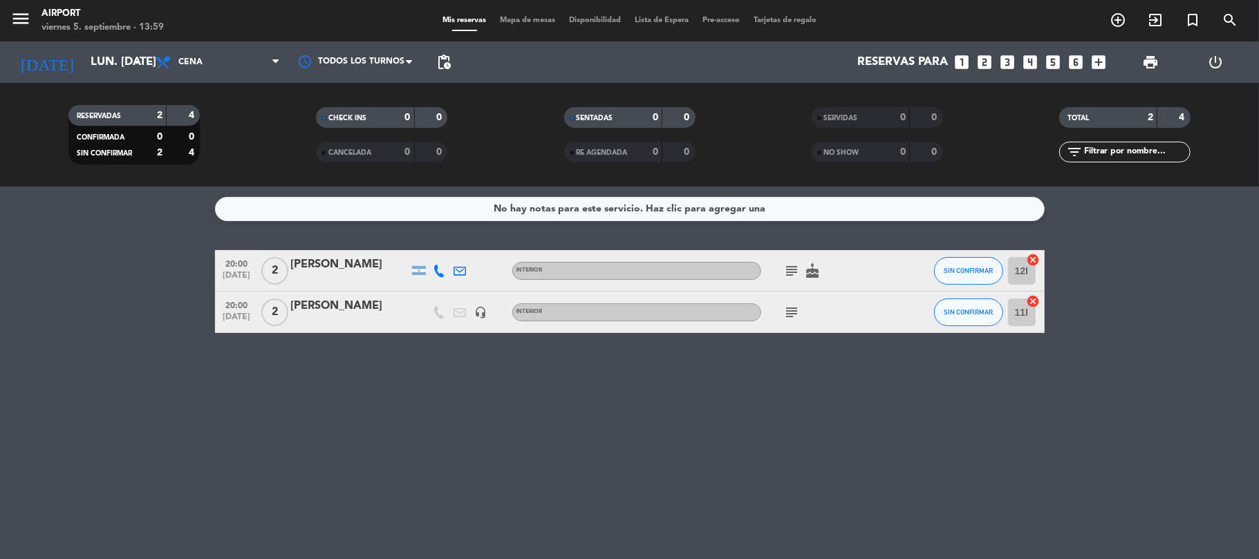
click at [792, 267] on icon "subject" at bounding box center [792, 271] width 17 height 17
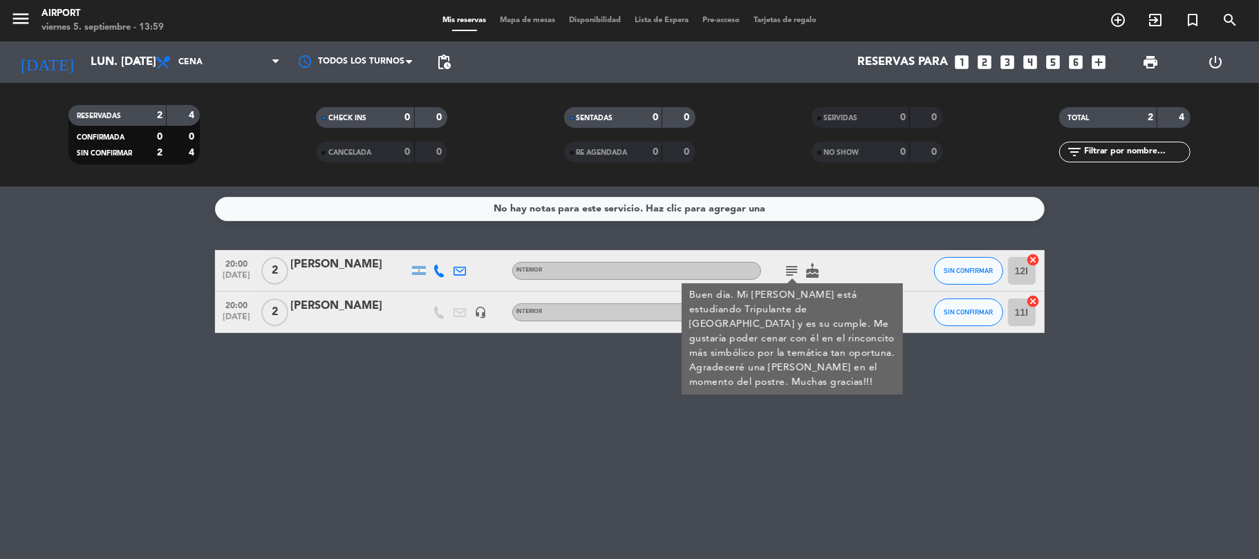
click at [783, 436] on div "No hay notas para este servicio. Haz clic para agregar una 20:00 [DATE] 2 [PERS…" at bounding box center [629, 373] width 1259 height 373
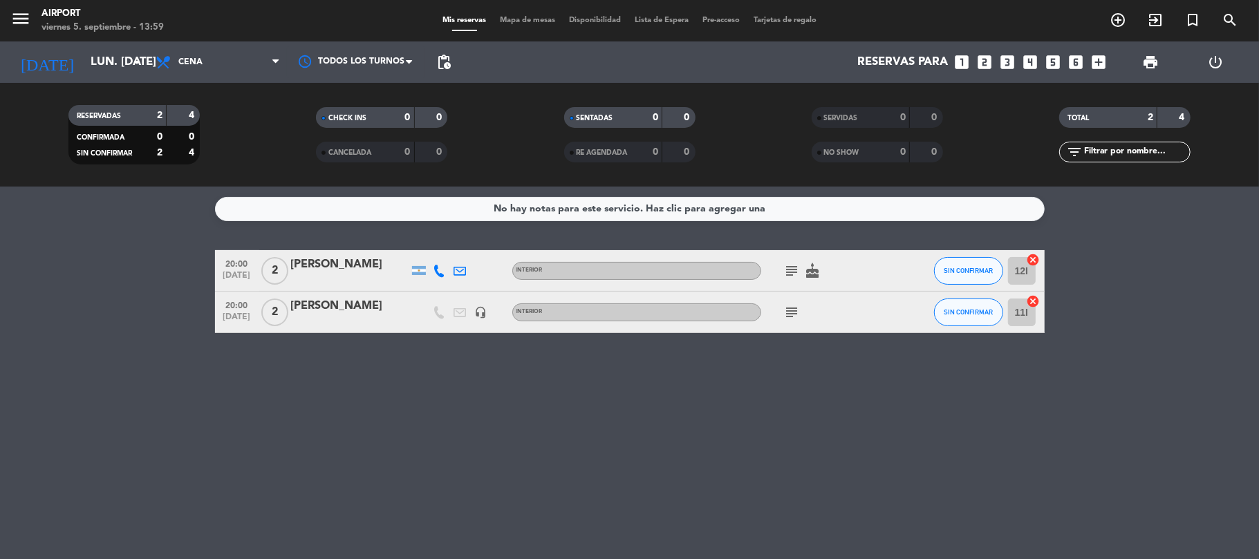
click at [789, 310] on icon "subject" at bounding box center [792, 312] width 17 height 17
click at [95, 54] on input "lun. [DATE]" at bounding box center [158, 62] width 149 height 27
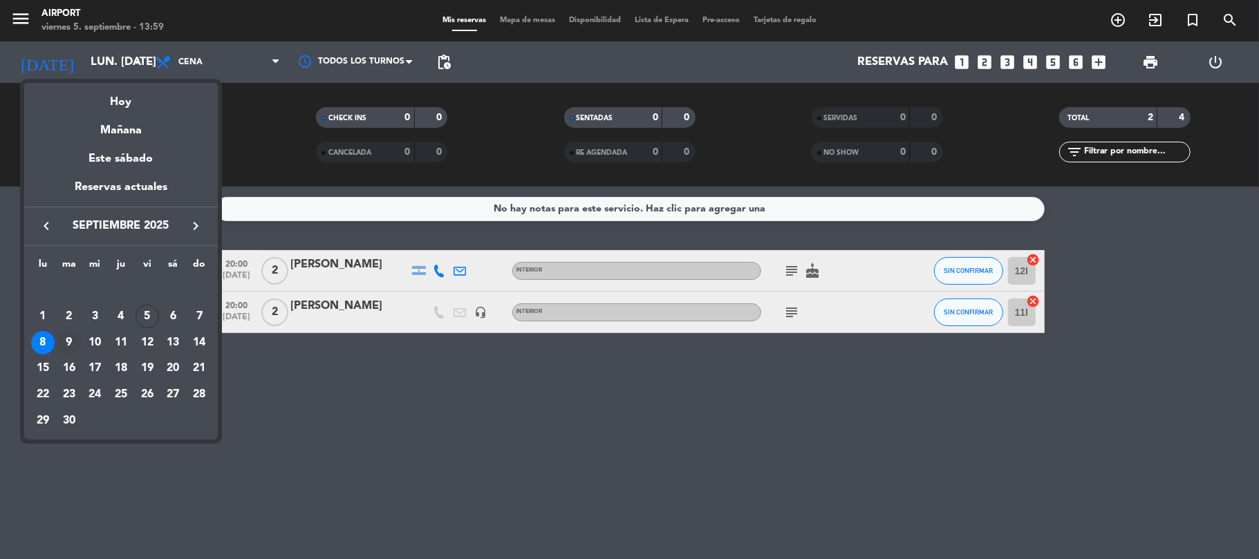
click at [62, 341] on div "9" at bounding box center [69, 343] width 24 height 24
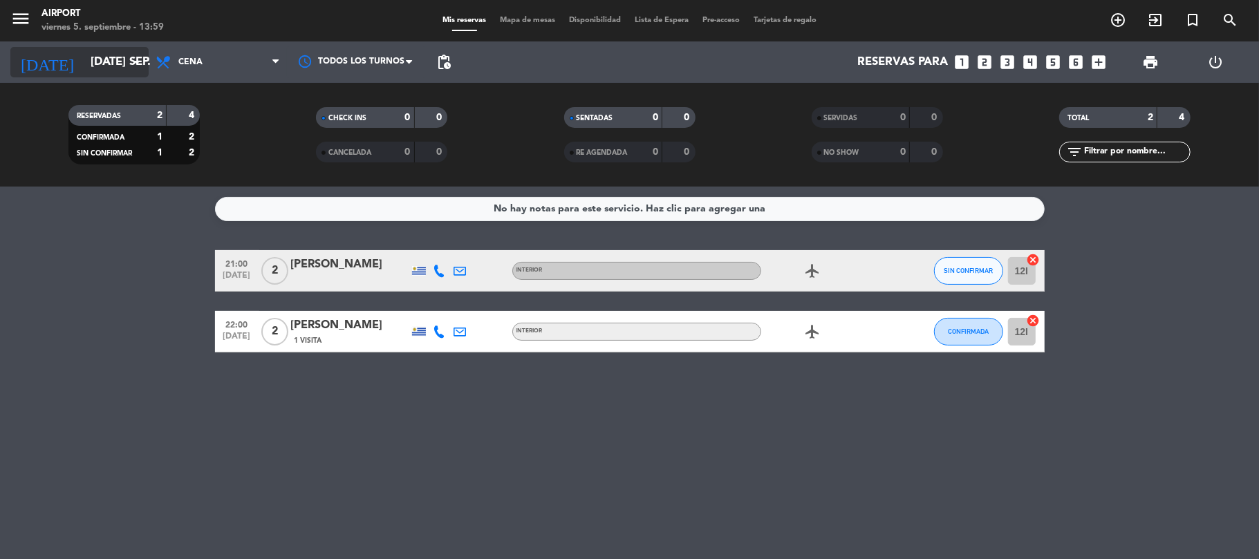
click at [98, 50] on input "[DATE] sep." at bounding box center [158, 62] width 149 height 27
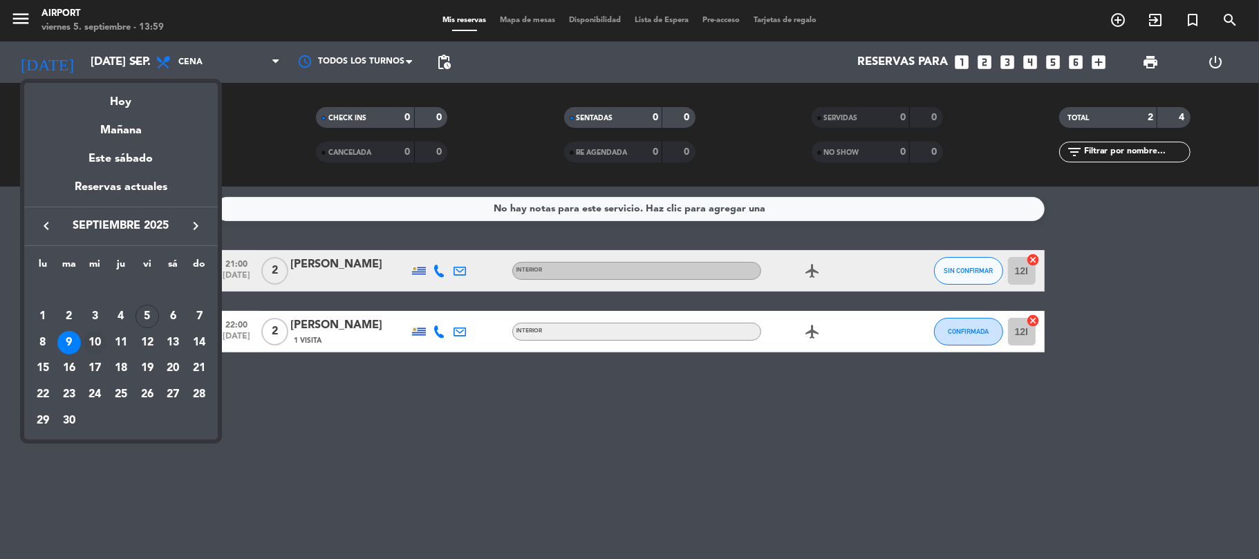
click at [93, 333] on div "10" at bounding box center [95, 343] width 24 height 24
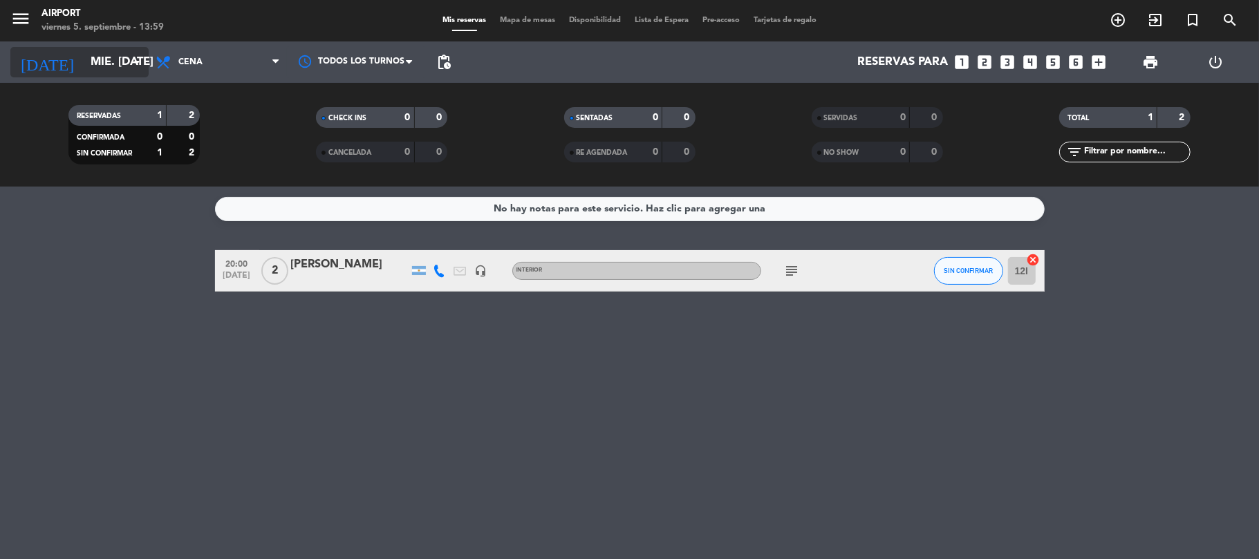
click at [111, 55] on input "mié. [DATE]" at bounding box center [158, 62] width 149 height 27
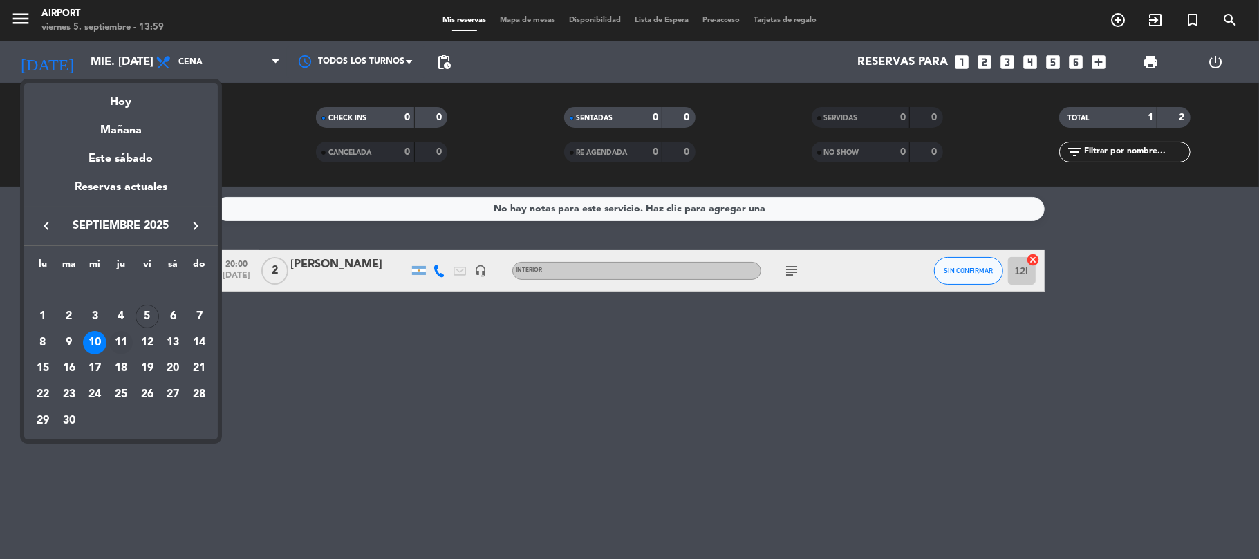
click at [120, 343] on div "11" at bounding box center [121, 343] width 24 height 24
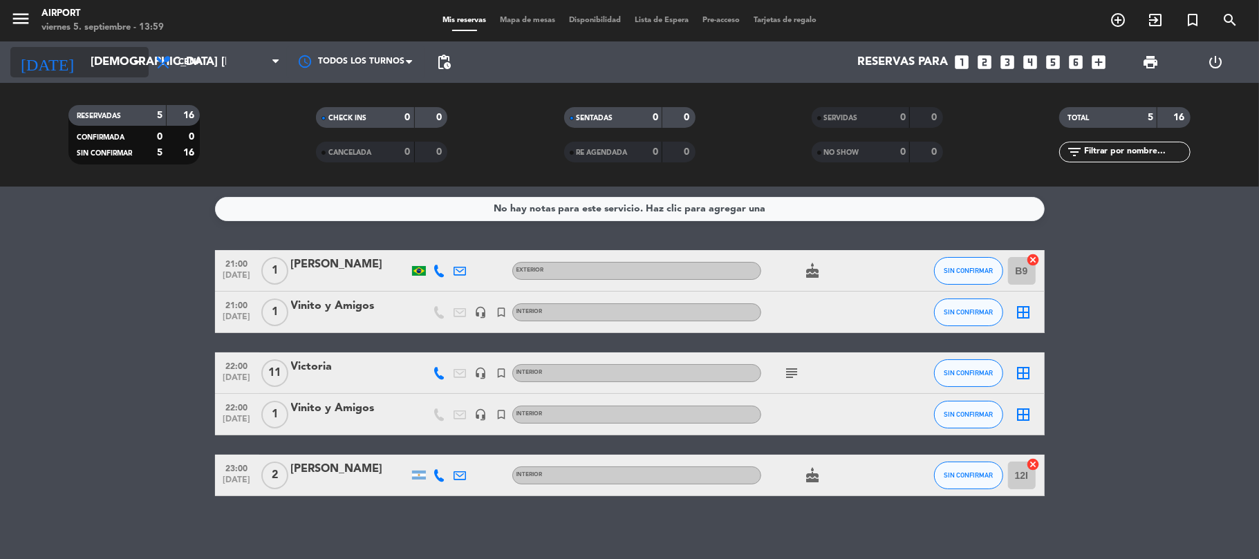
click at [112, 68] on input "[DEMOGRAPHIC_DATA] [DATE]" at bounding box center [158, 62] width 149 height 27
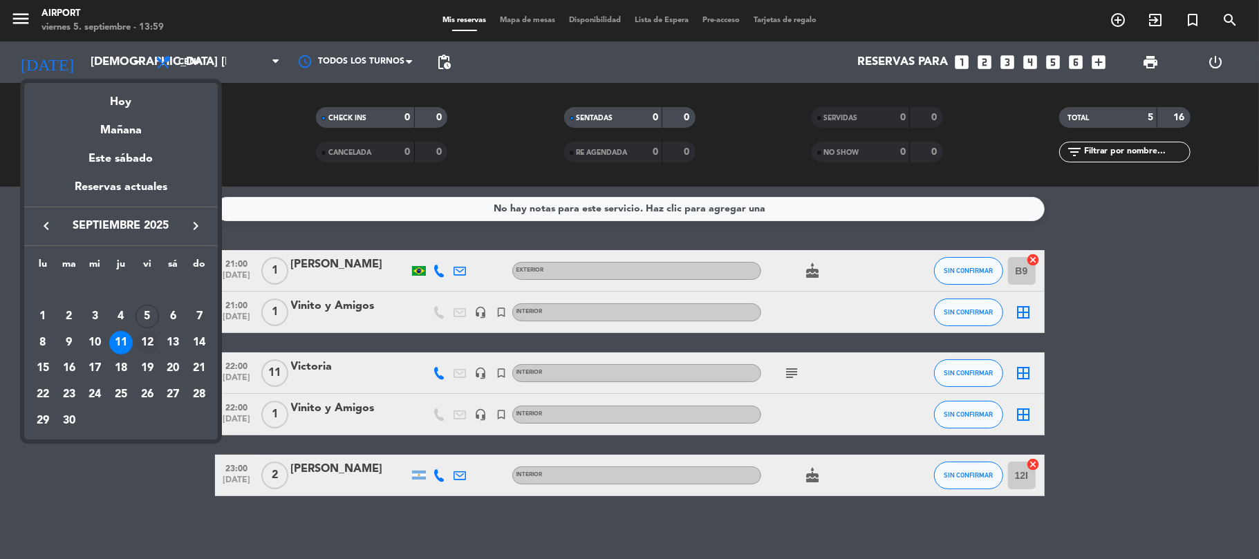
click at [147, 339] on div "12" at bounding box center [147, 343] width 24 height 24
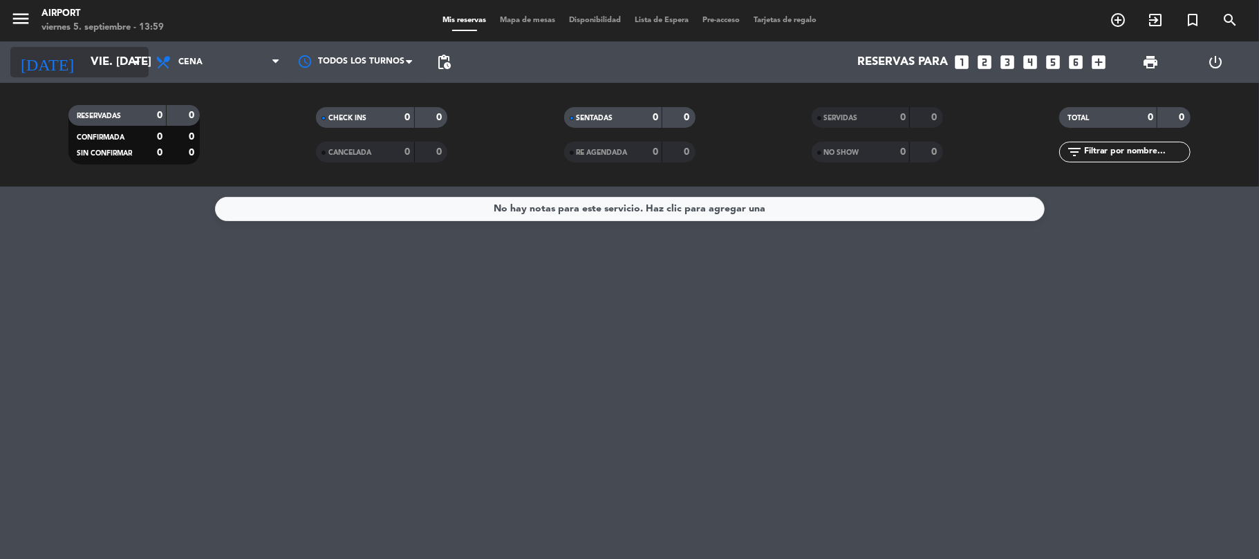
click at [109, 62] on input "vie. [DATE]" at bounding box center [158, 62] width 149 height 27
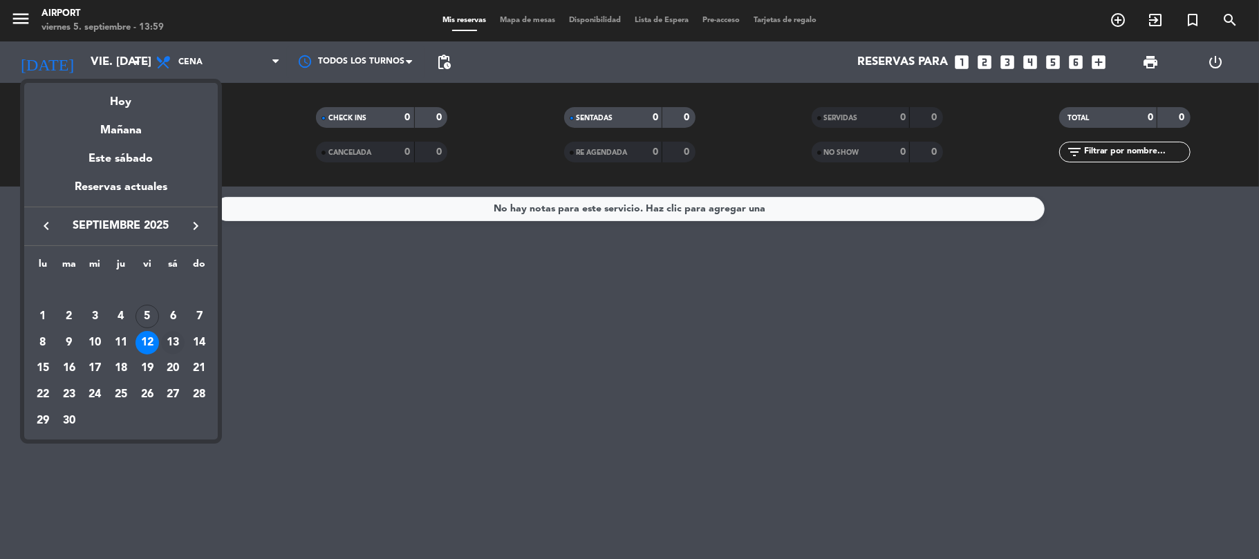
click at [175, 346] on div "13" at bounding box center [173, 343] width 24 height 24
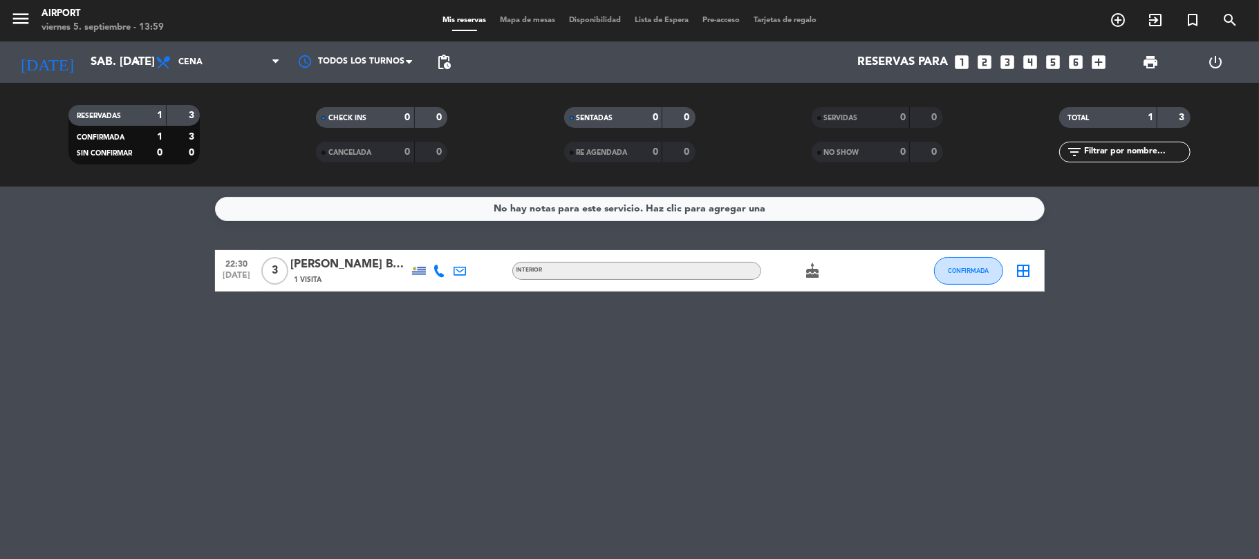
click at [816, 272] on icon "cake" at bounding box center [813, 271] width 17 height 17
click at [116, 71] on input "sáb. [DATE]" at bounding box center [158, 62] width 149 height 27
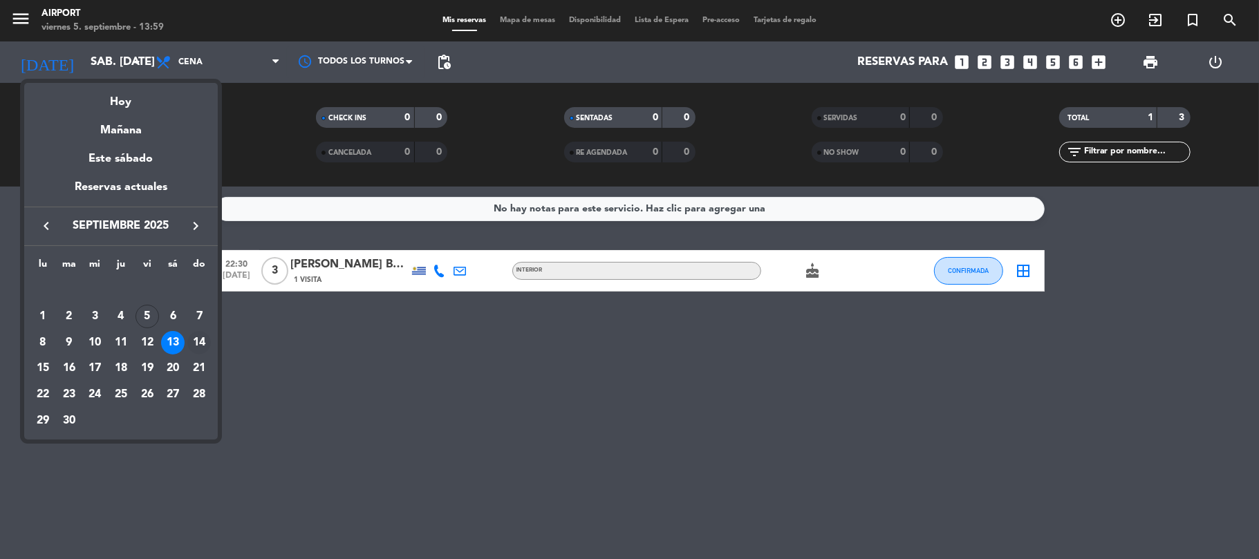
click at [202, 341] on div "14" at bounding box center [199, 343] width 24 height 24
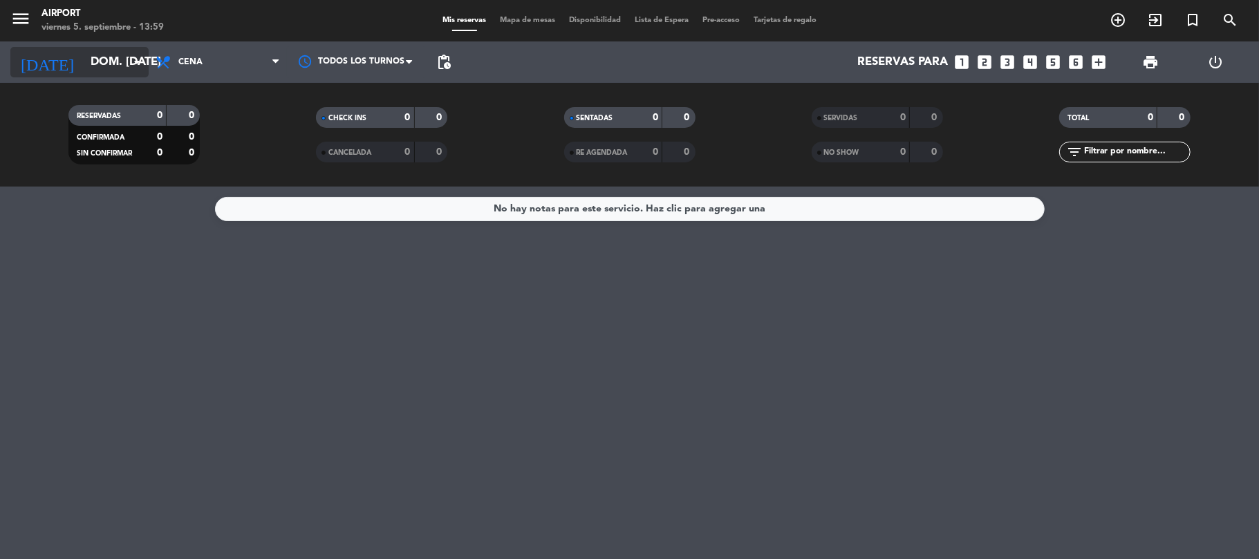
click at [100, 71] on input "dom. [DATE]" at bounding box center [158, 62] width 149 height 27
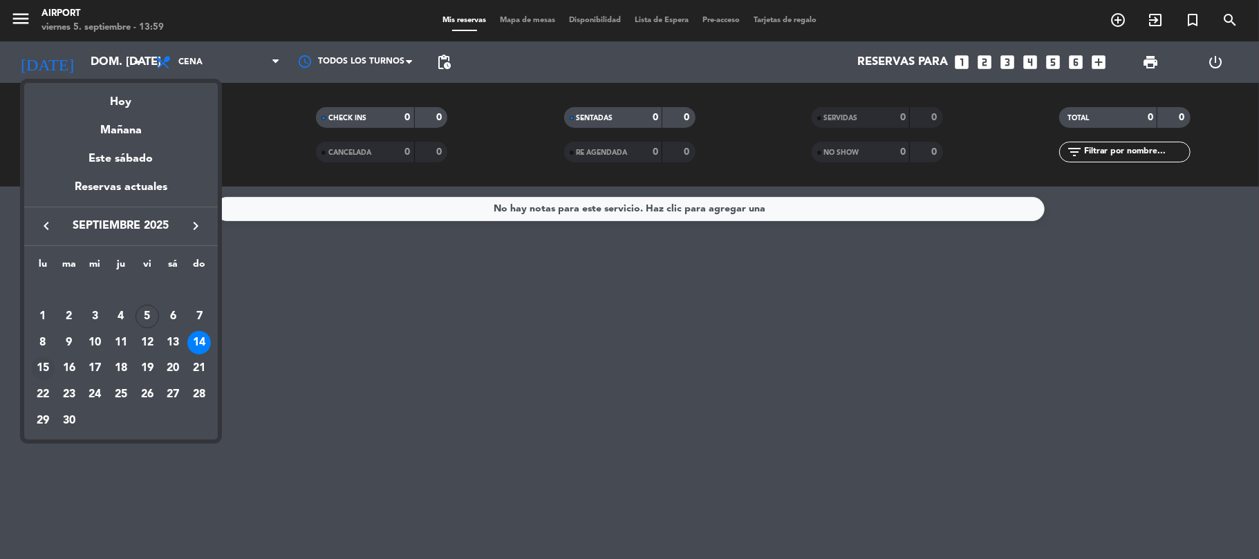
click at [36, 375] on div "15" at bounding box center [43, 369] width 24 height 24
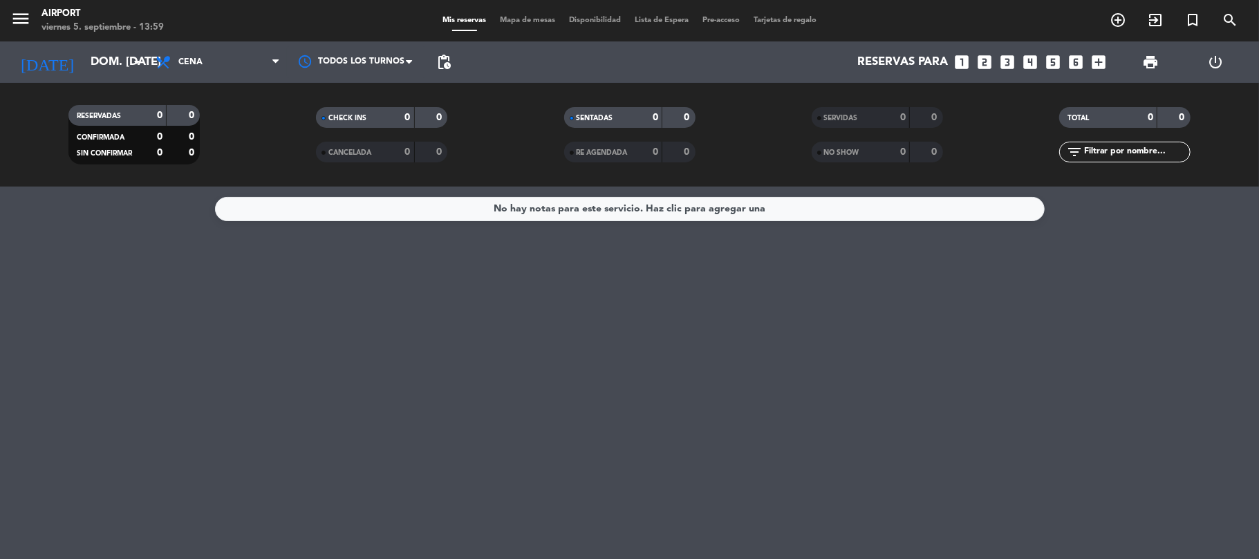
type input "lun. [DATE]"
